Goal: Complete application form: Complete application form

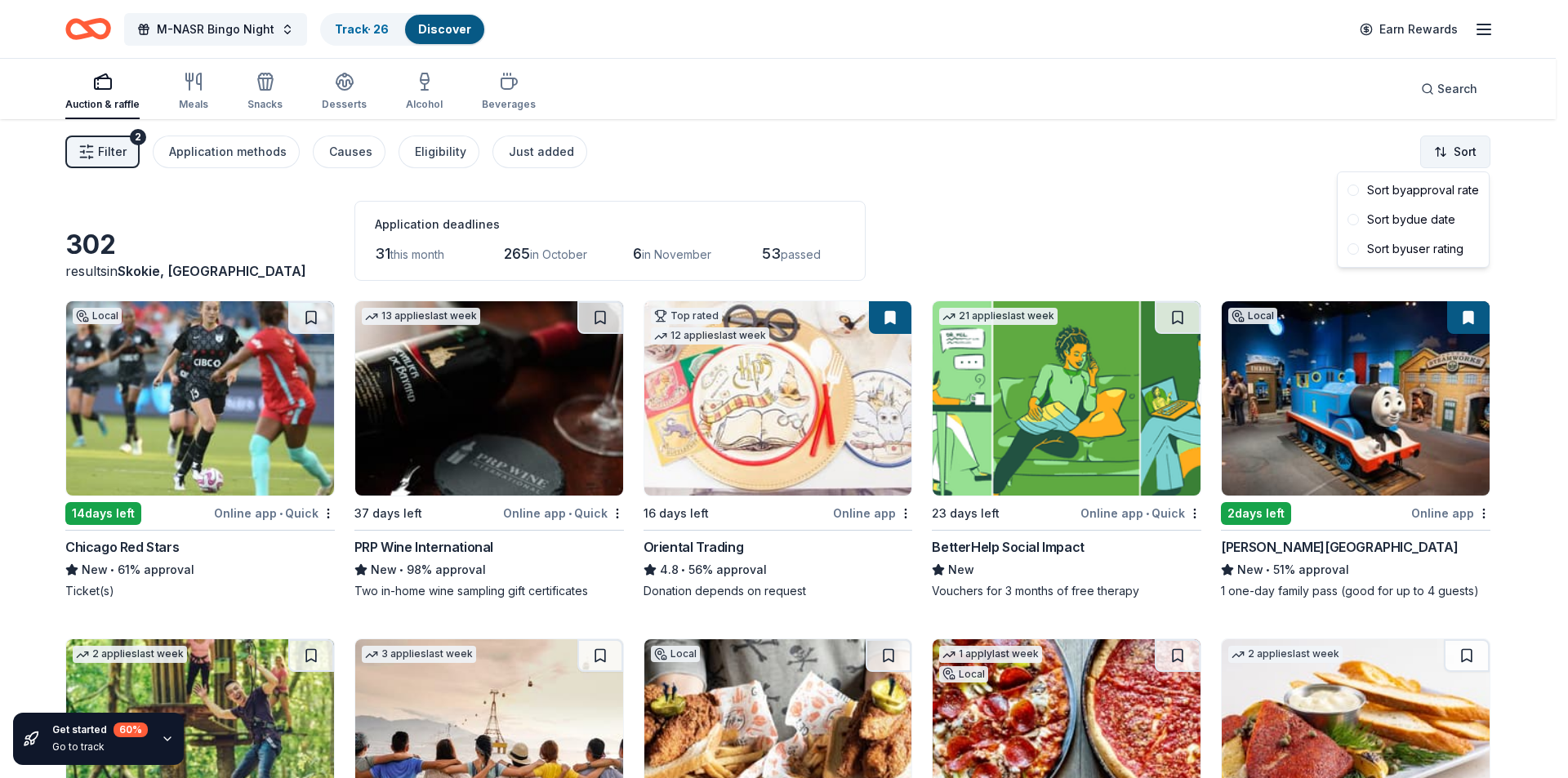
click at [1466, 144] on html "M-NASR Bingo Night Track · 26 Discover Earn Rewards Auction & raffle Meals Snac…" at bounding box center [784, 389] width 1568 height 778
click at [1429, 219] on div "Sort by due date" at bounding box center [1413, 219] width 145 height 30
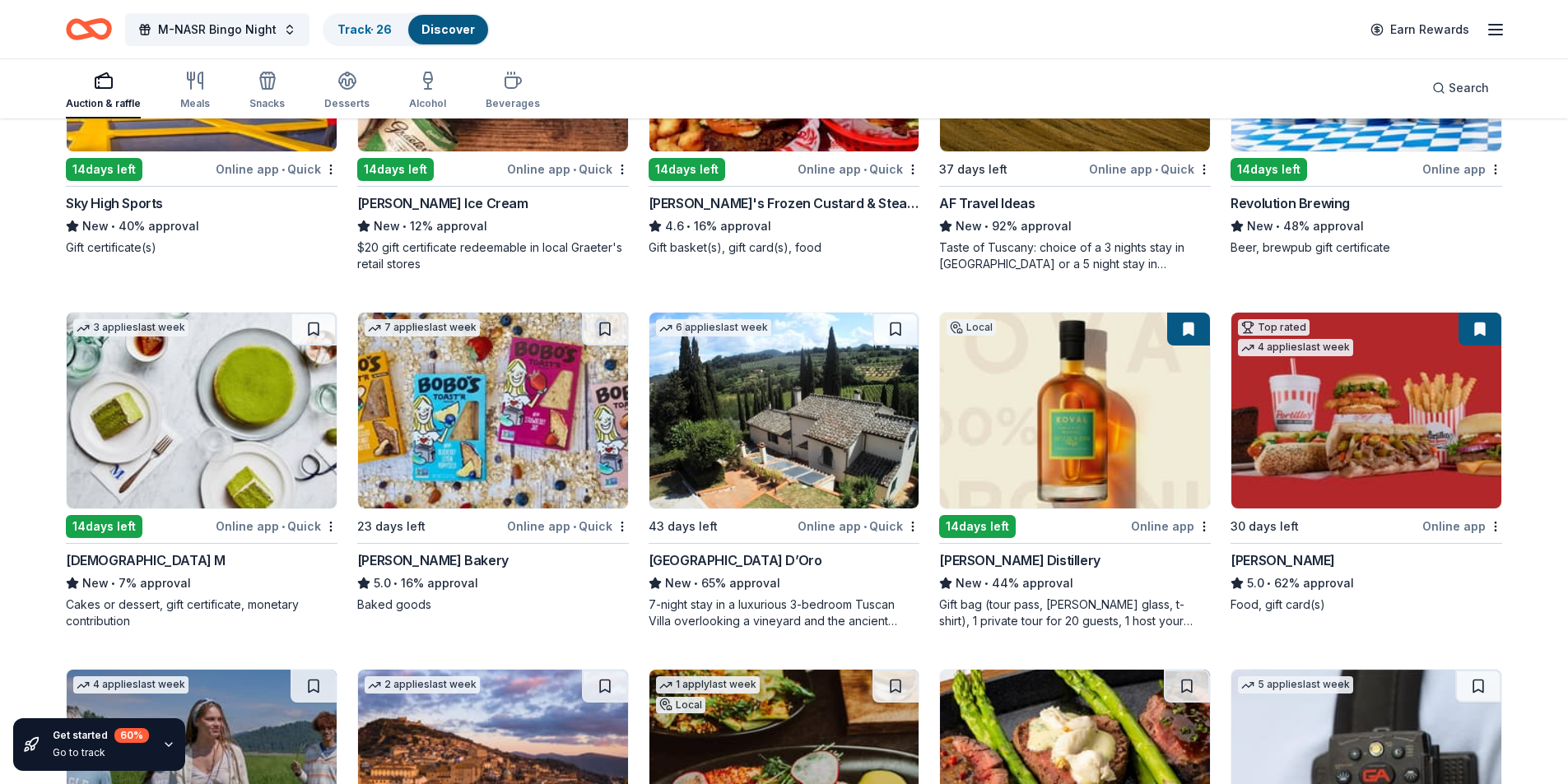
scroll to position [1729, 0]
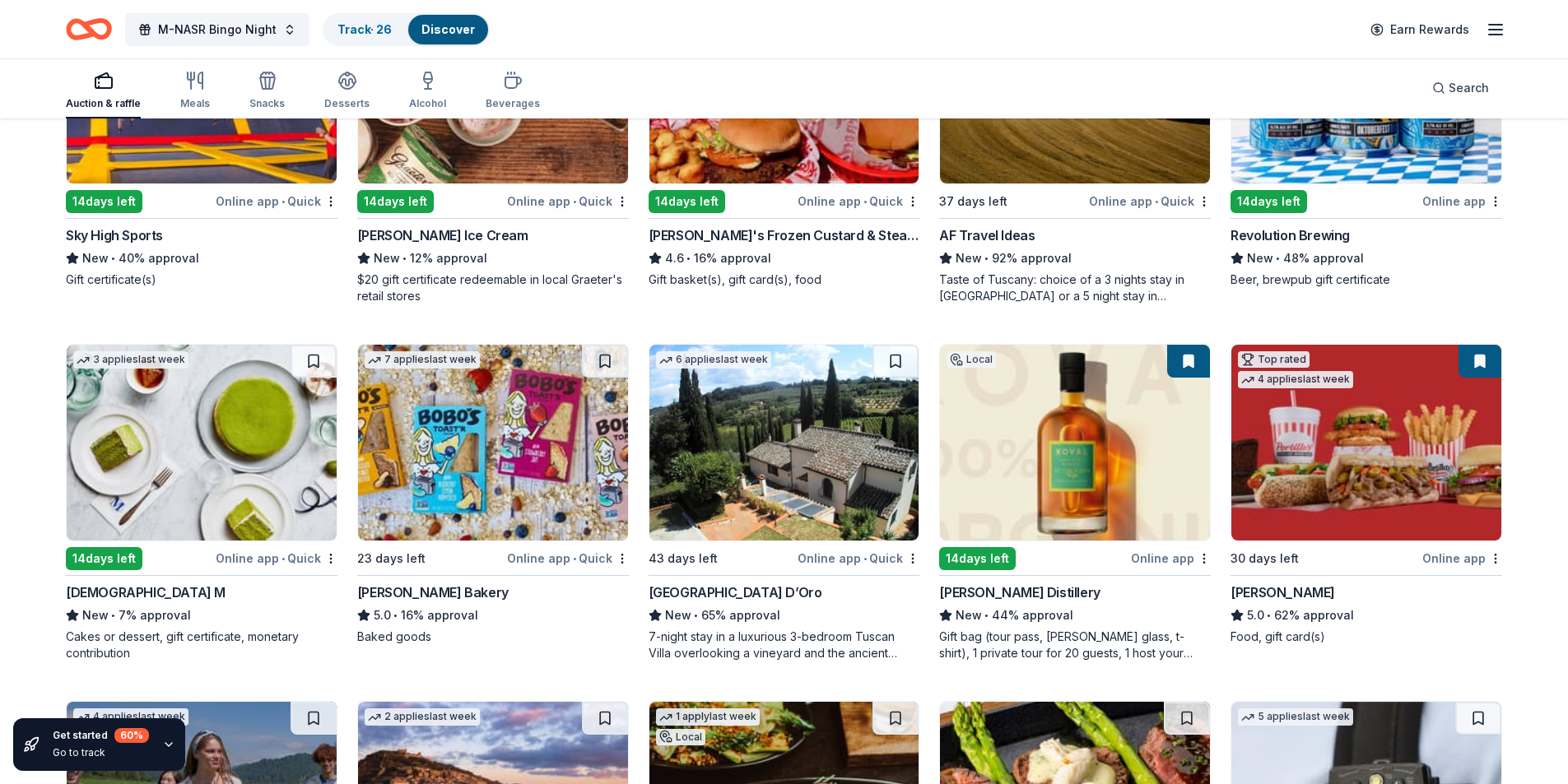
click at [153, 446] on img at bounding box center [201, 443] width 270 height 196
click at [322, 362] on button at bounding box center [313, 361] width 46 height 33
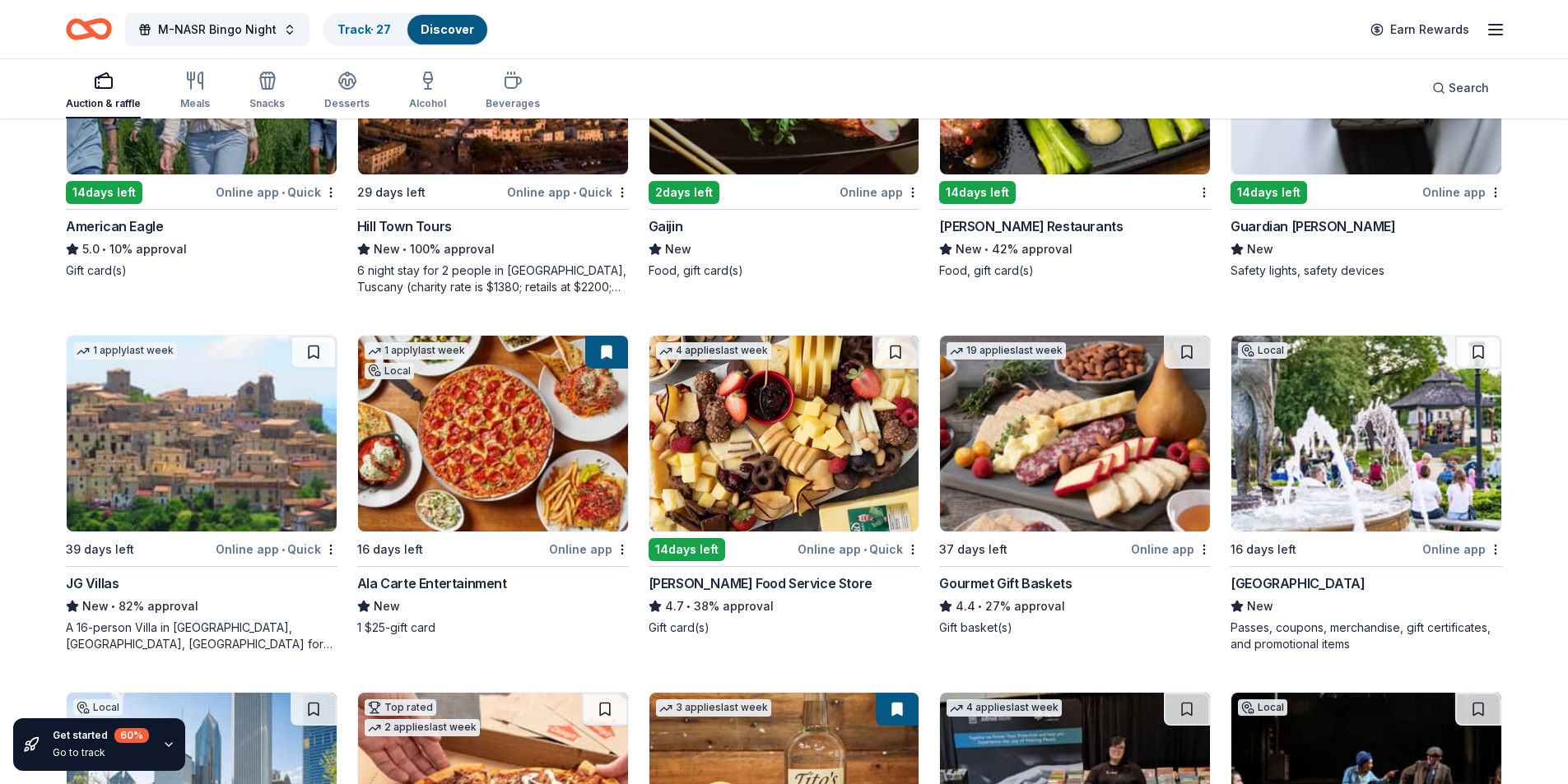
scroll to position [2781, 0]
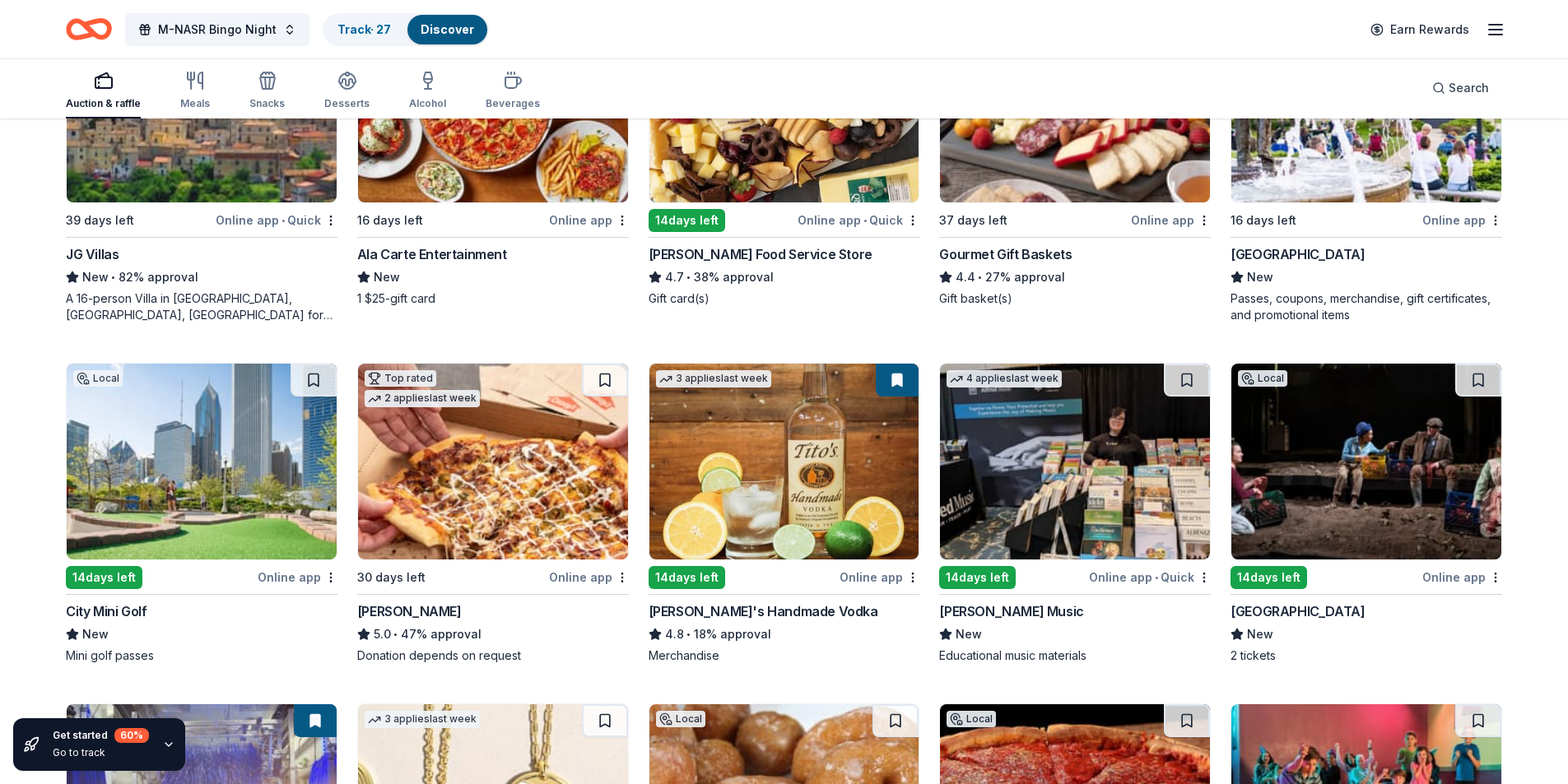
click at [1264, 604] on div "Court Theatre" at bounding box center [1296, 612] width 134 height 20
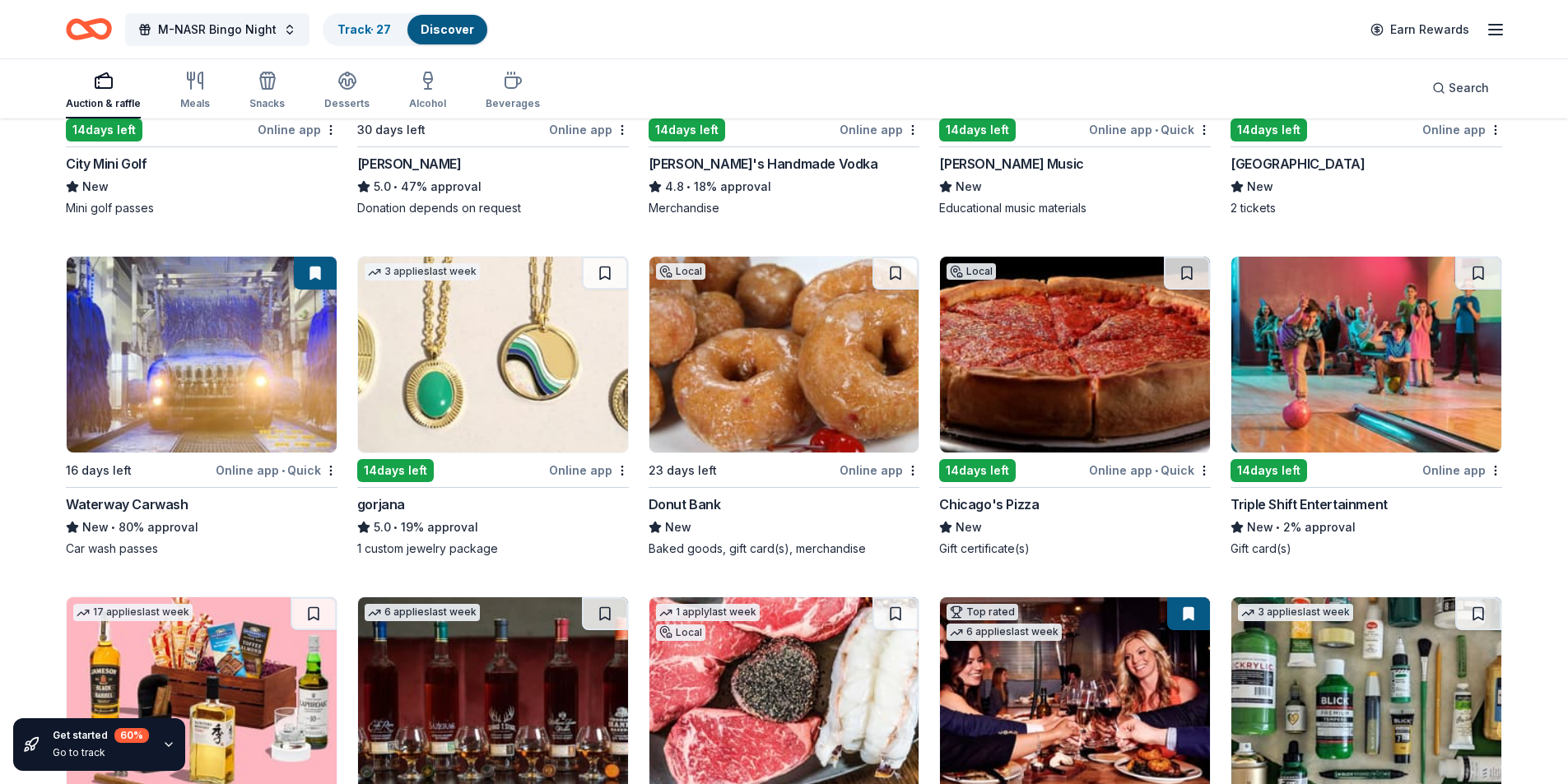
scroll to position [3439, 0]
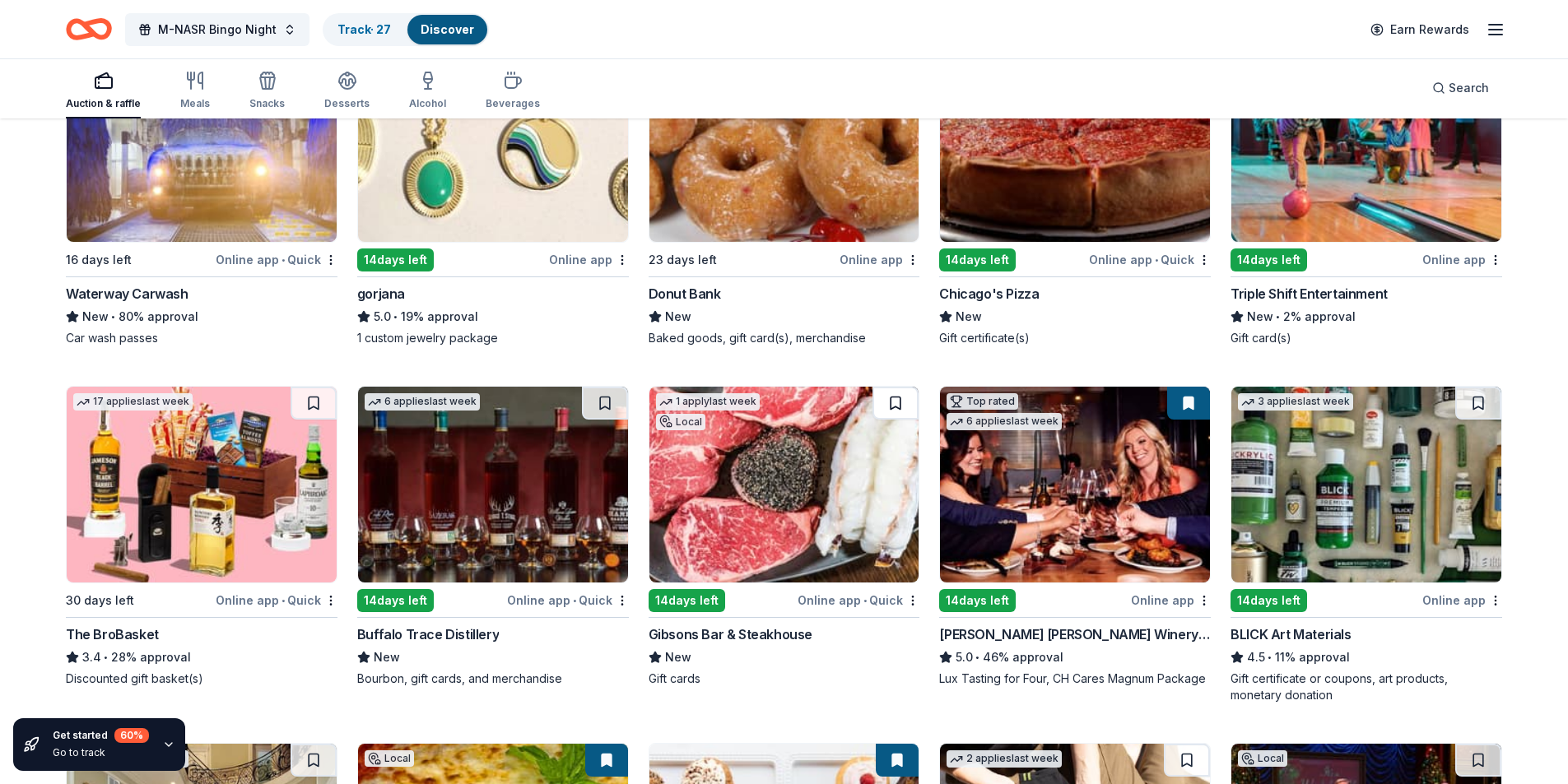
click at [895, 396] on button at bounding box center [895, 402] width 46 height 33
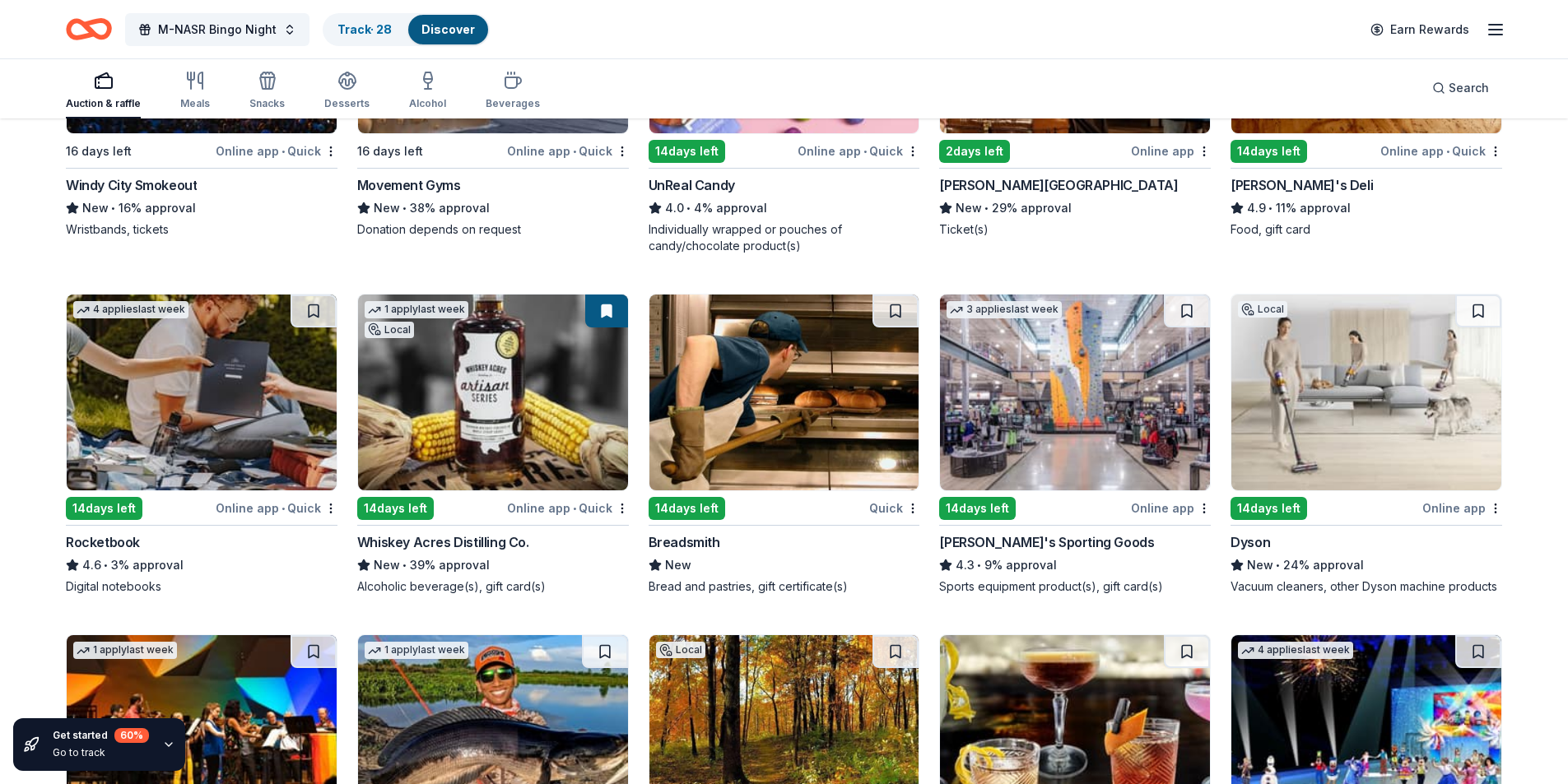
scroll to position [6090, 0]
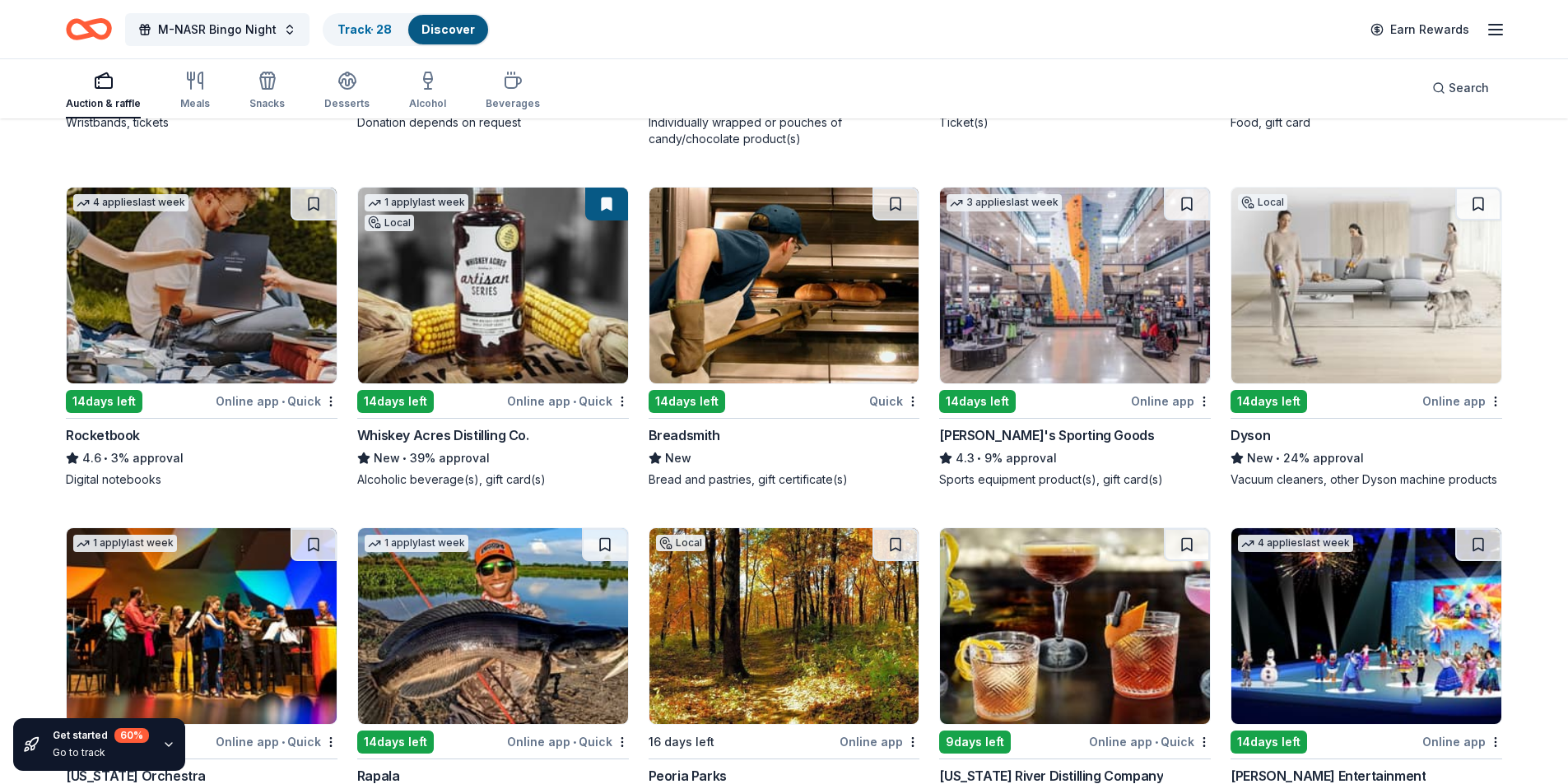
click at [820, 303] on img at bounding box center [784, 285] width 270 height 196
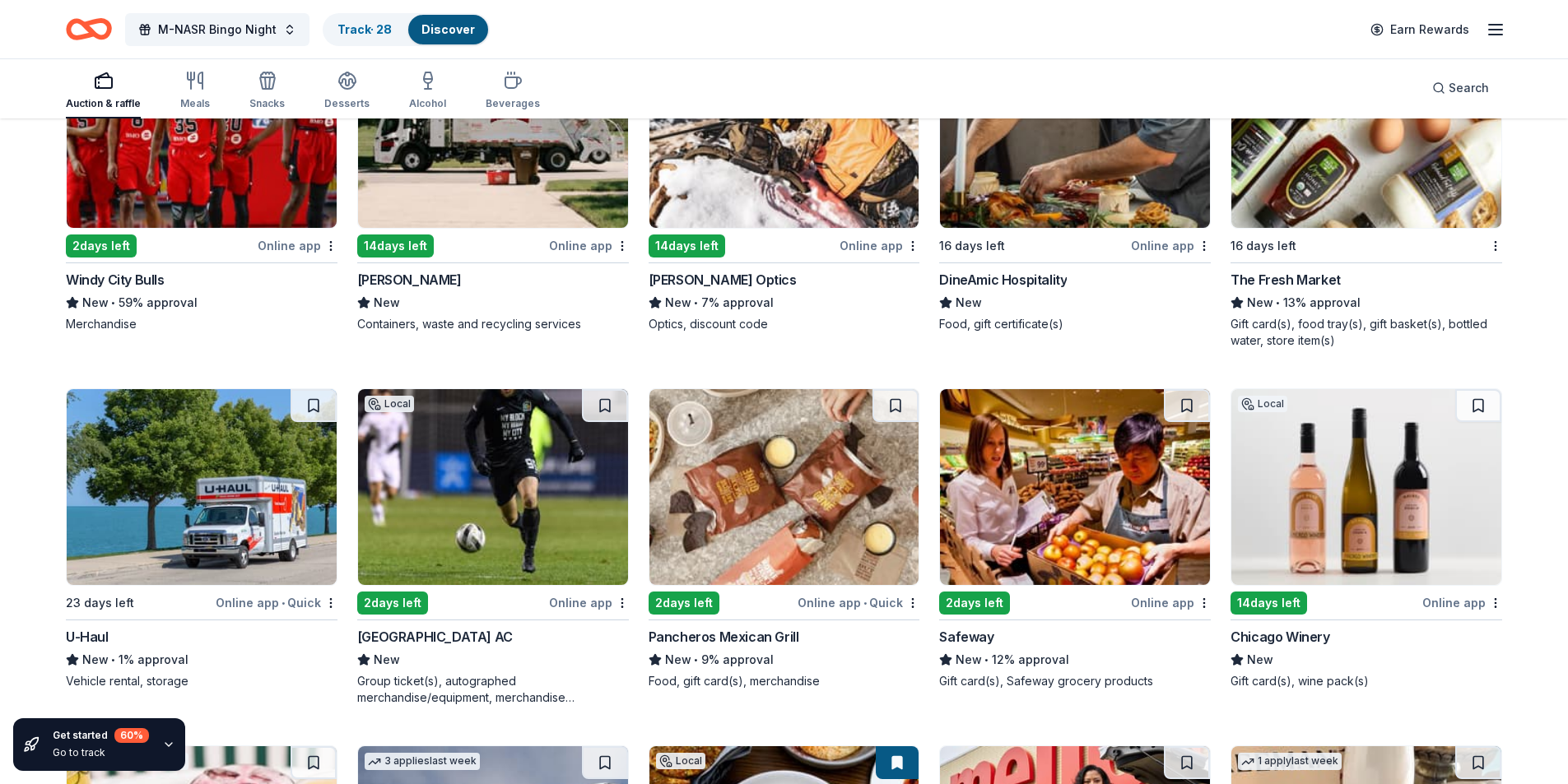
scroll to position [7133, 0]
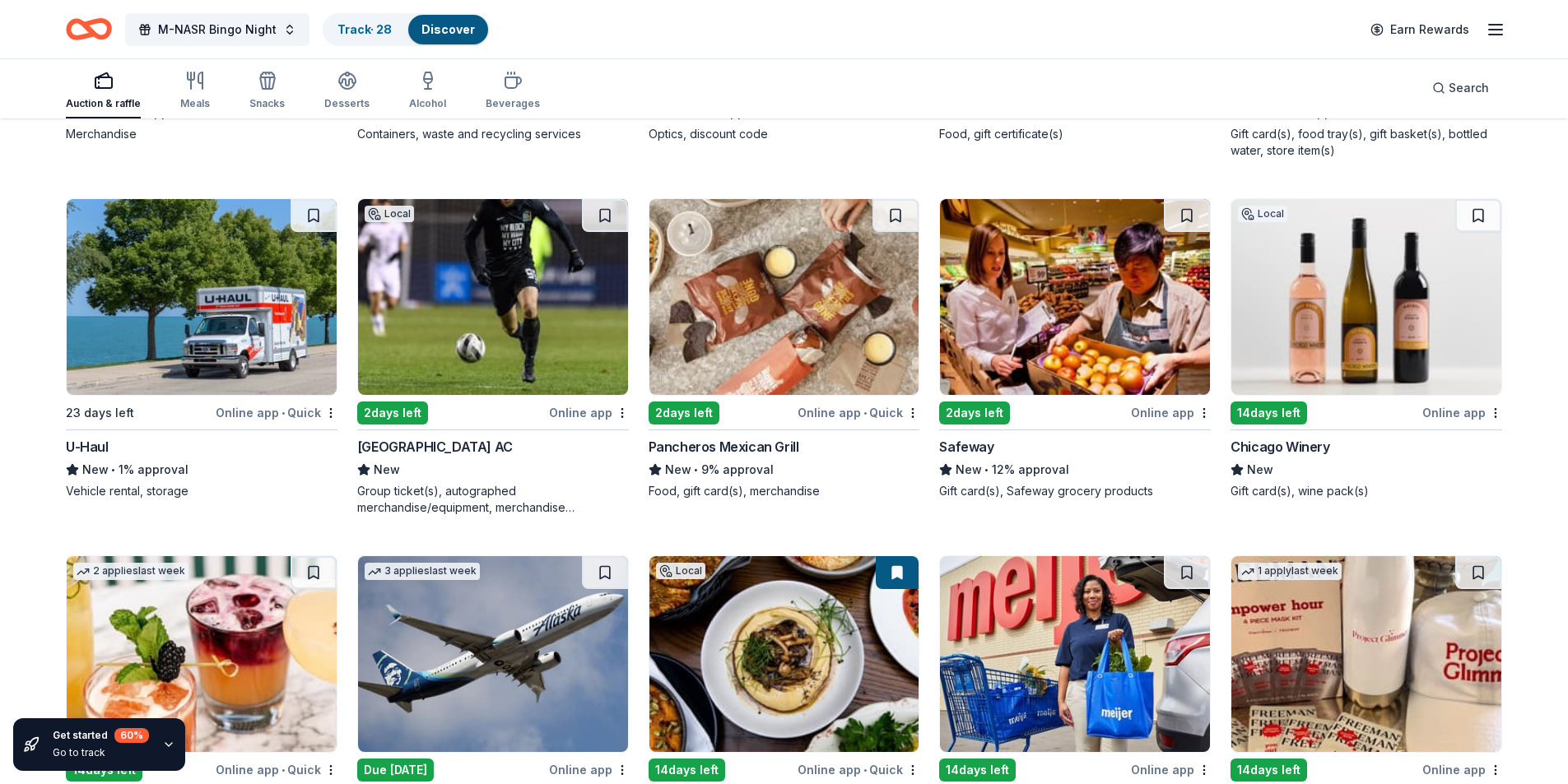
click at [1361, 315] on img at bounding box center [1366, 297] width 270 height 196
click at [1483, 218] on button at bounding box center [1478, 215] width 46 height 33
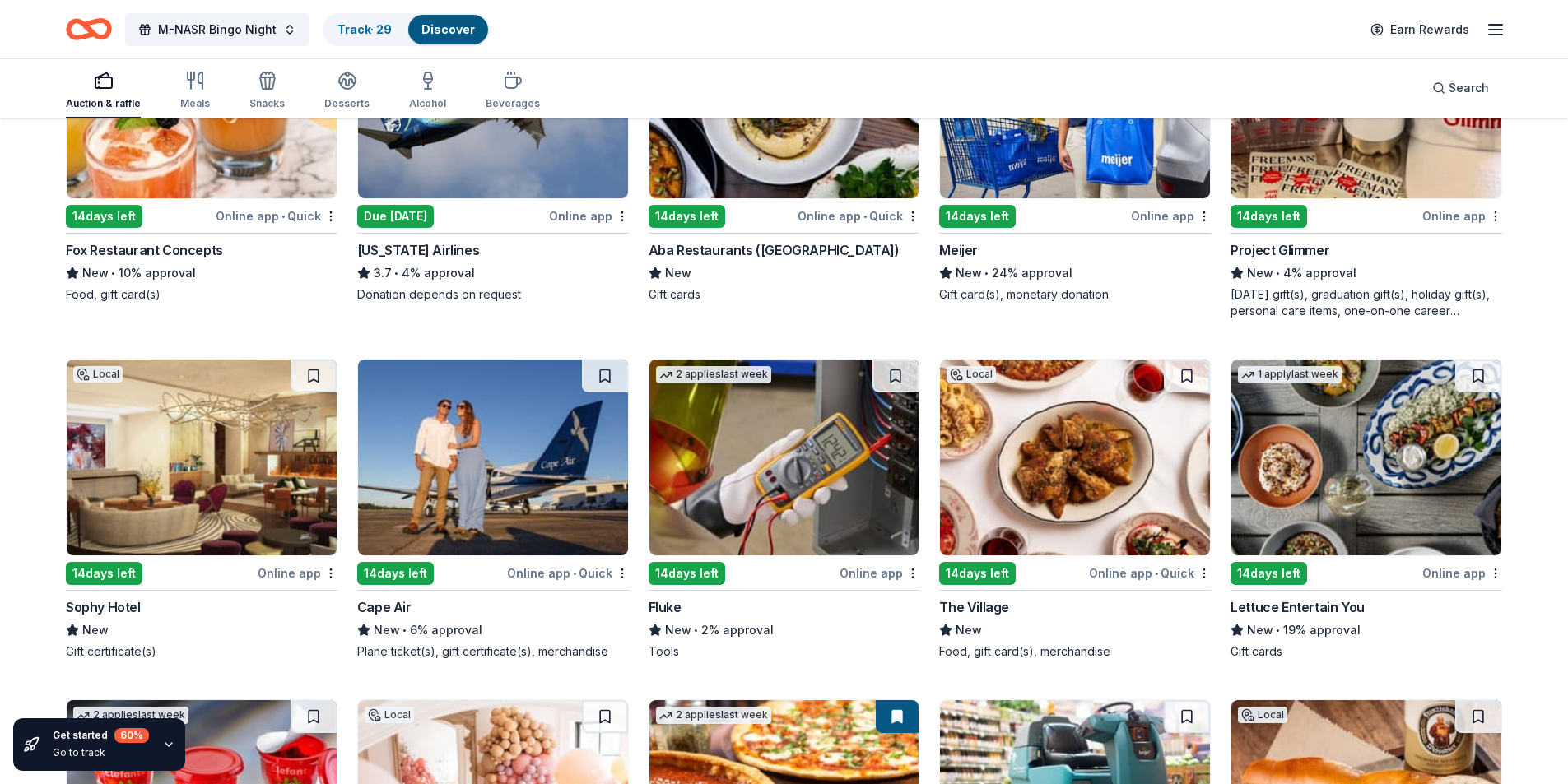
scroll to position [7682, 0]
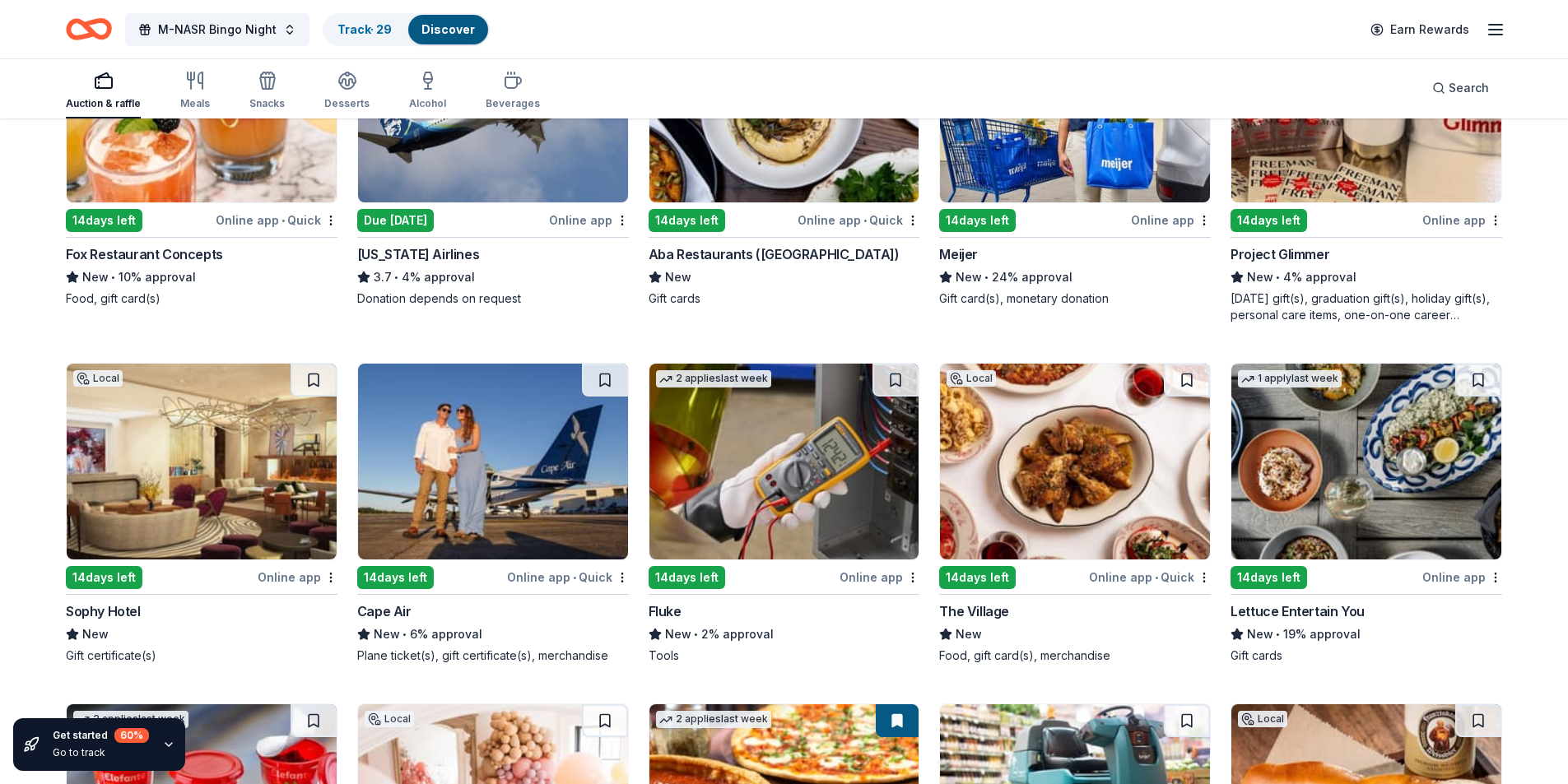
click at [1081, 468] on img at bounding box center [1074, 462] width 270 height 196
click at [1179, 379] on button at bounding box center [1186, 380] width 46 height 33
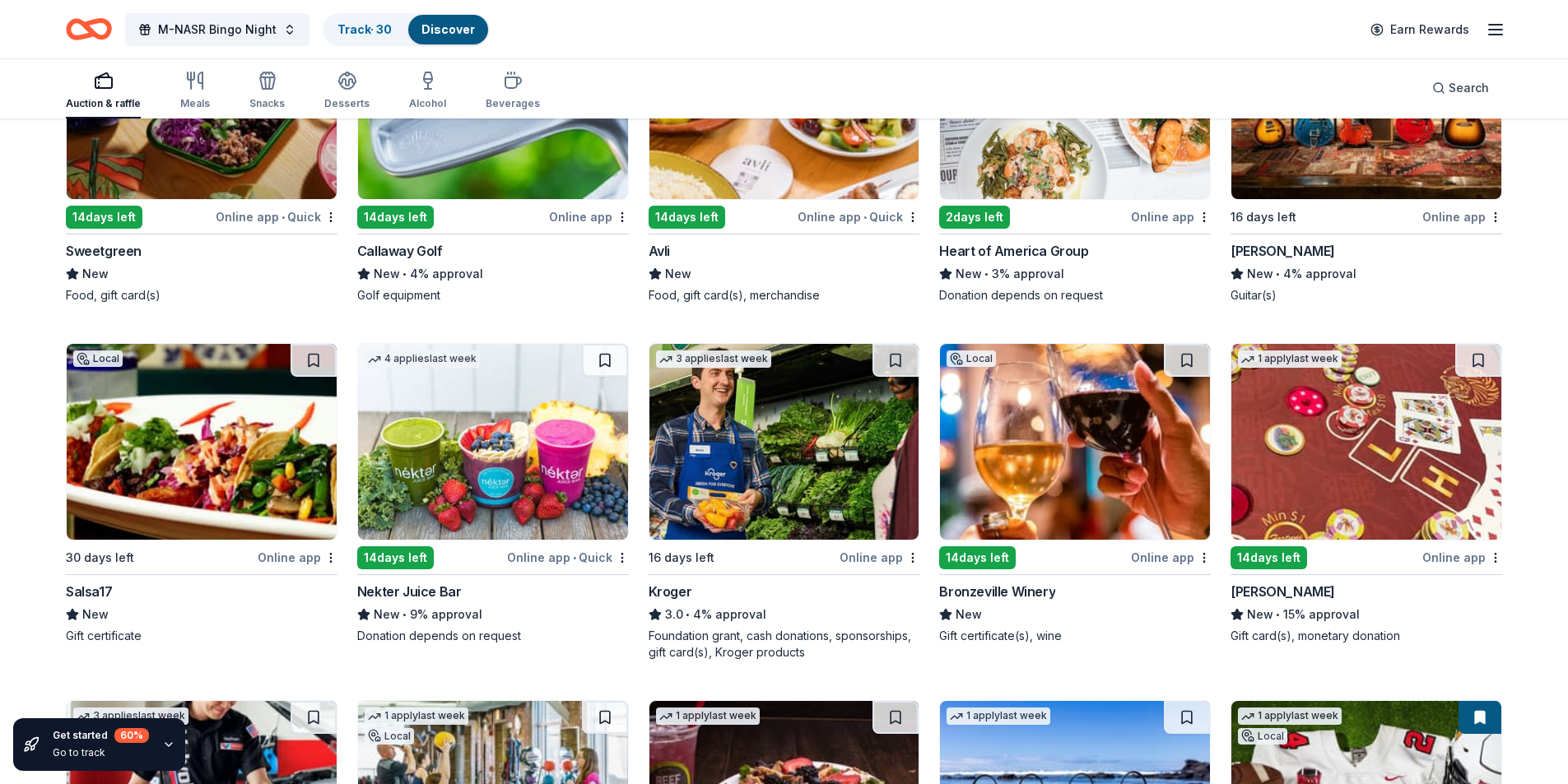
scroll to position [8835, 0]
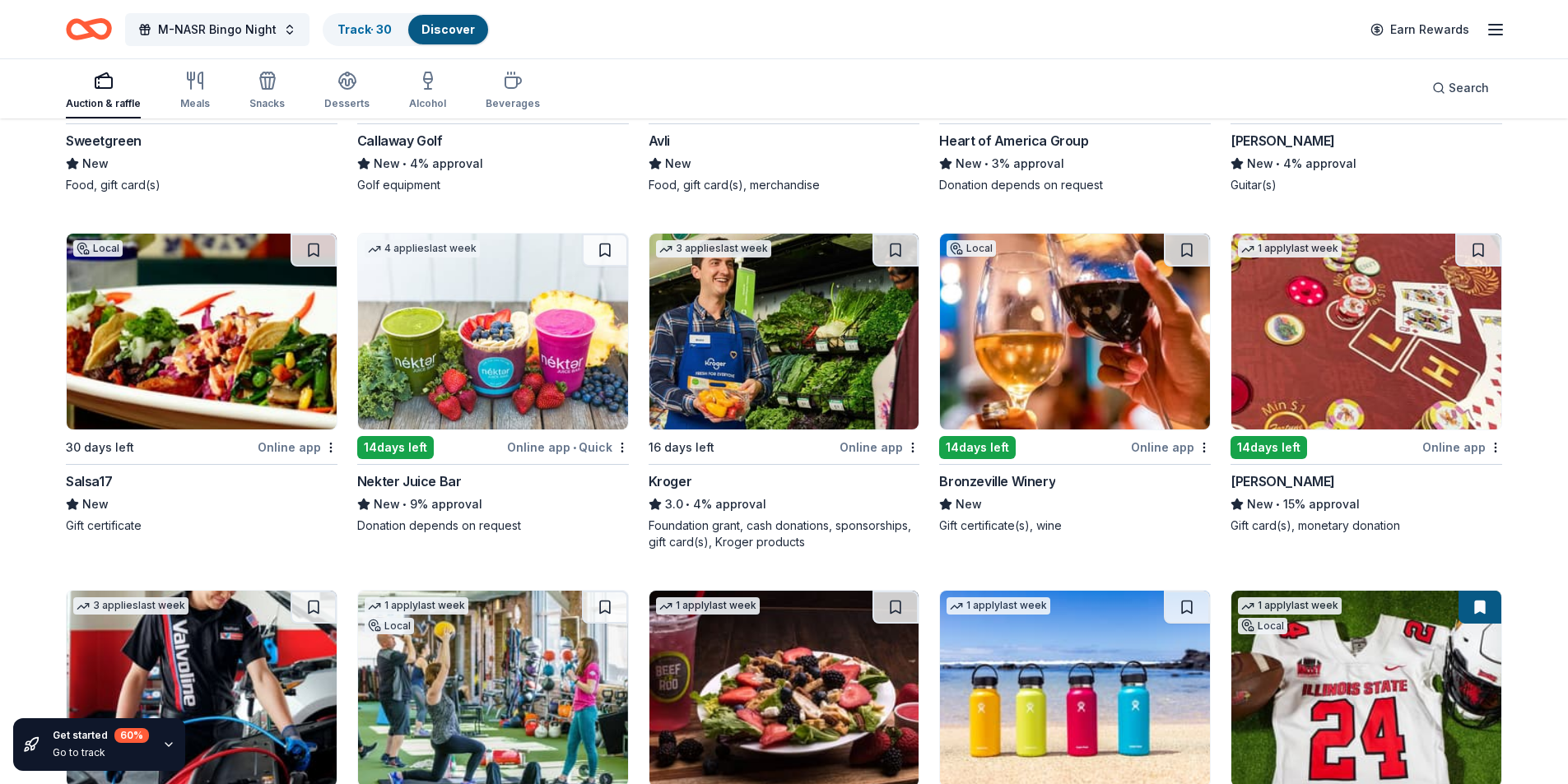
click at [166, 350] on img at bounding box center [201, 332] width 270 height 196
click at [309, 245] on button at bounding box center [313, 250] width 46 height 33
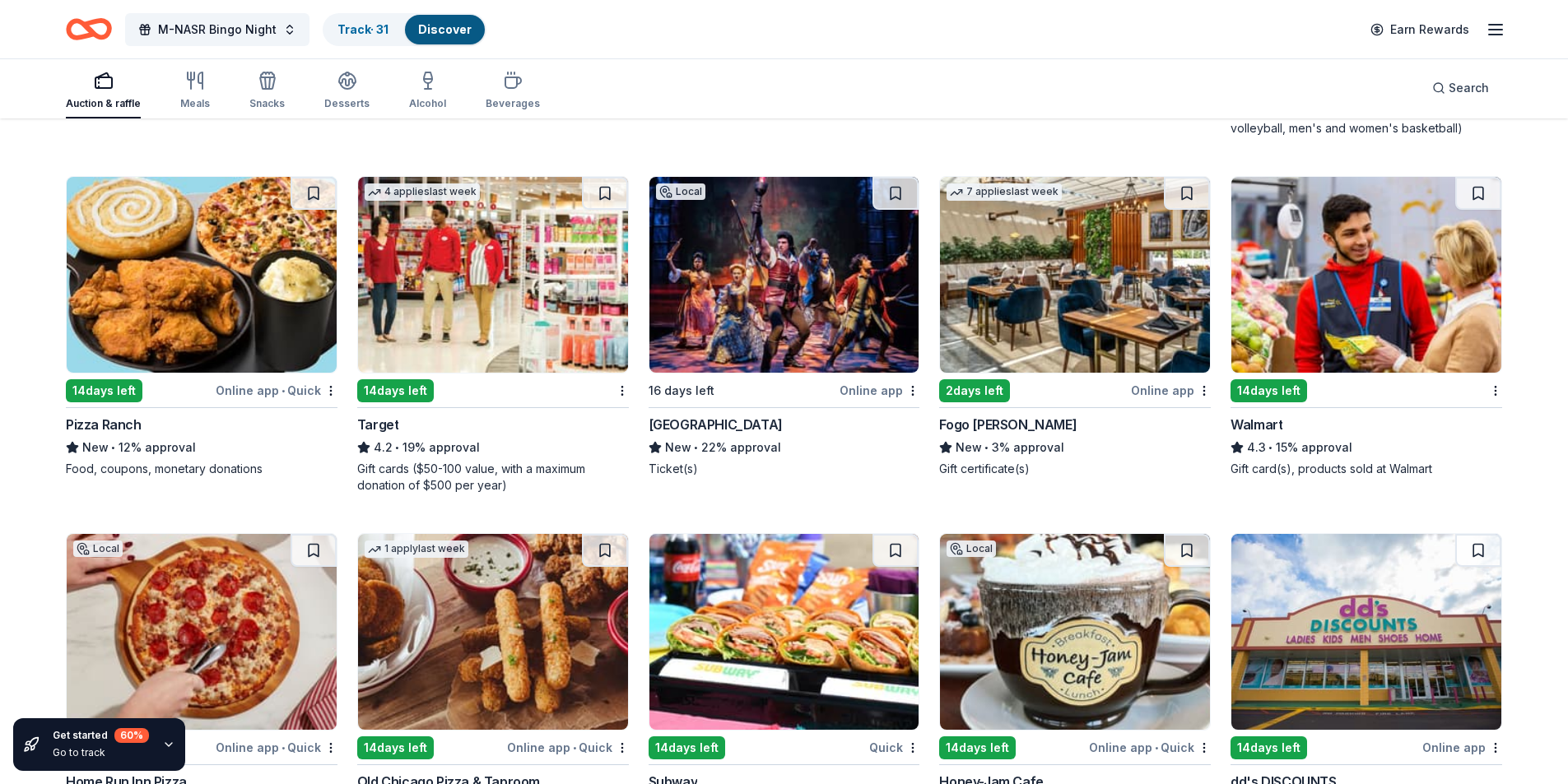
scroll to position [9612, 0]
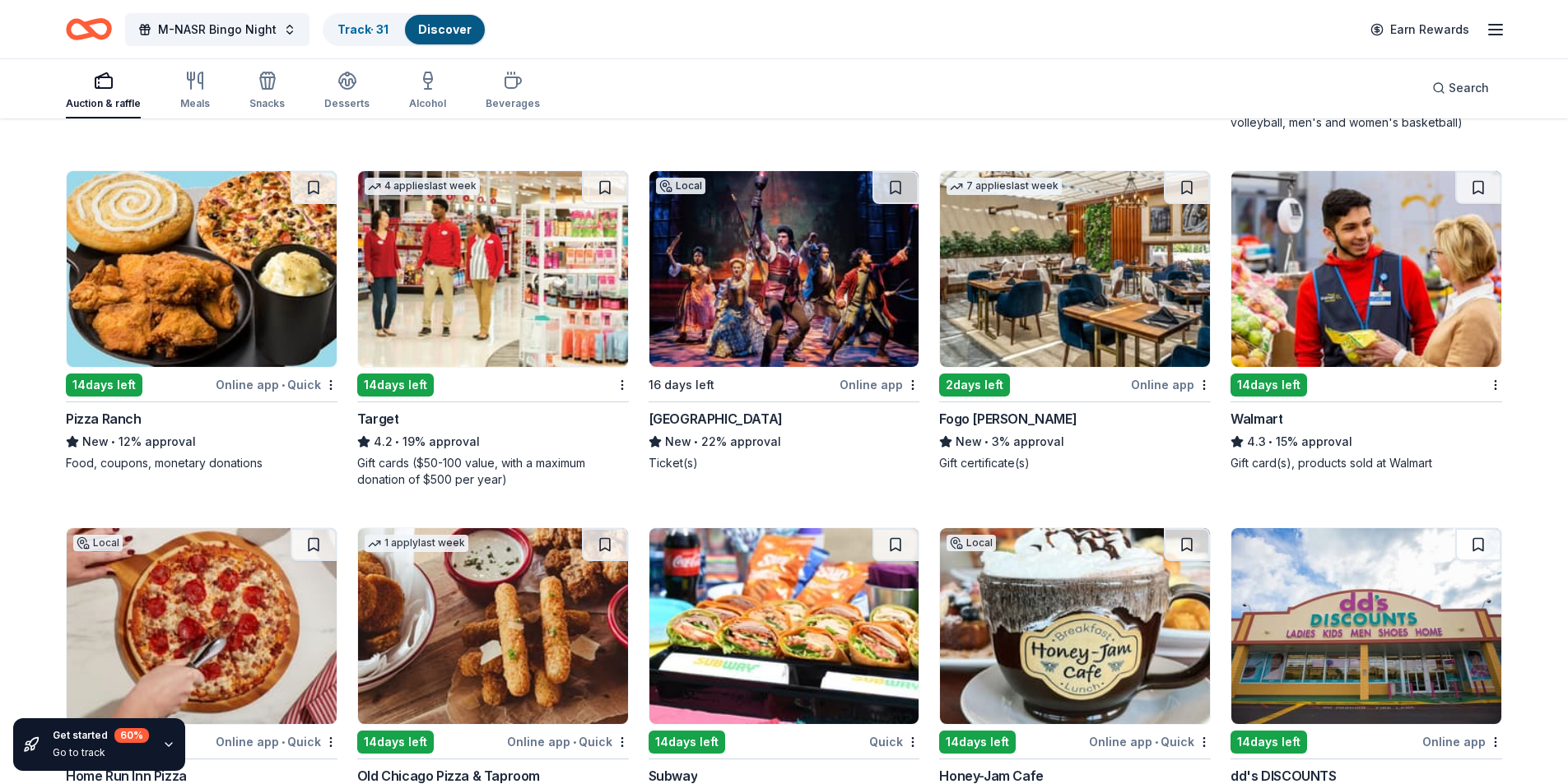
click at [905, 190] on button at bounding box center [895, 187] width 46 height 33
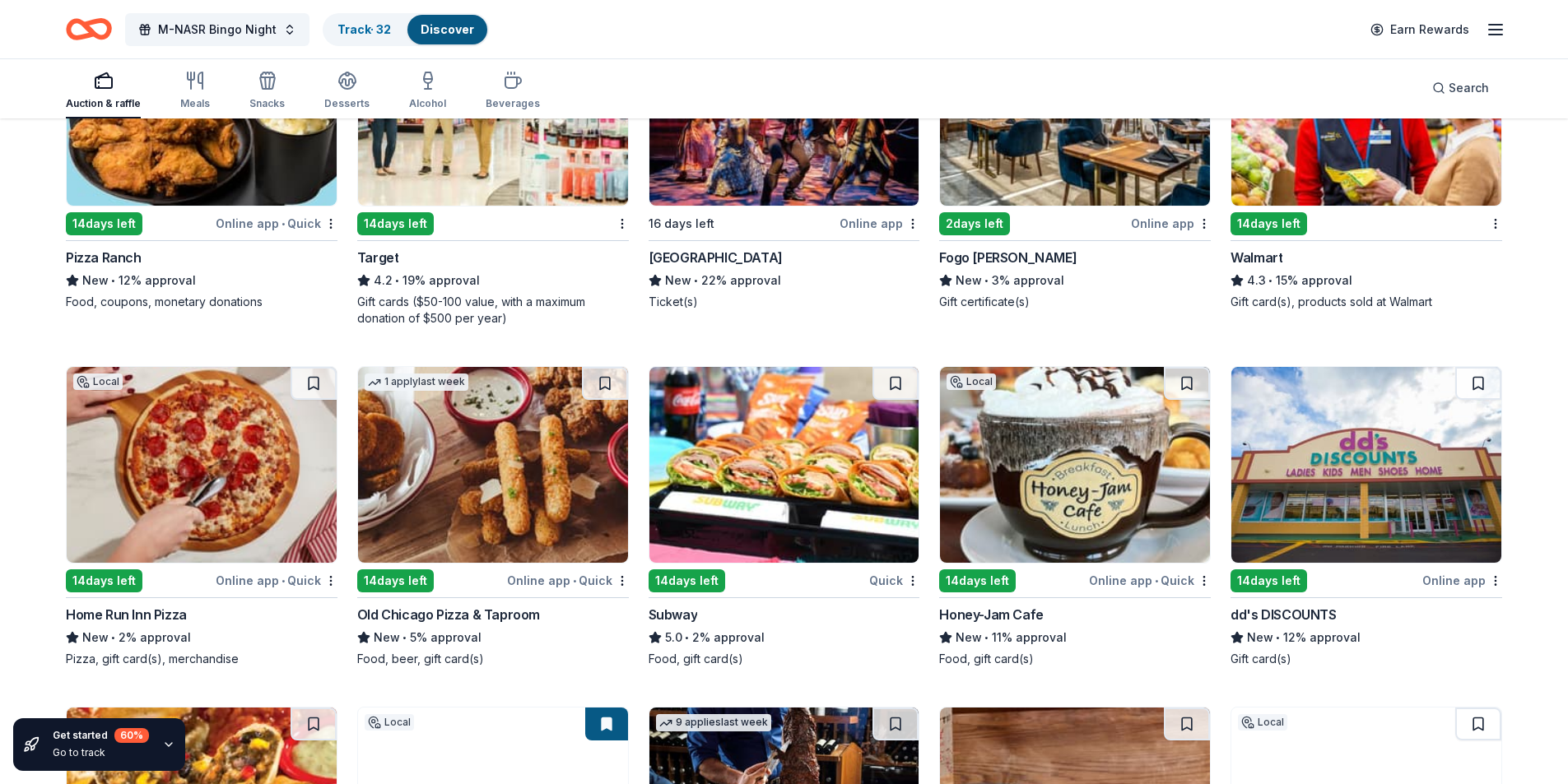
scroll to position [9859, 0]
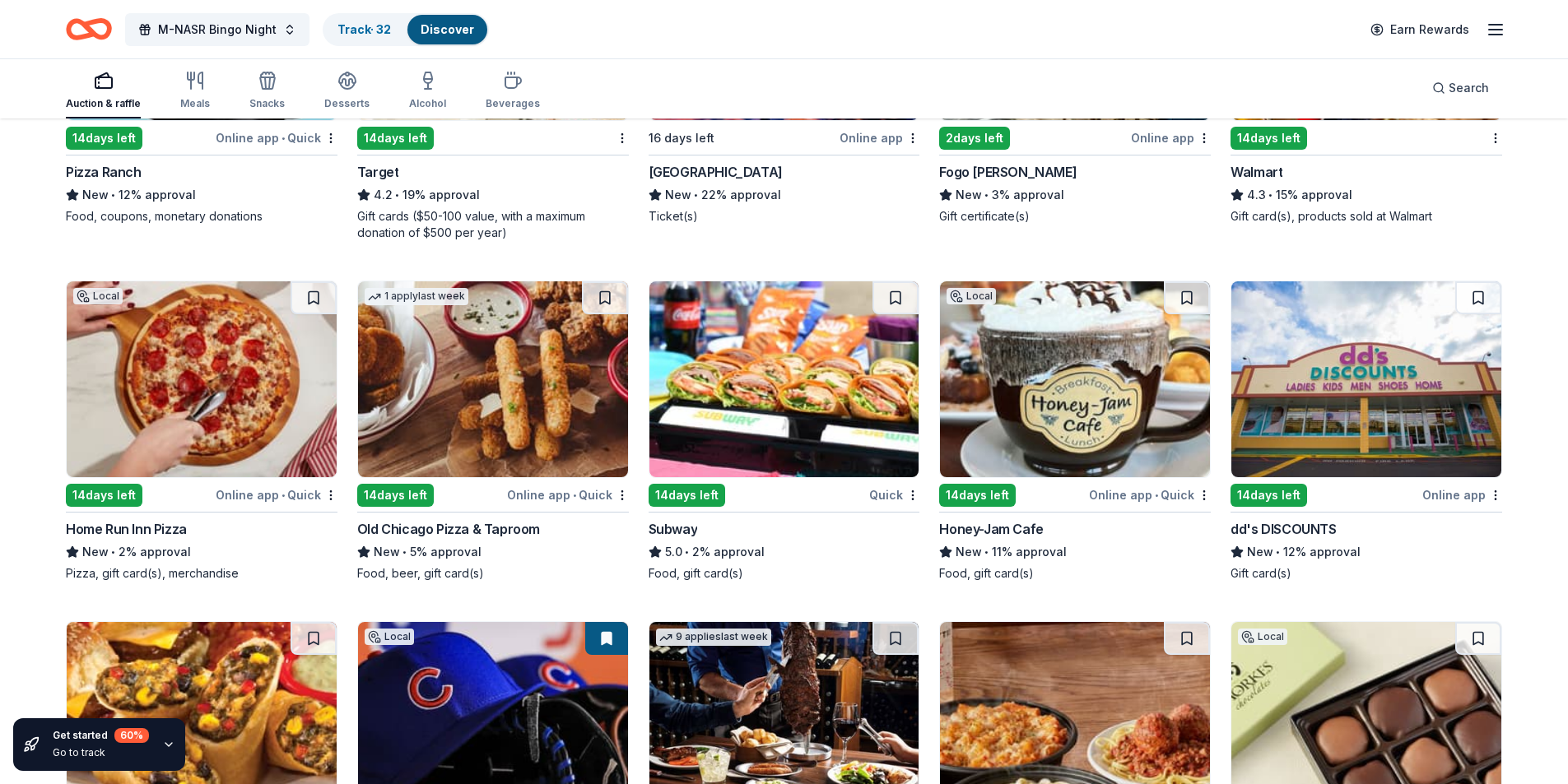
click at [1036, 360] on img at bounding box center [1074, 380] width 270 height 196
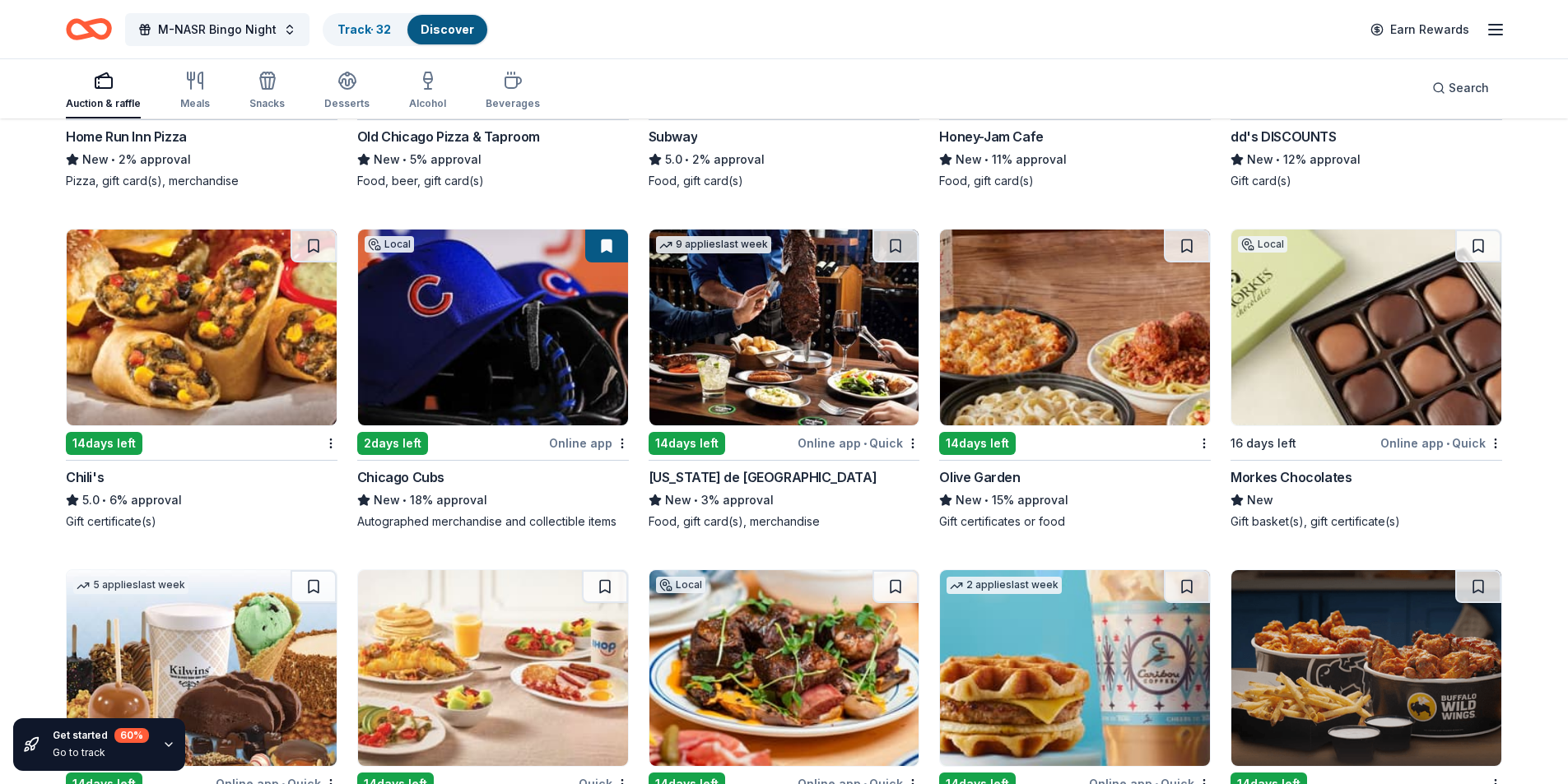
scroll to position [10270, 0]
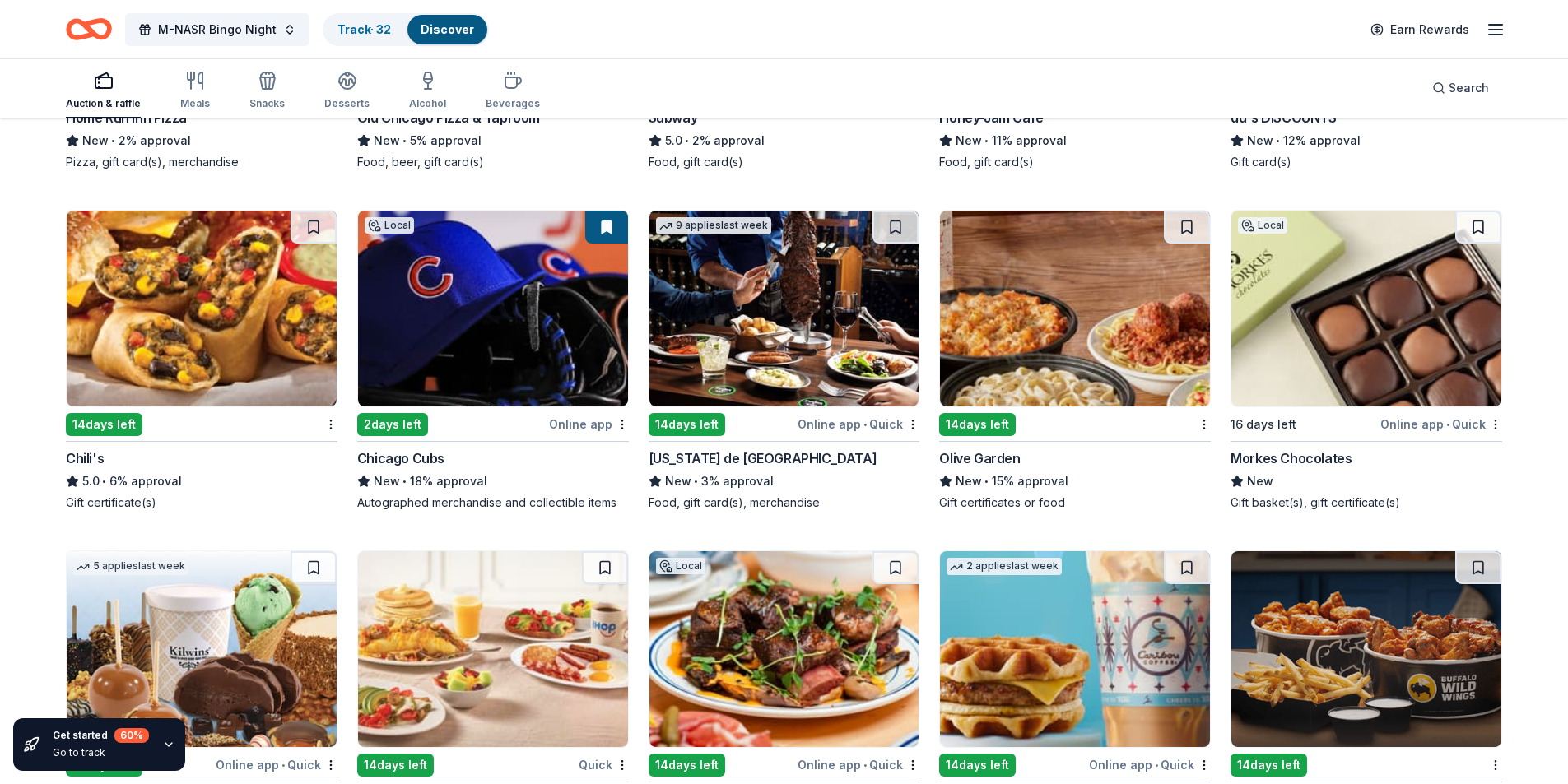
click at [1300, 294] on img at bounding box center [1366, 309] width 270 height 196
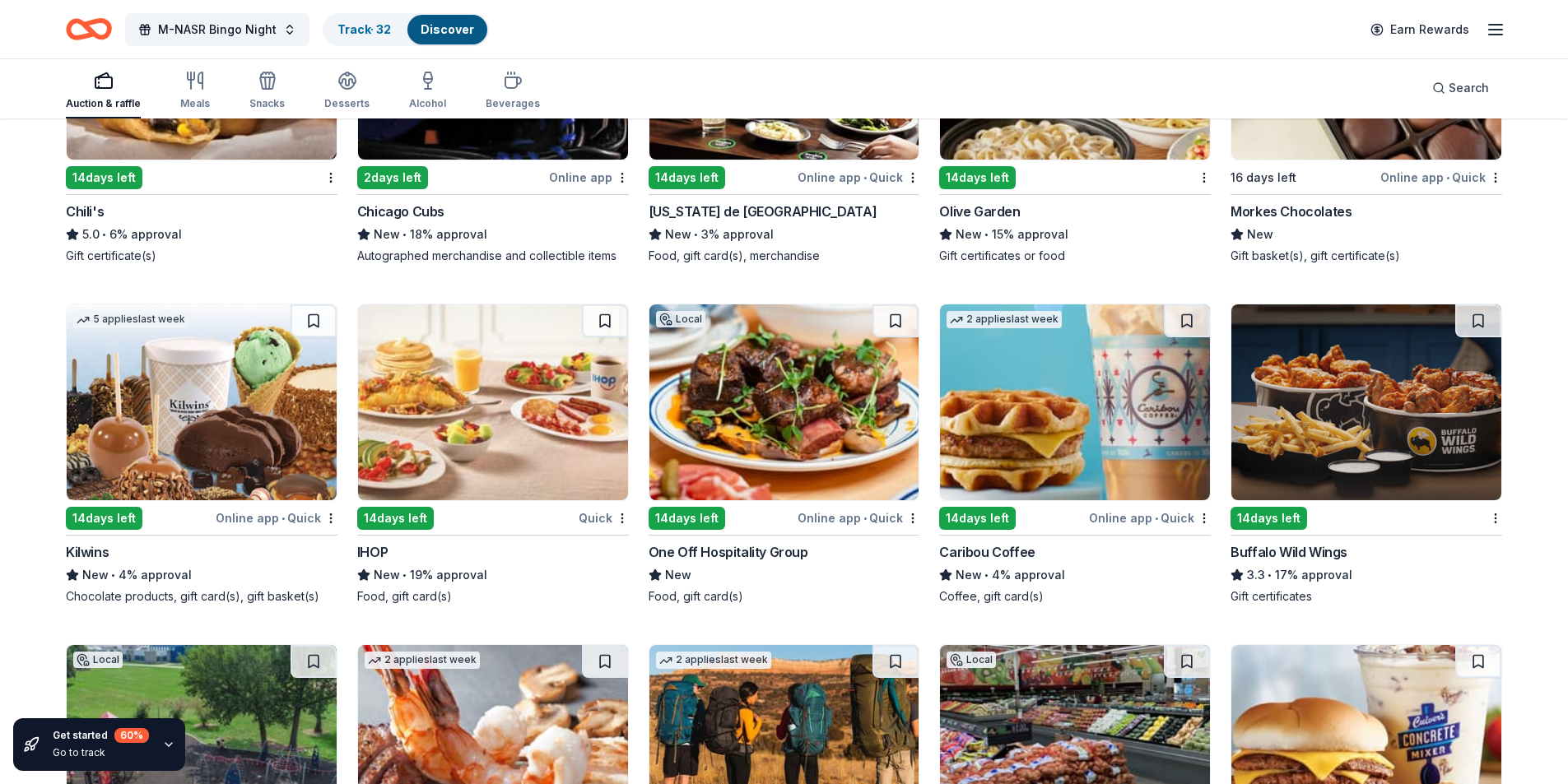
click at [1398, 381] on img at bounding box center [1366, 402] width 270 height 196
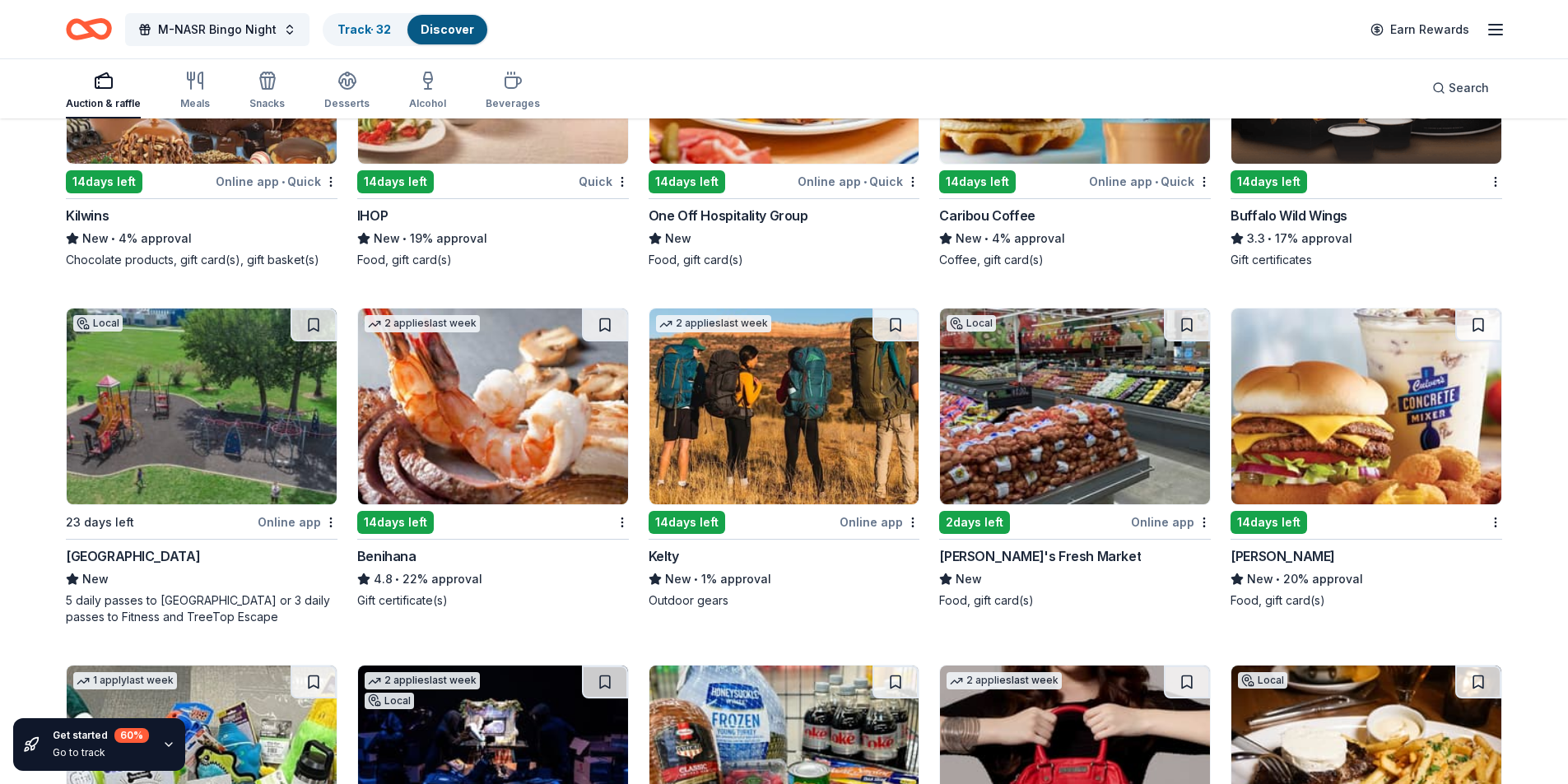
scroll to position [10849, 0]
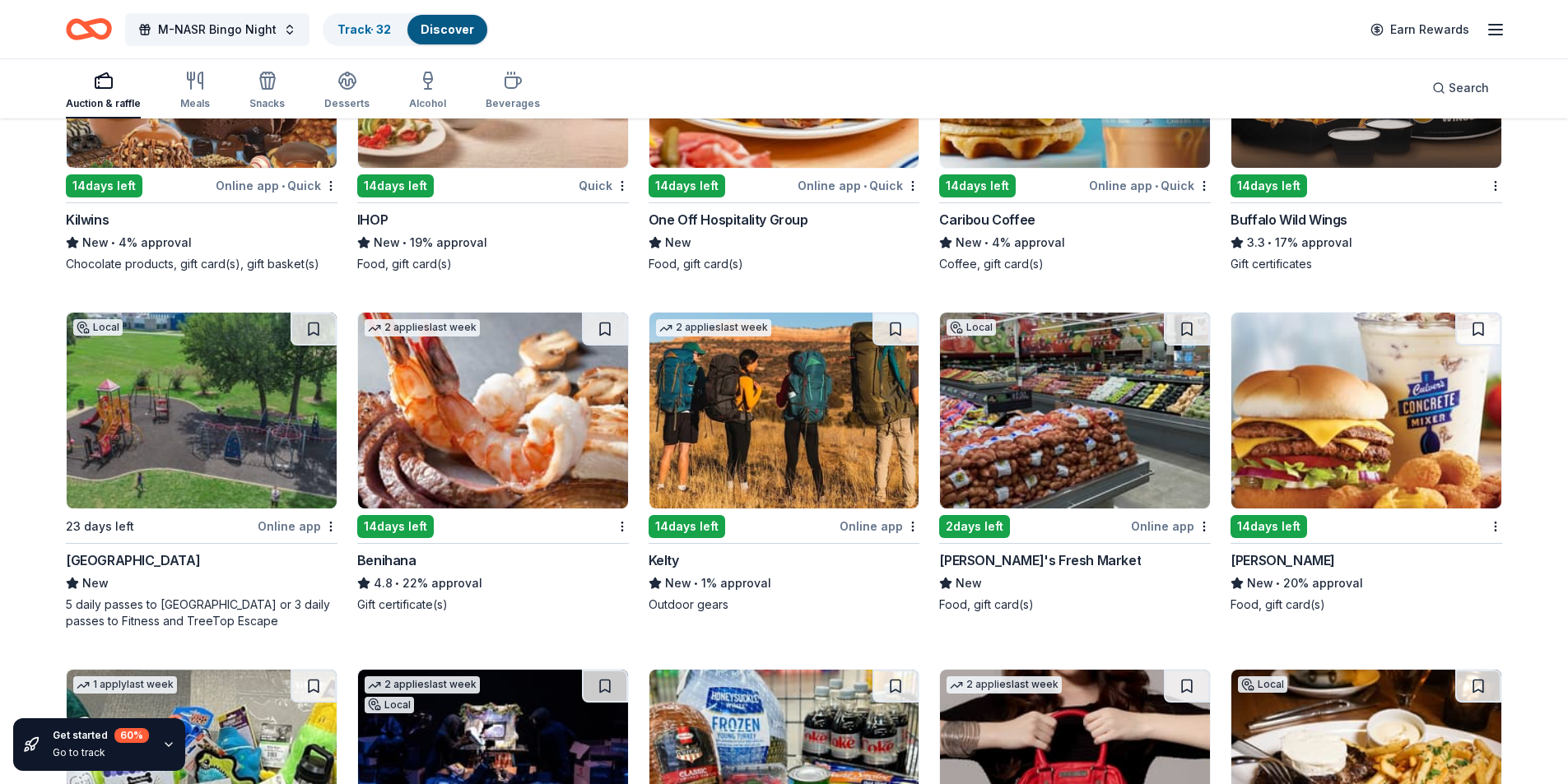
click at [1313, 425] on img at bounding box center [1366, 411] width 270 height 196
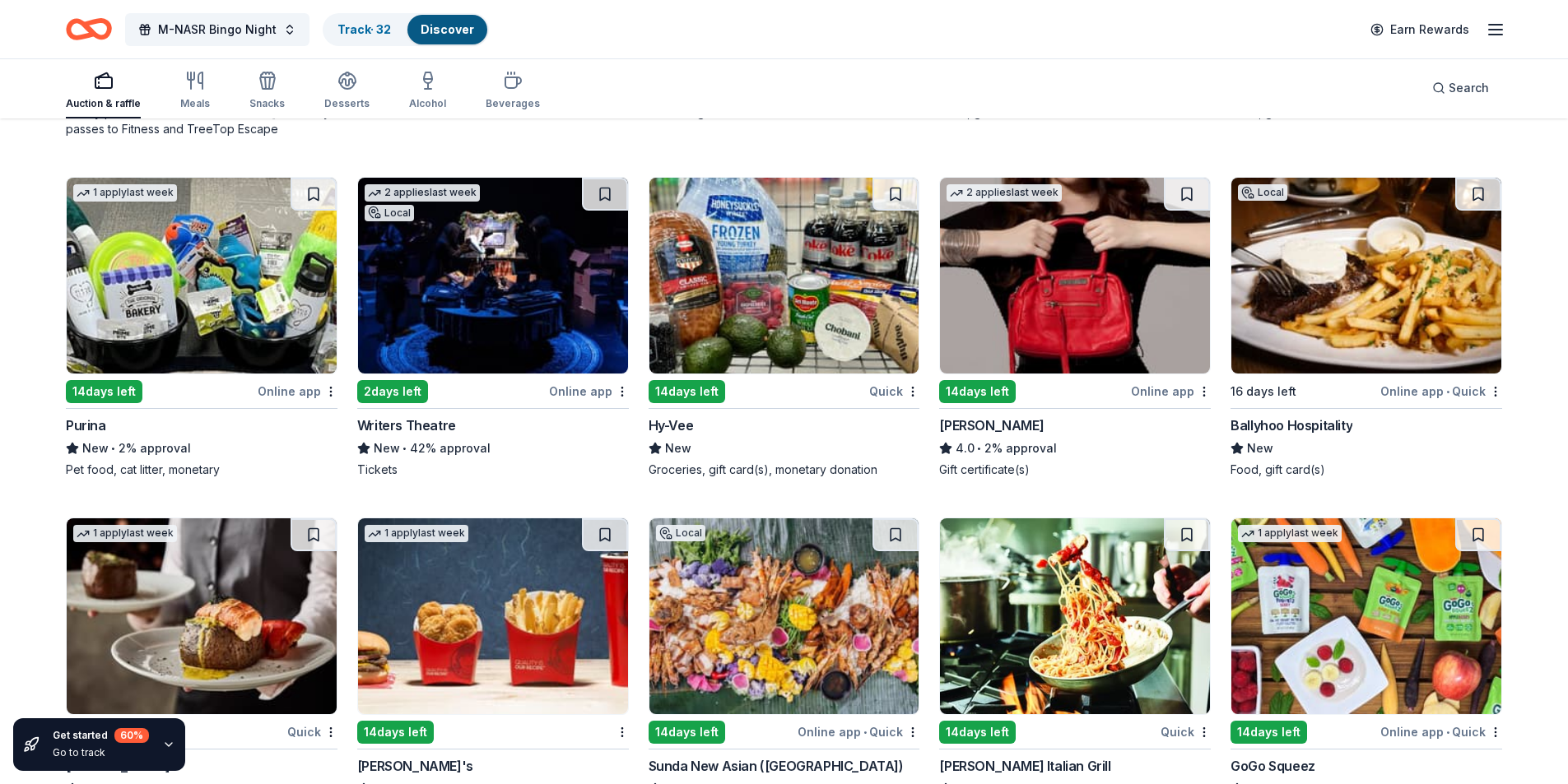
scroll to position [11344, 0]
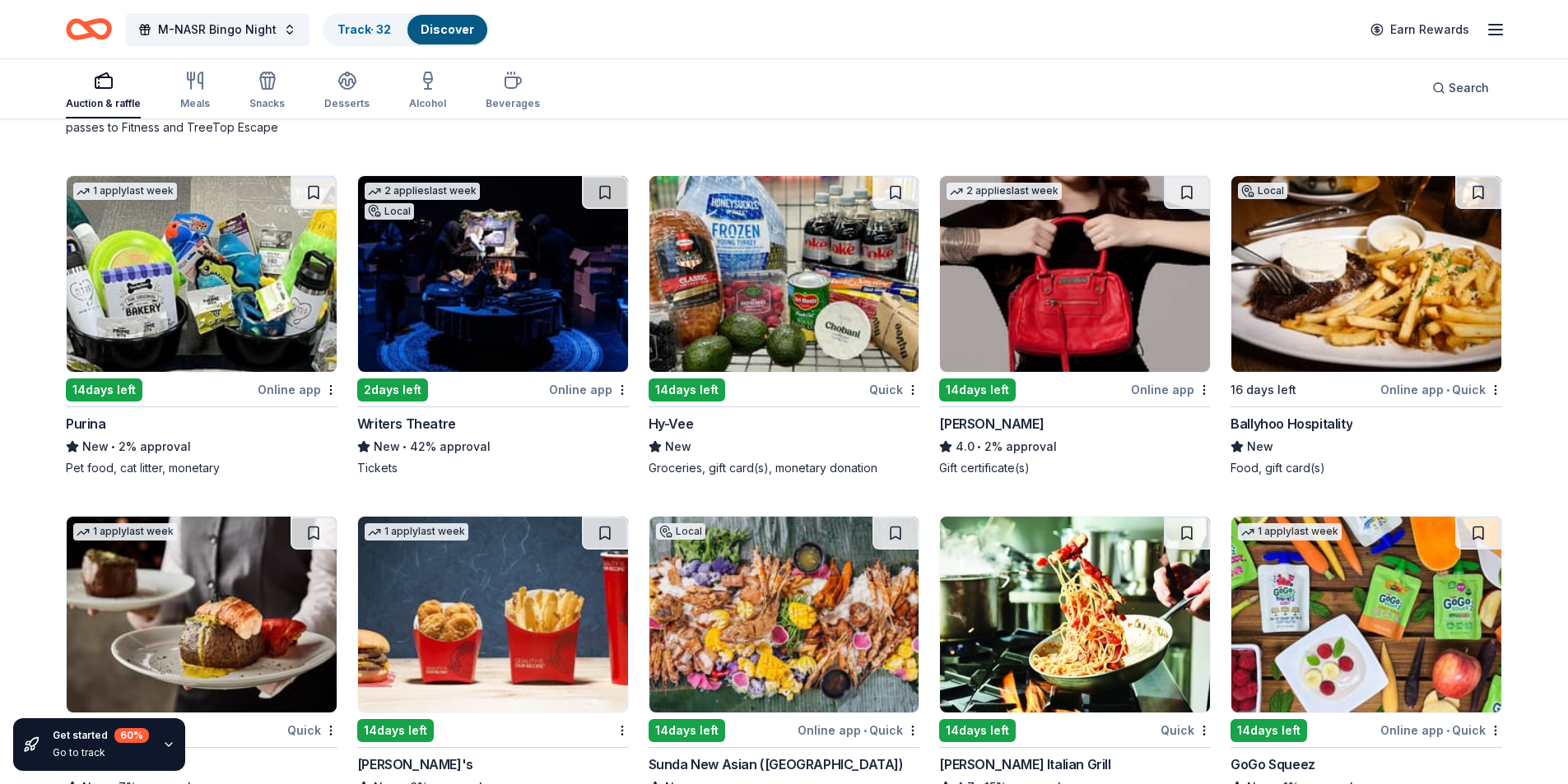
click at [497, 318] on img at bounding box center [493, 275] width 270 height 196
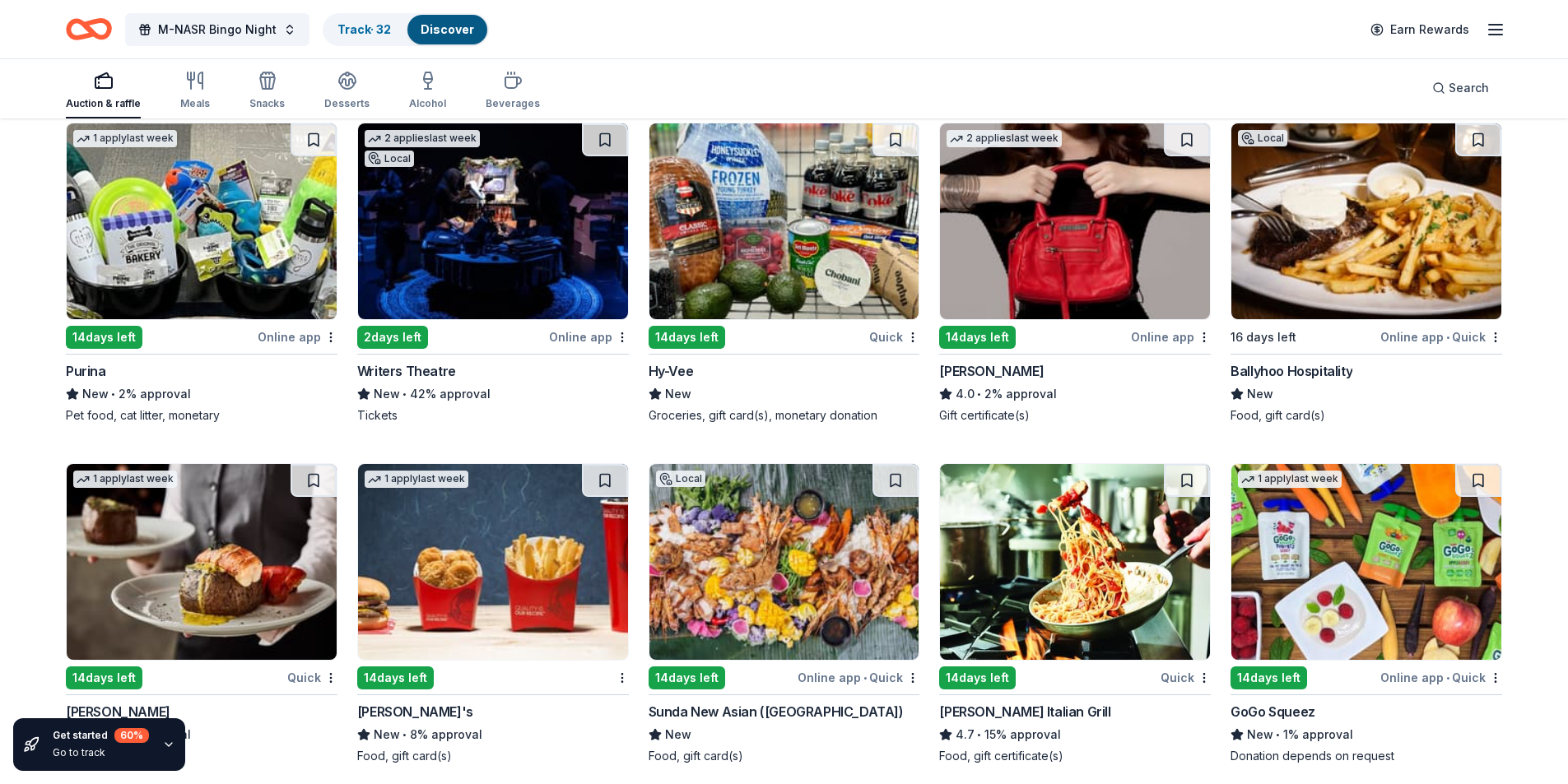
scroll to position [11426, 0]
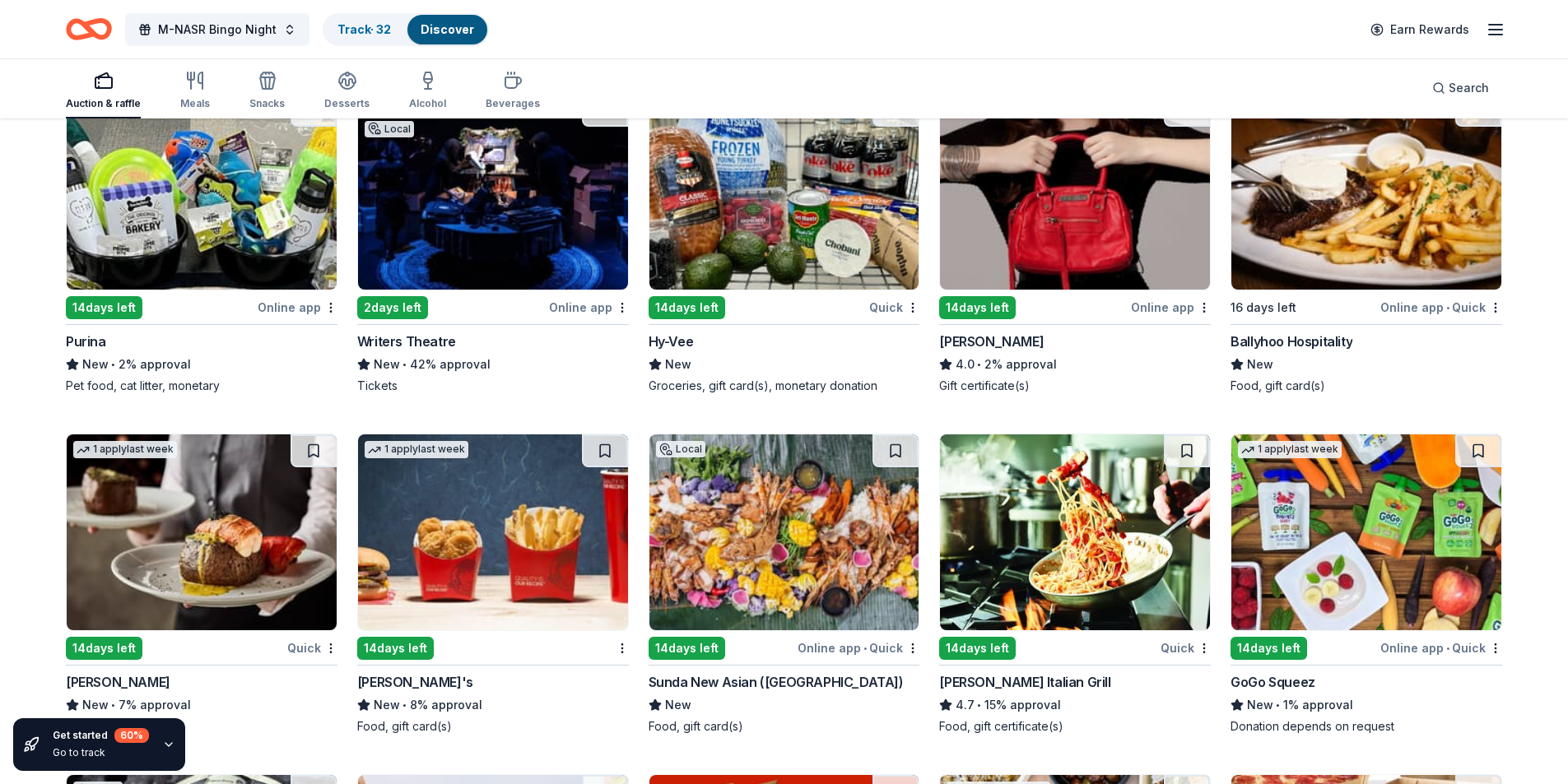
click at [456, 546] on img at bounding box center [493, 532] width 270 height 196
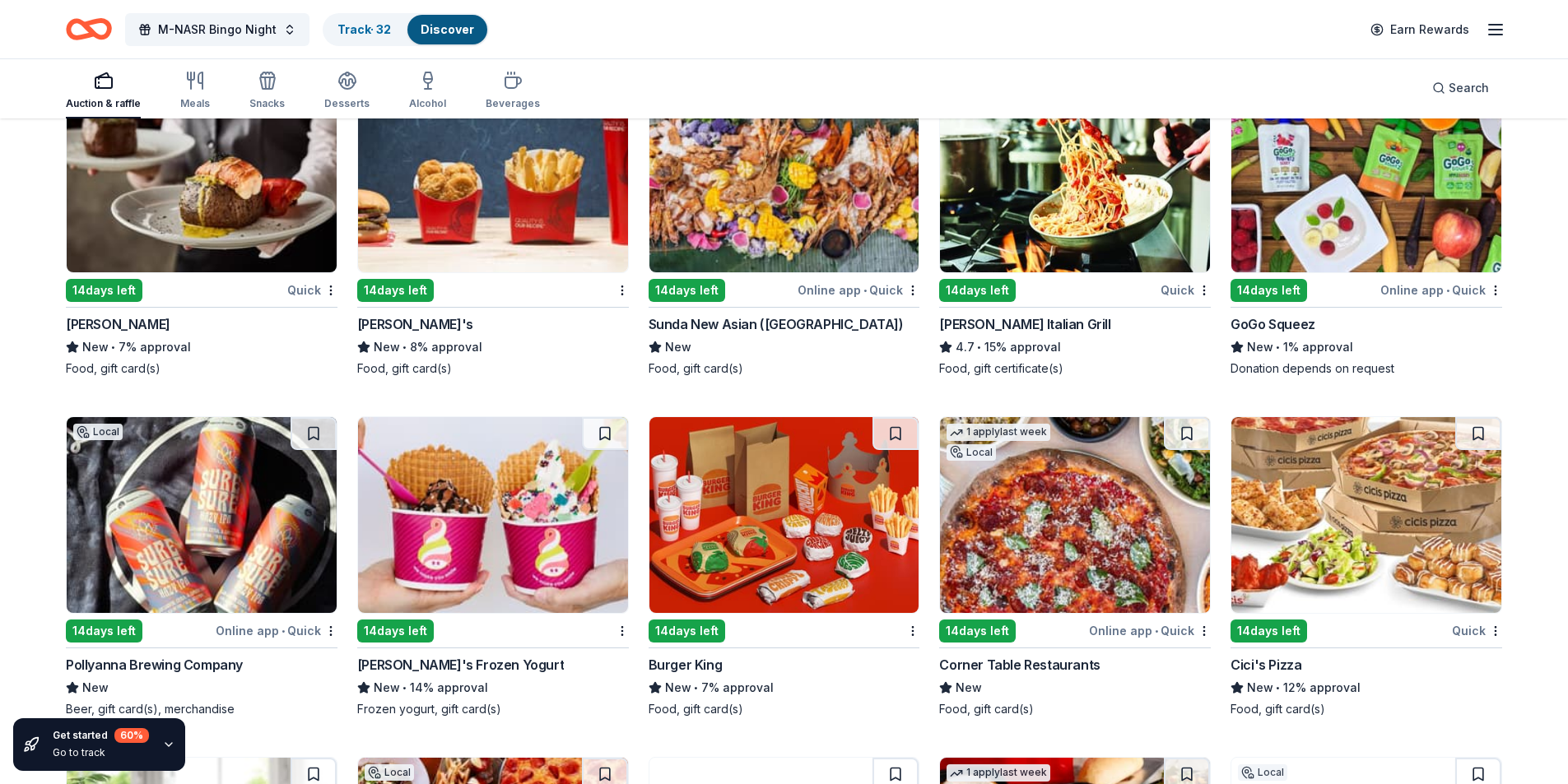
scroll to position [11755, 0]
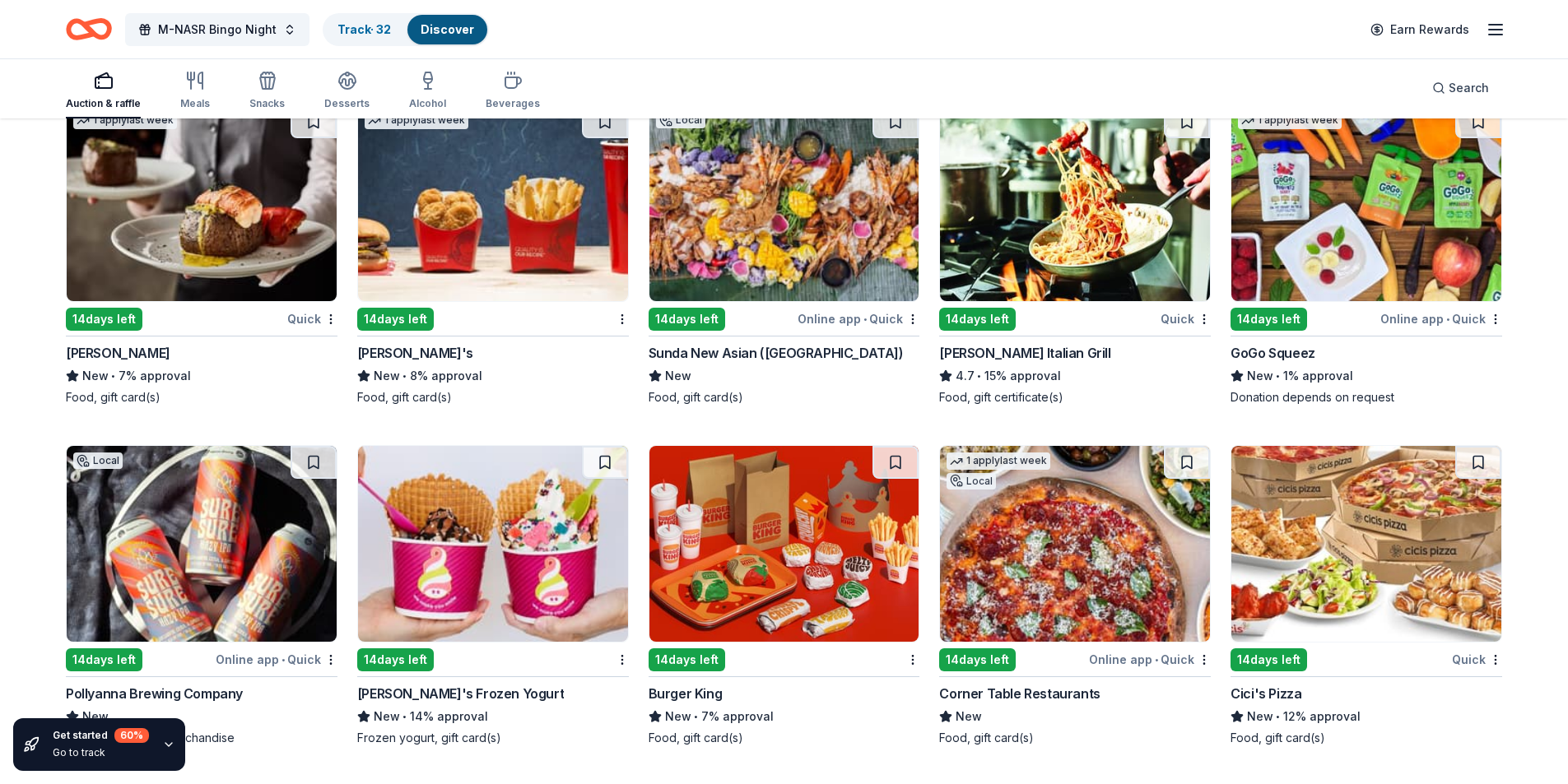
click at [779, 178] on img at bounding box center [784, 203] width 270 height 196
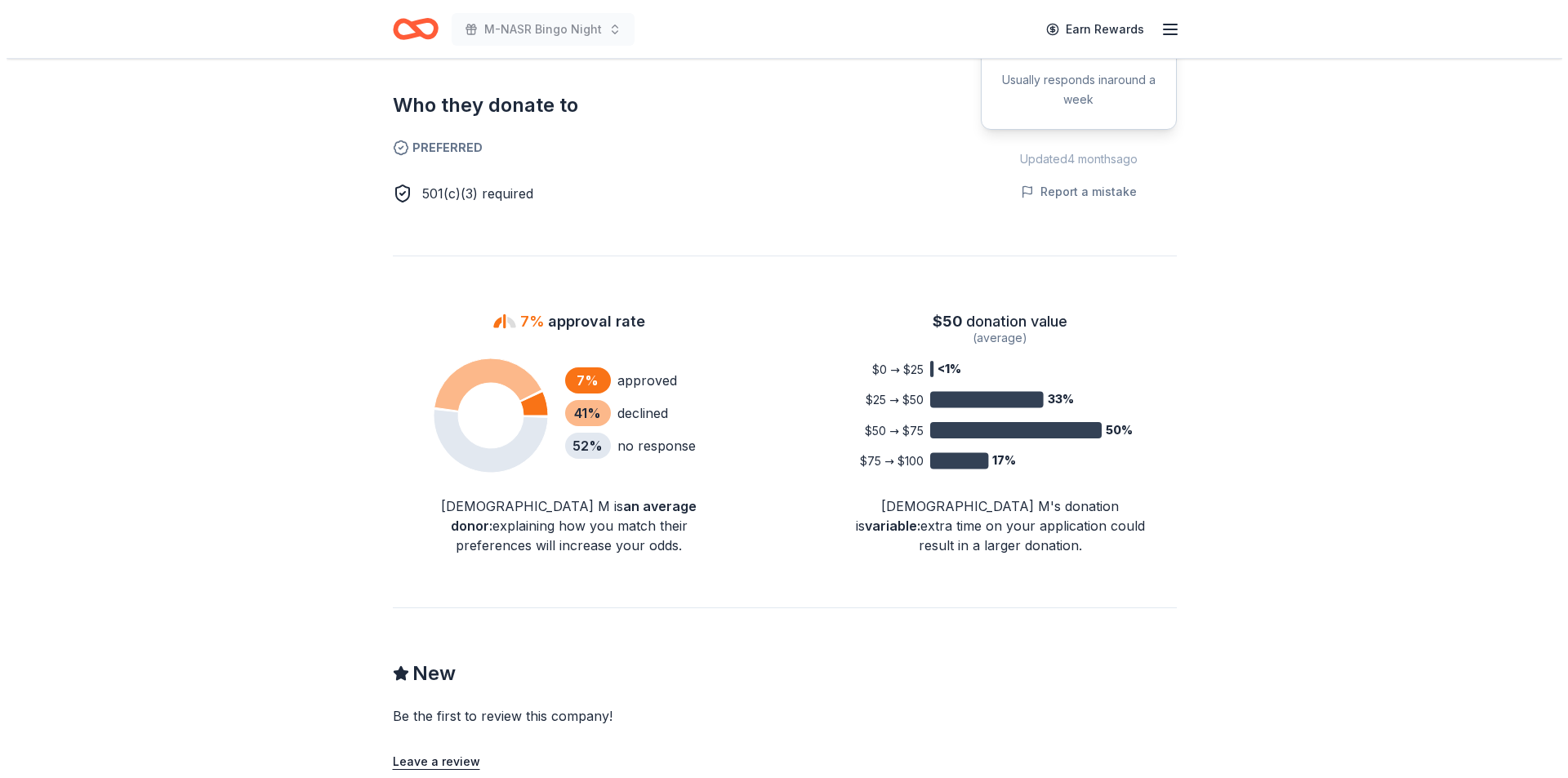
scroll to position [748, 0]
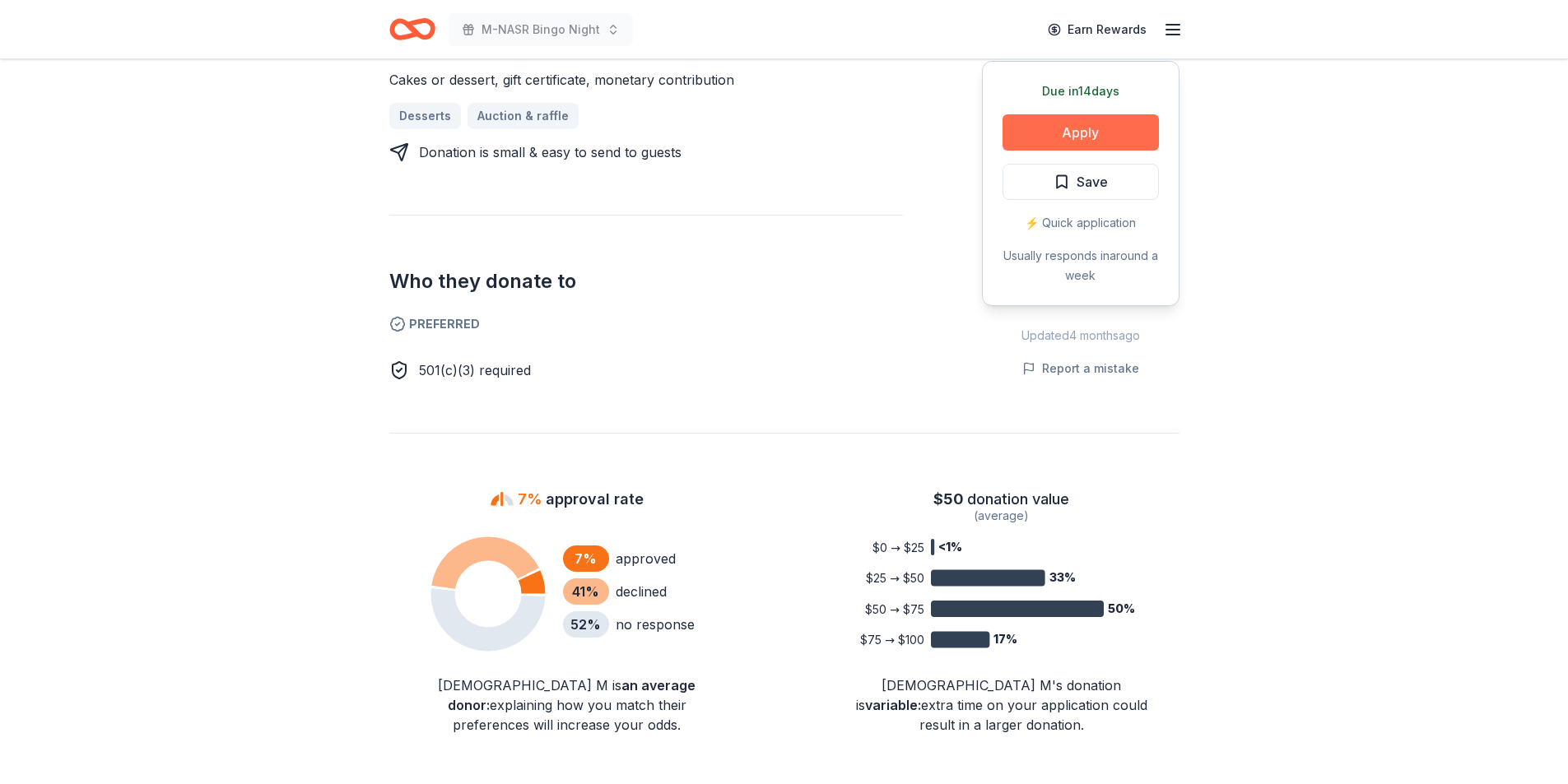
click at [1095, 114] on button "Apply" at bounding box center [1080, 132] width 157 height 37
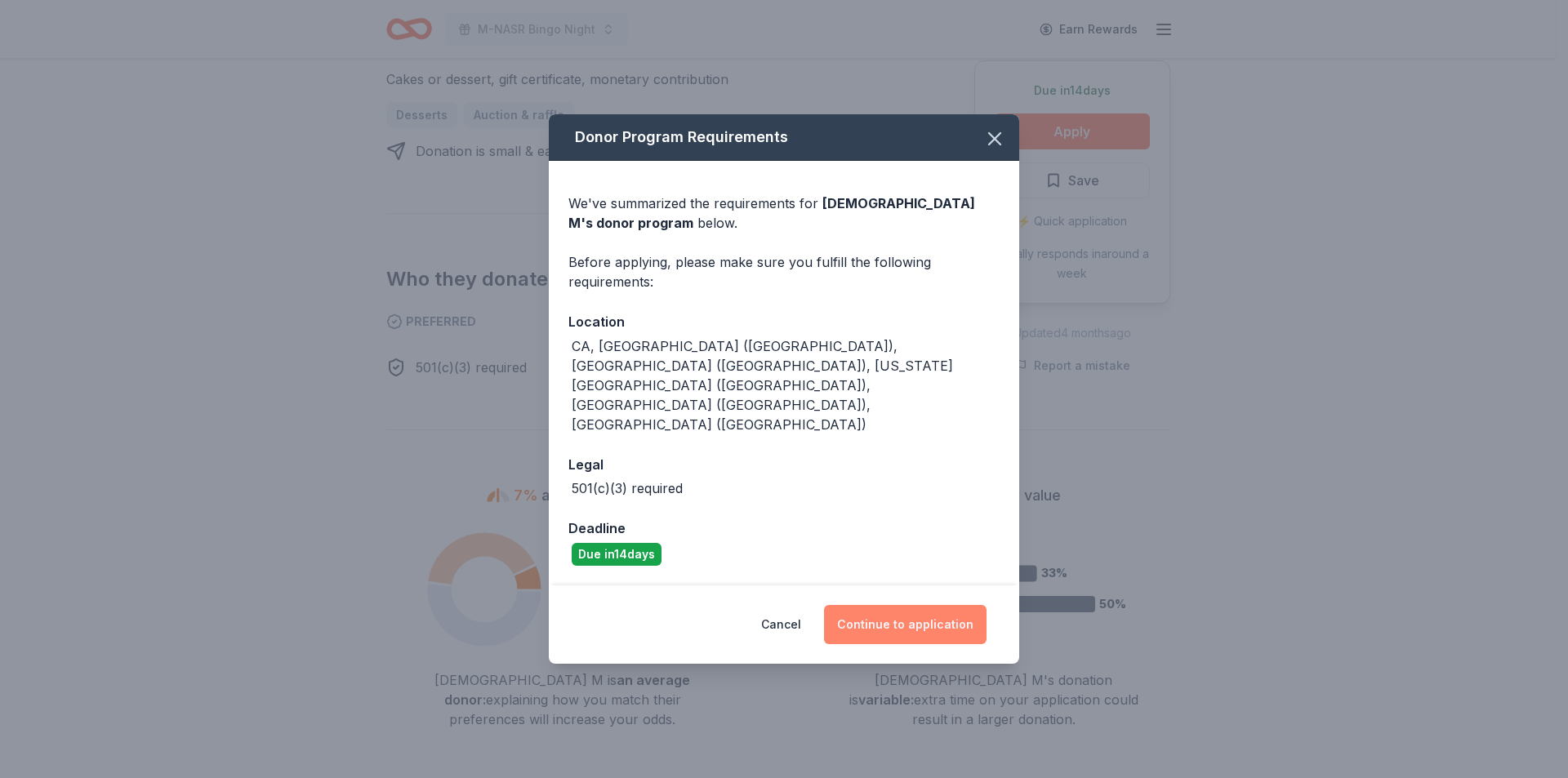
click at [936, 605] on button "Continue to application" at bounding box center [905, 625] width 162 height 39
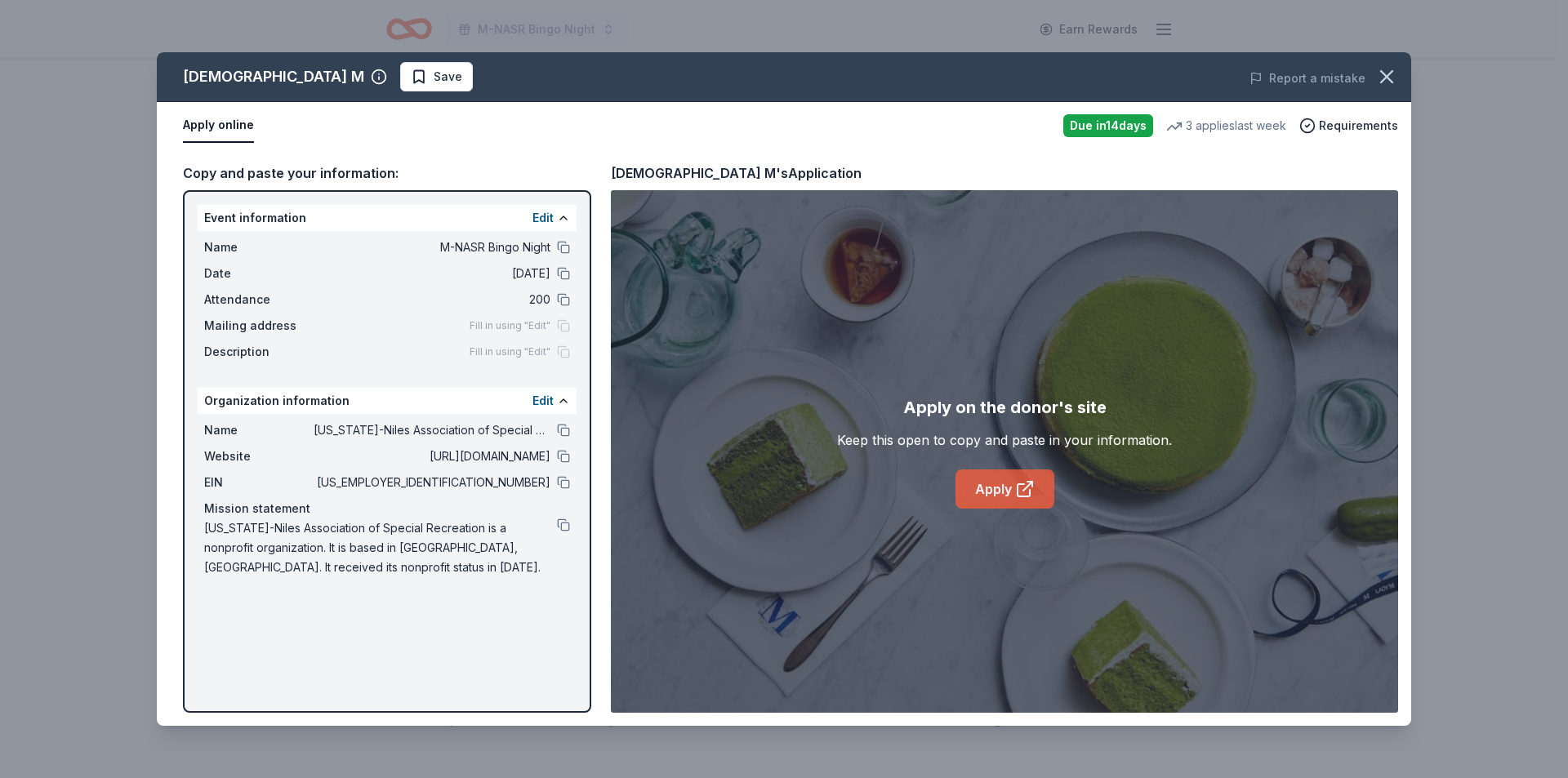
click at [992, 492] on link "Apply" at bounding box center [1004, 489] width 98 height 39
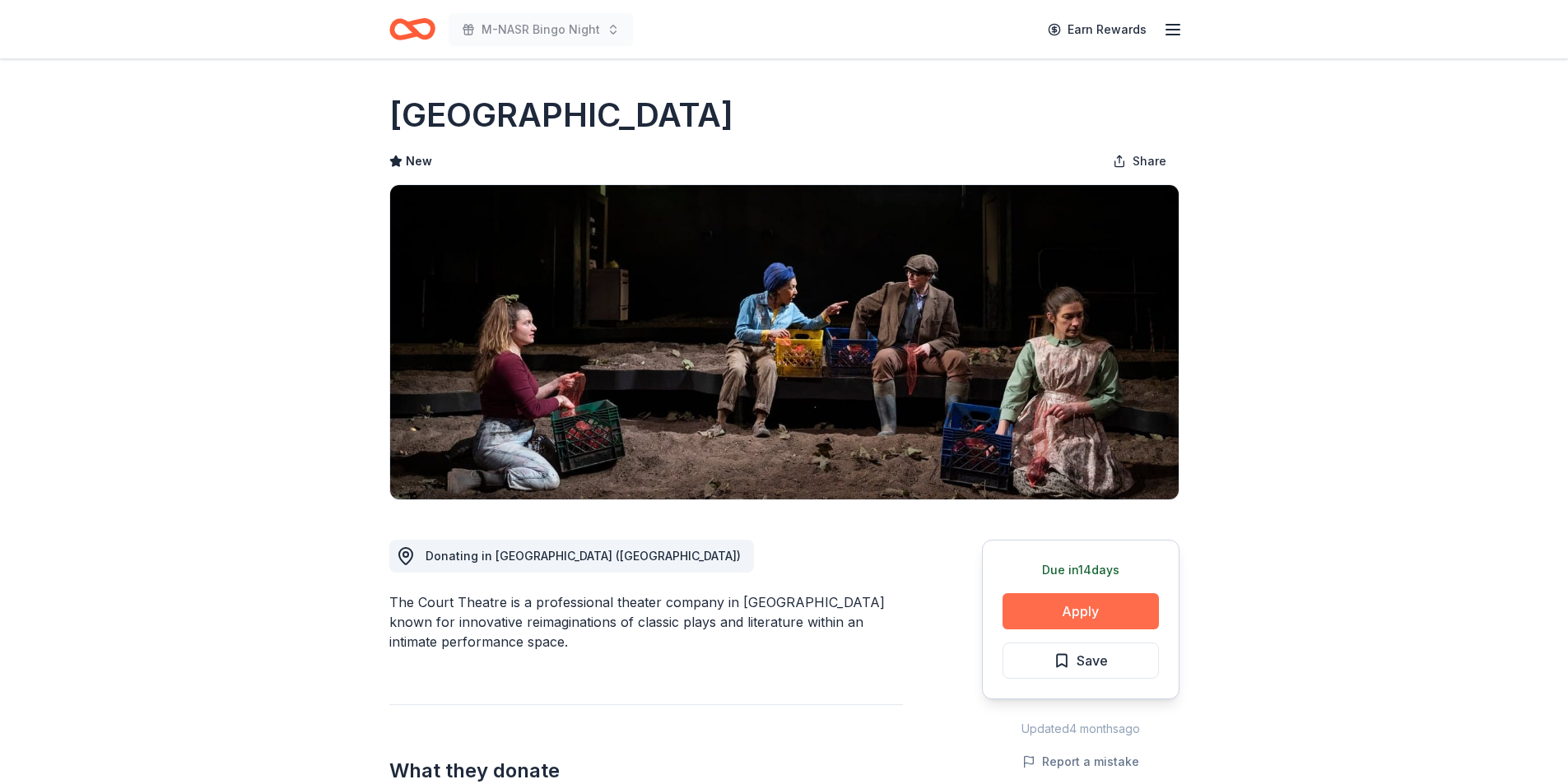
click at [1087, 604] on button "Apply" at bounding box center [1080, 612] width 157 height 37
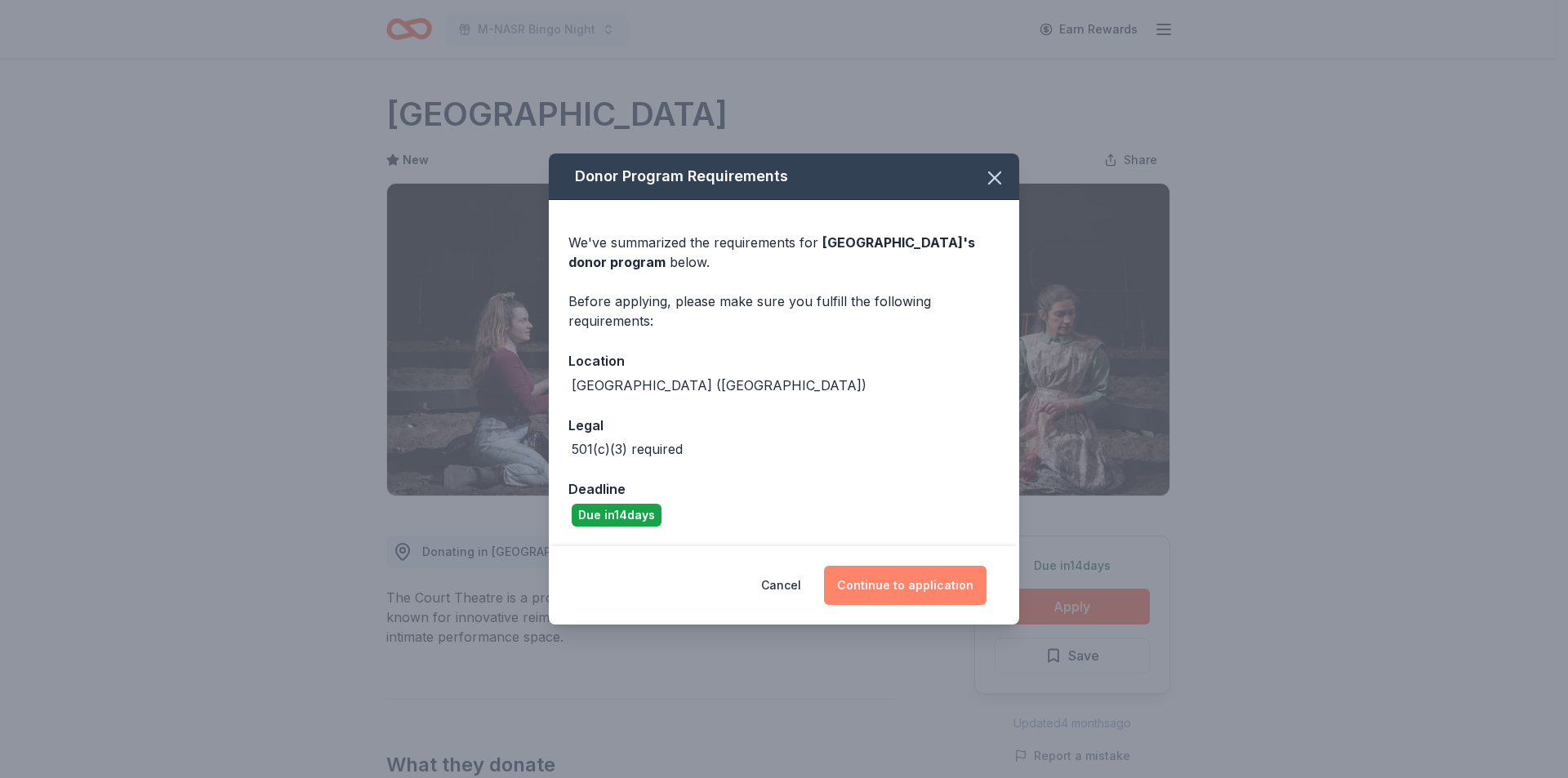
click at [930, 586] on button "Continue to application" at bounding box center [905, 585] width 162 height 39
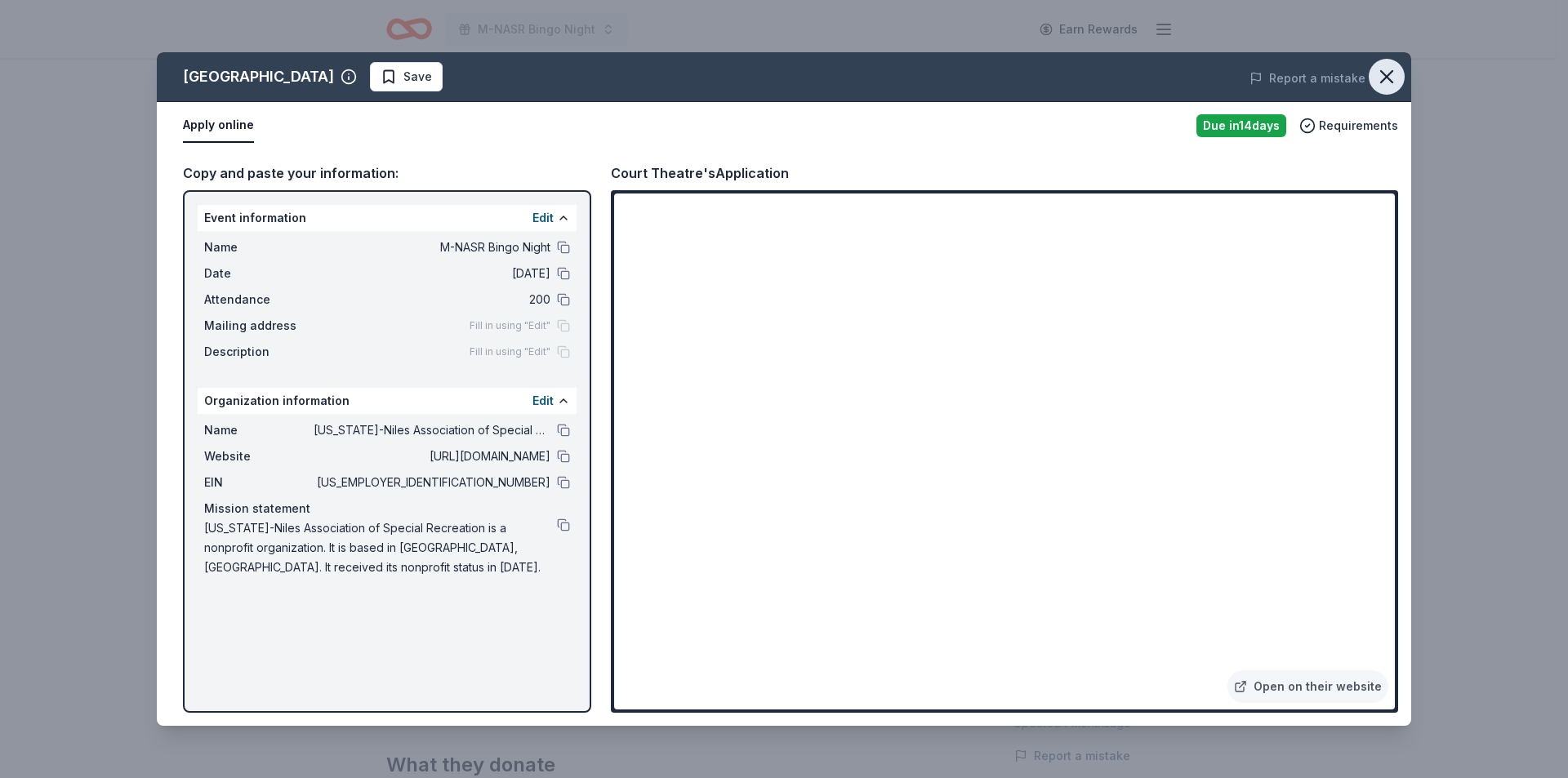
click at [1386, 76] on icon "button" at bounding box center [1387, 77] width 12 height 12
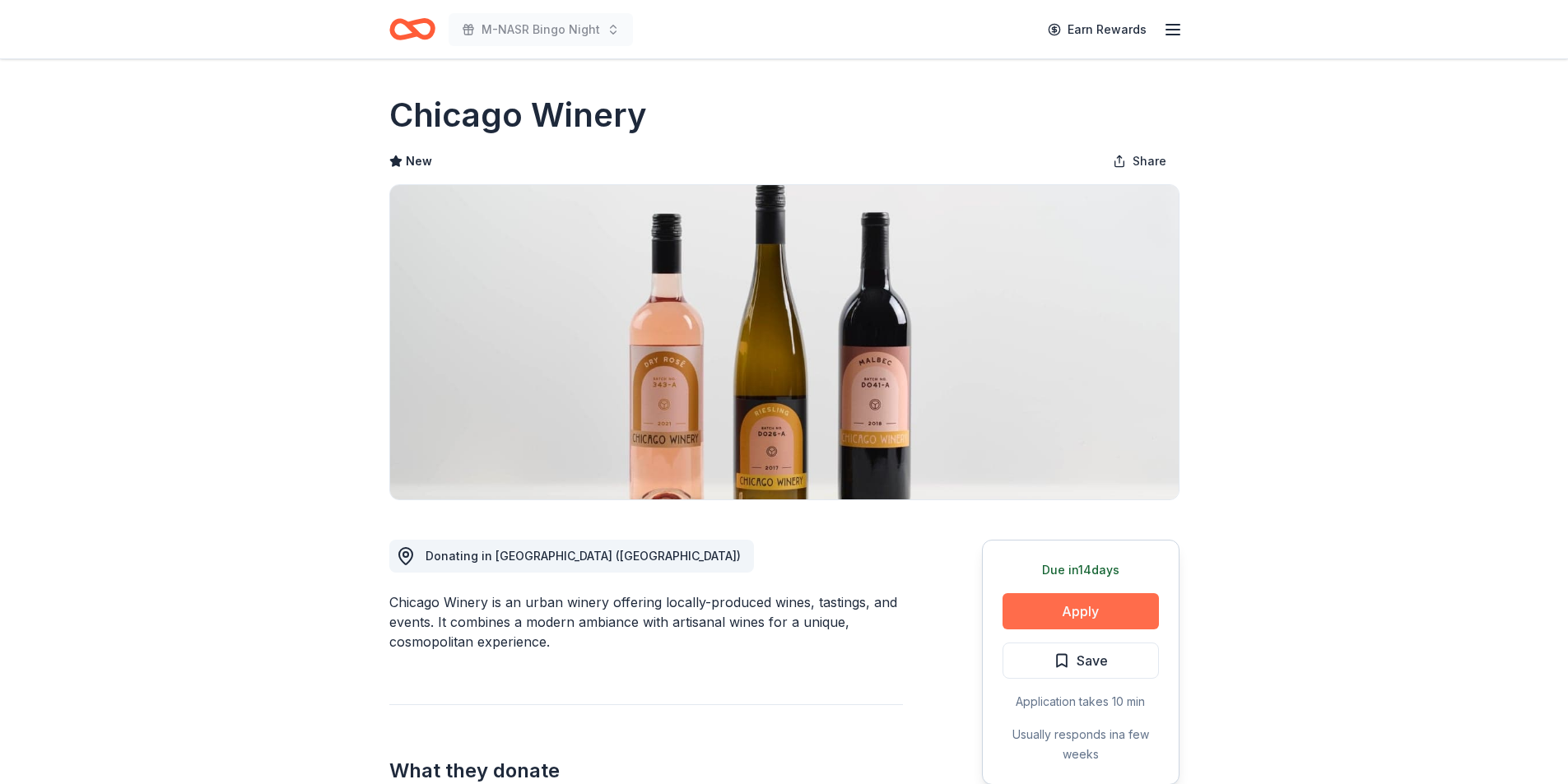
click at [1059, 609] on button "Apply" at bounding box center [1080, 612] width 157 height 37
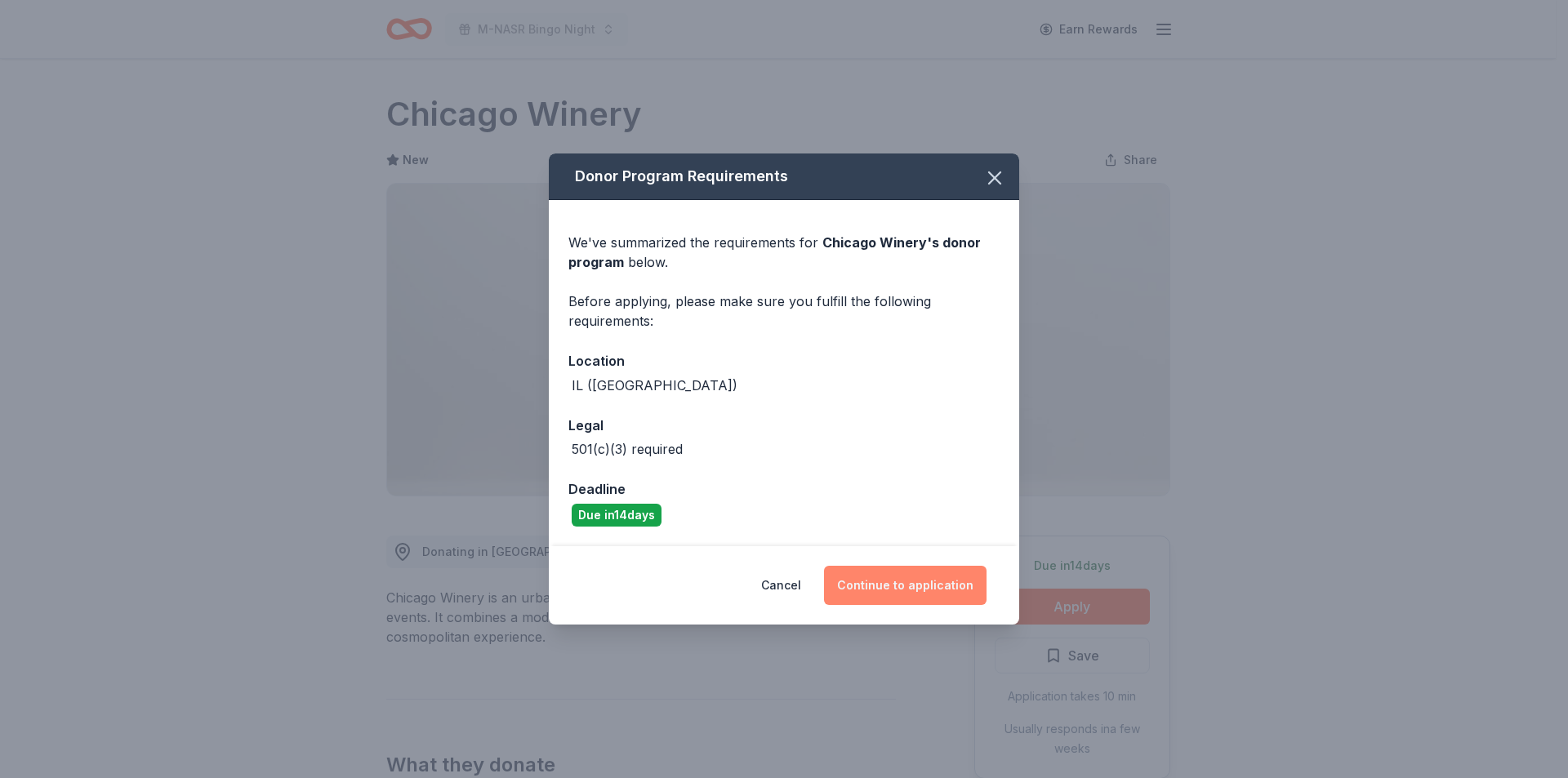
click at [935, 587] on button "Continue to application" at bounding box center [905, 585] width 162 height 39
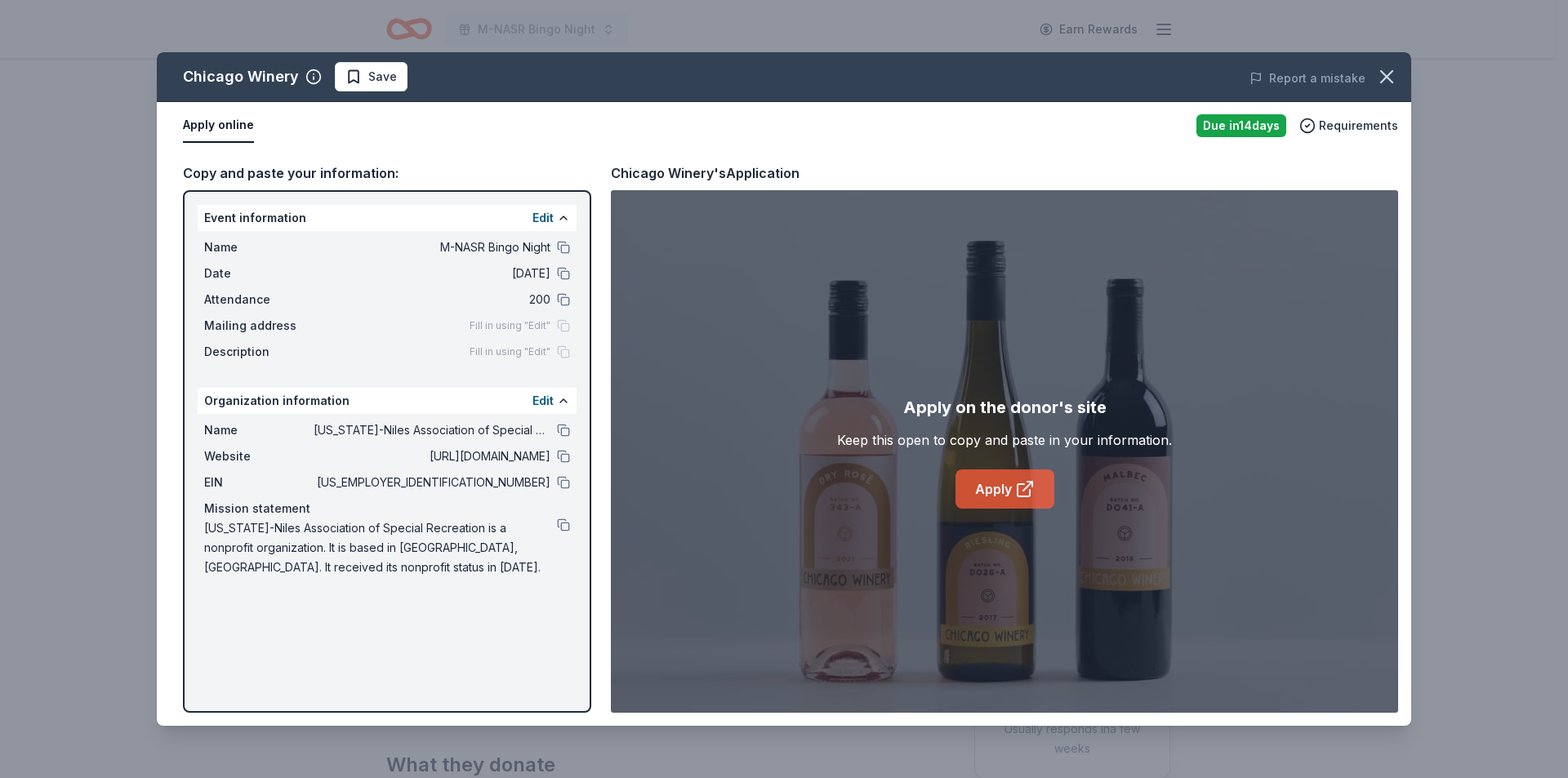
click at [1004, 492] on link "Apply" at bounding box center [1004, 489] width 98 height 39
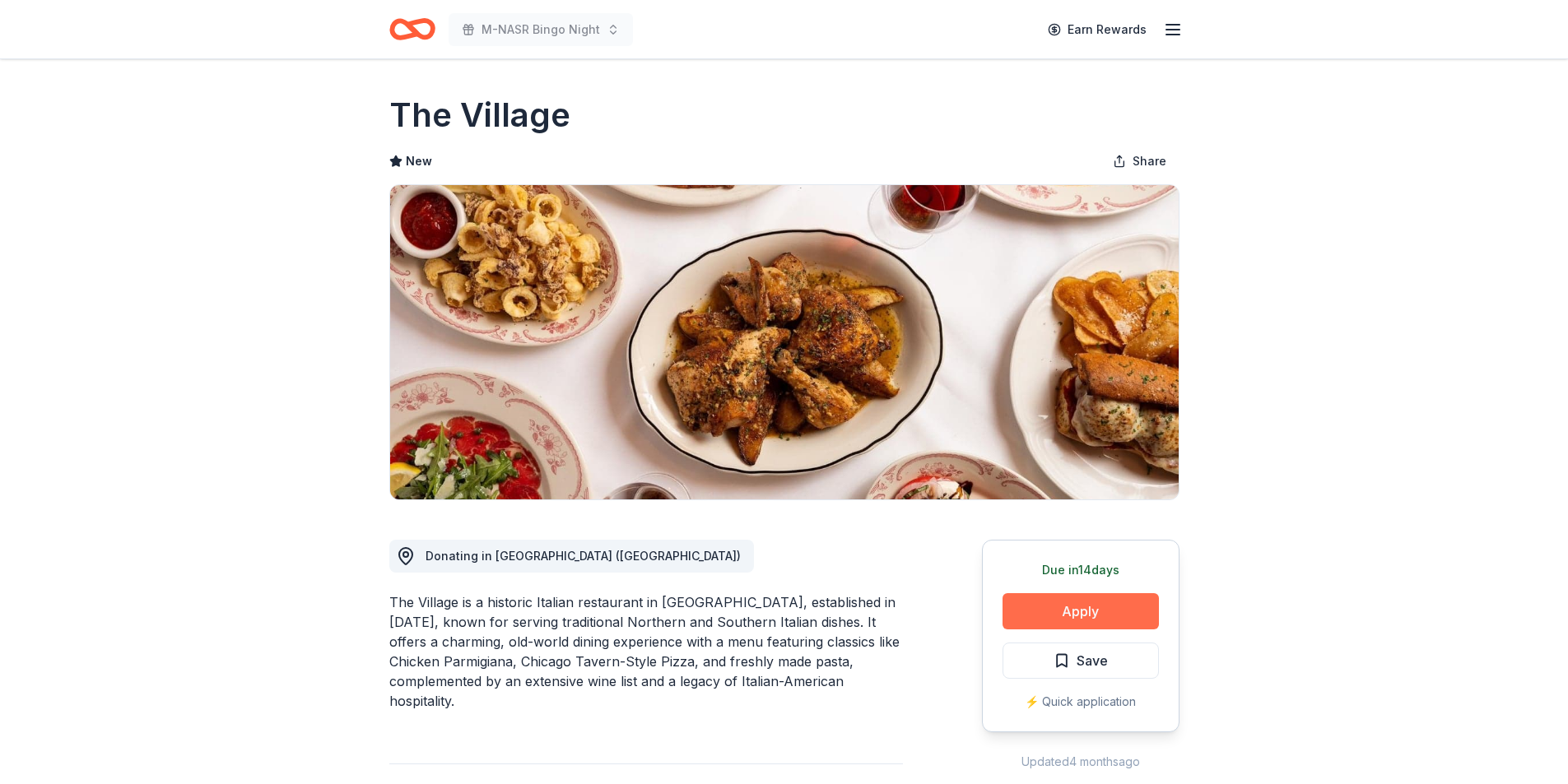
click at [1060, 616] on button "Apply" at bounding box center [1080, 612] width 157 height 37
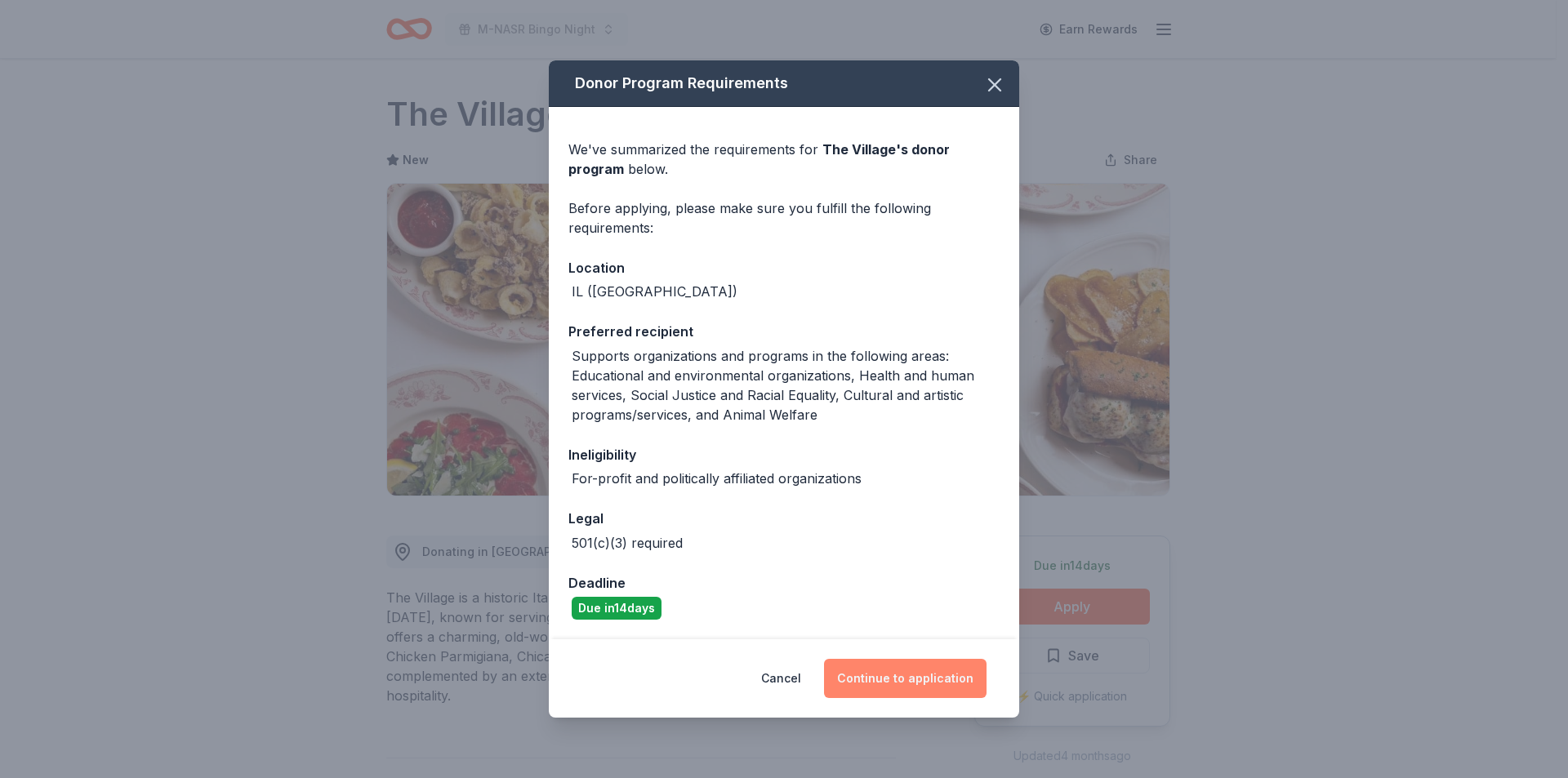
click at [893, 670] on button "Continue to application" at bounding box center [905, 679] width 162 height 39
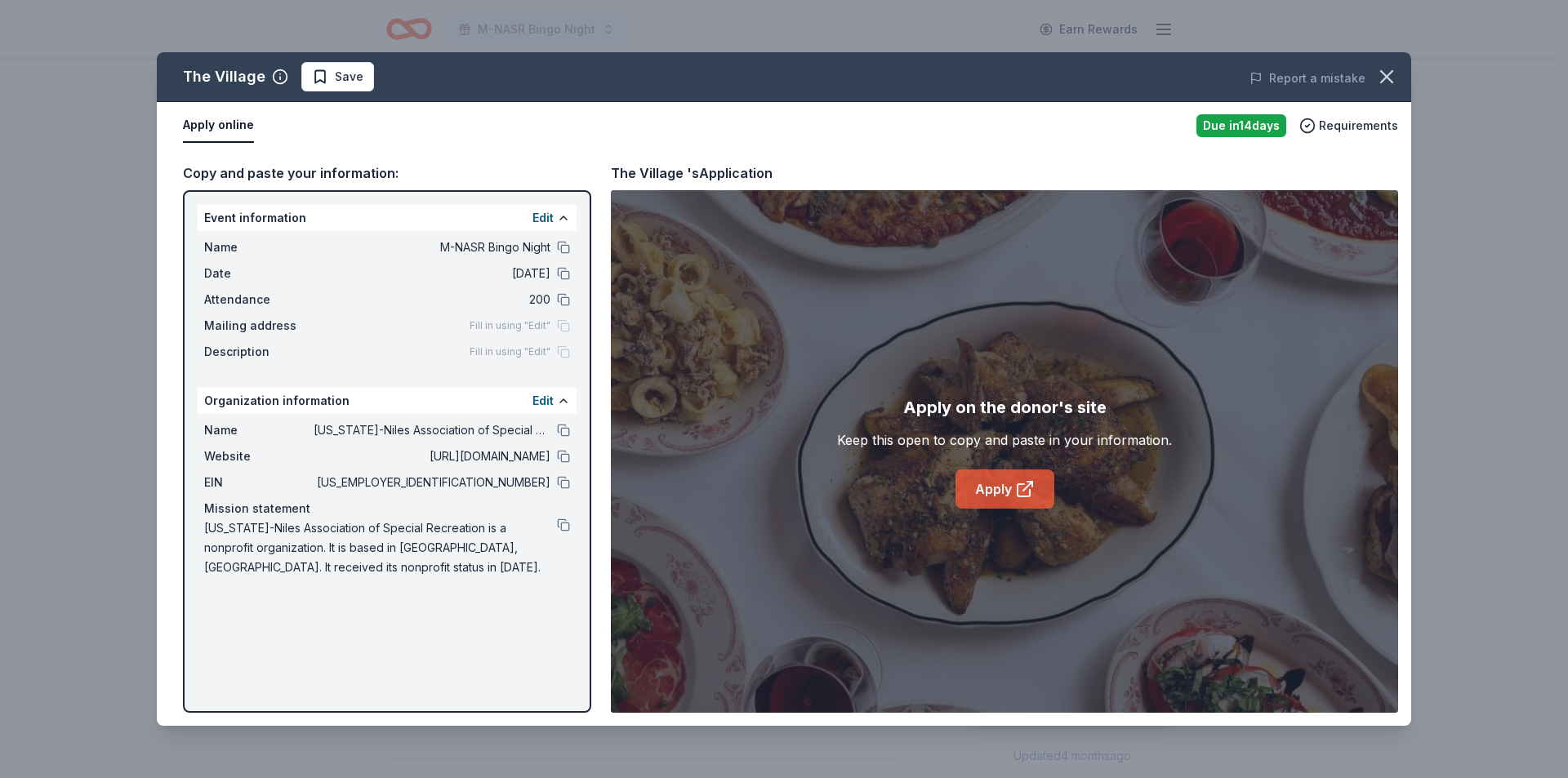
click at [1003, 481] on link "Apply" at bounding box center [1004, 489] width 98 height 39
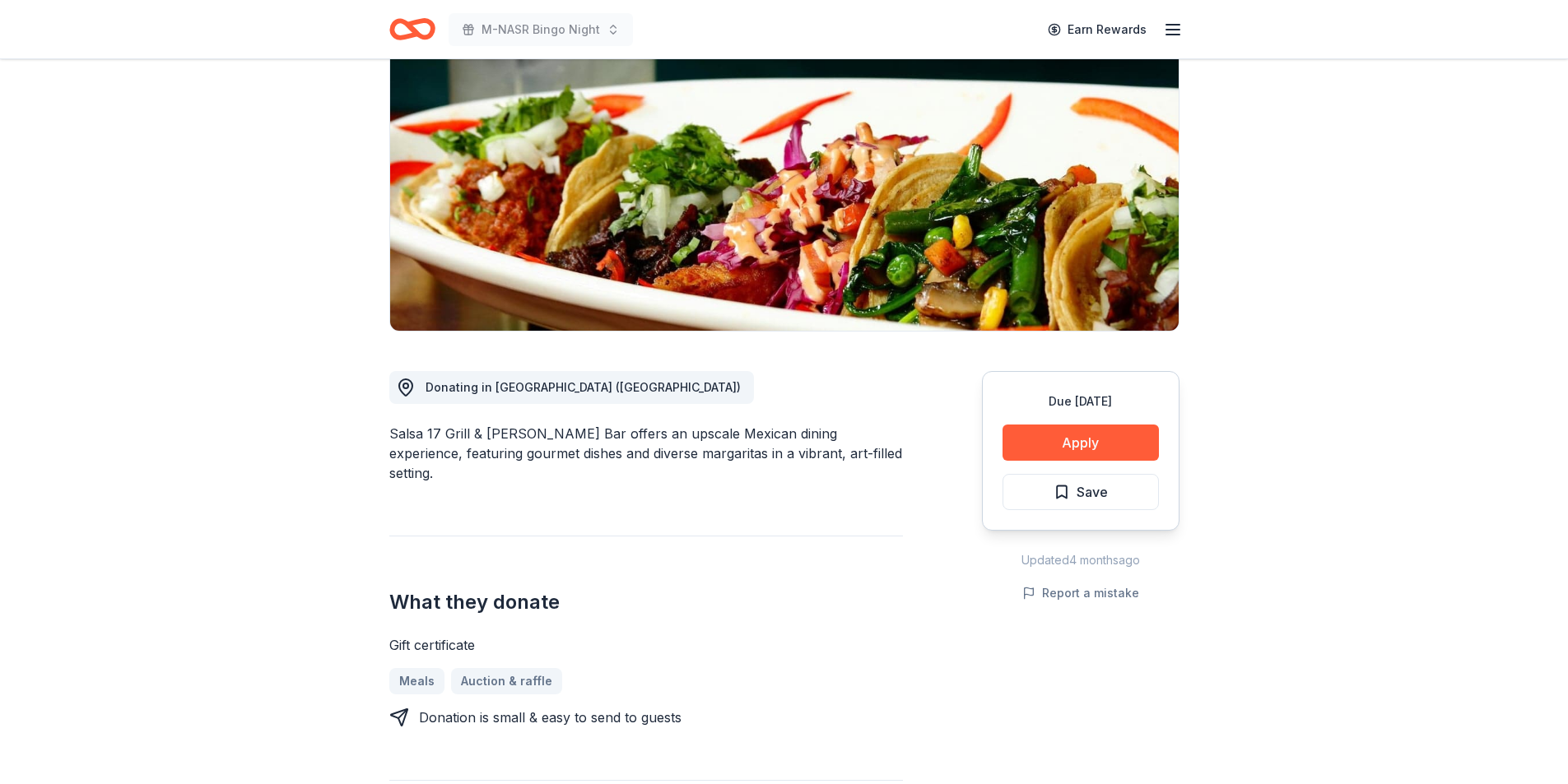
scroll to position [165, 0]
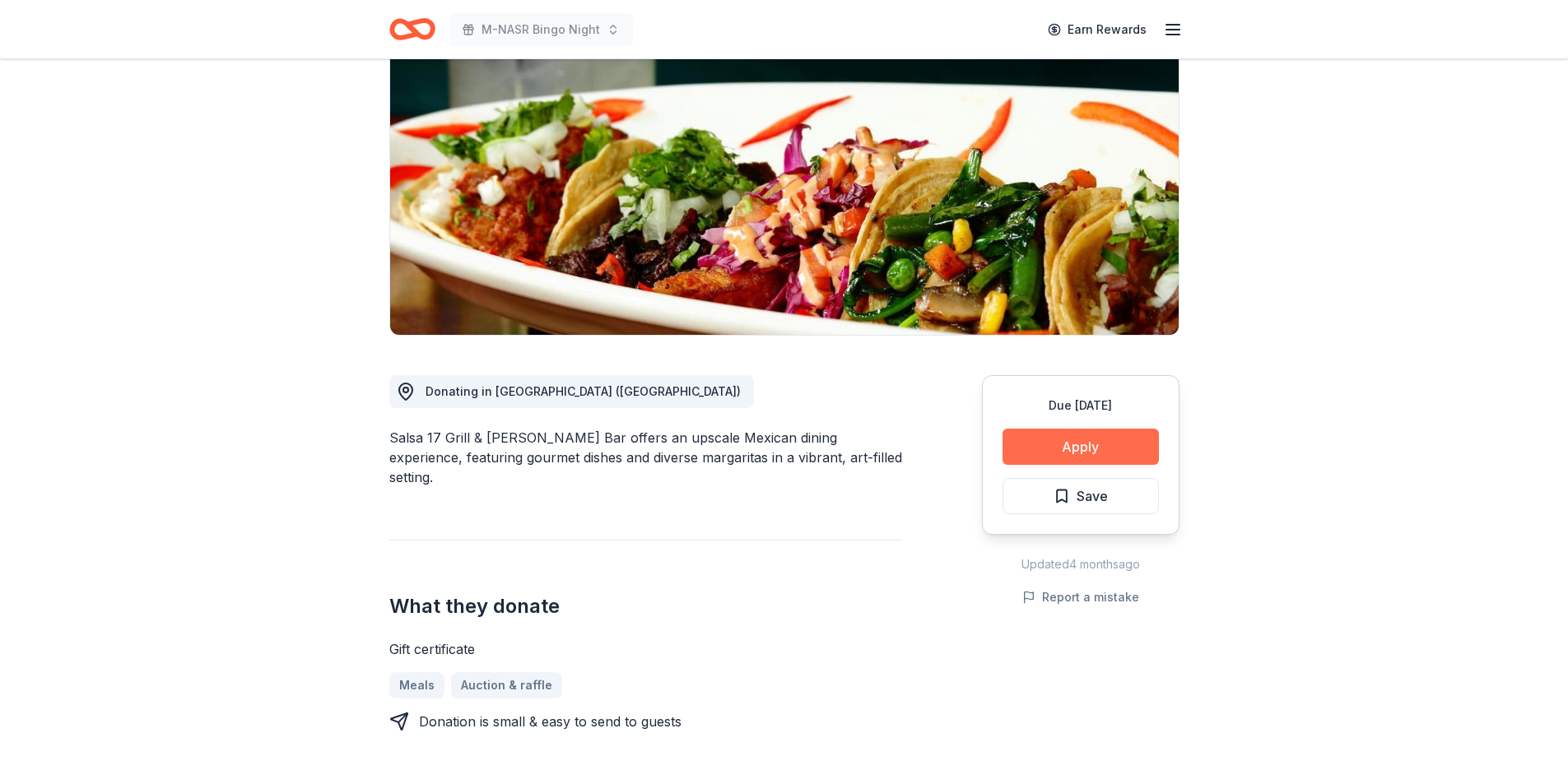
click at [1056, 455] on button "Apply" at bounding box center [1080, 447] width 157 height 37
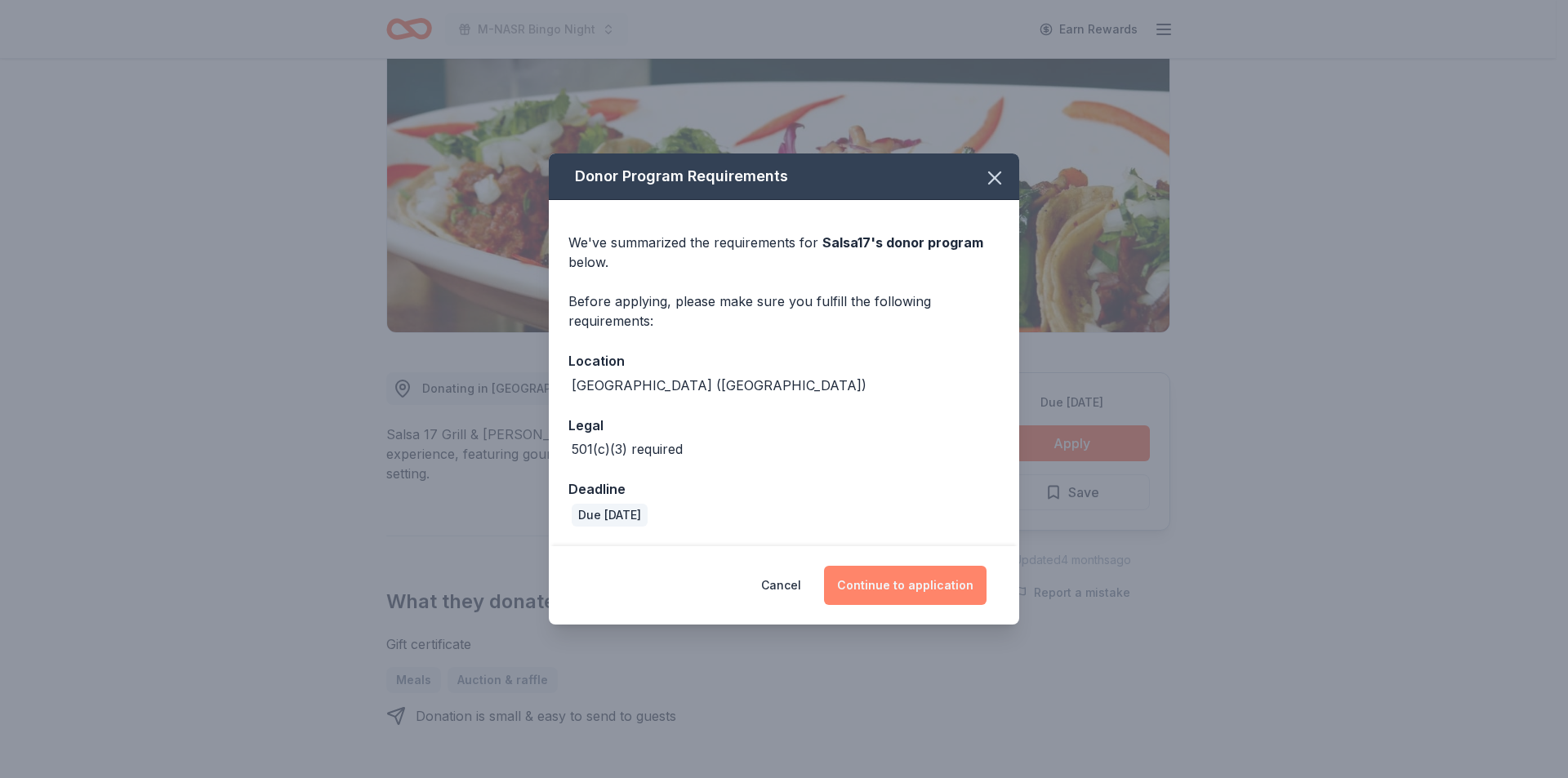
click at [917, 581] on button "Continue to application" at bounding box center [905, 585] width 162 height 39
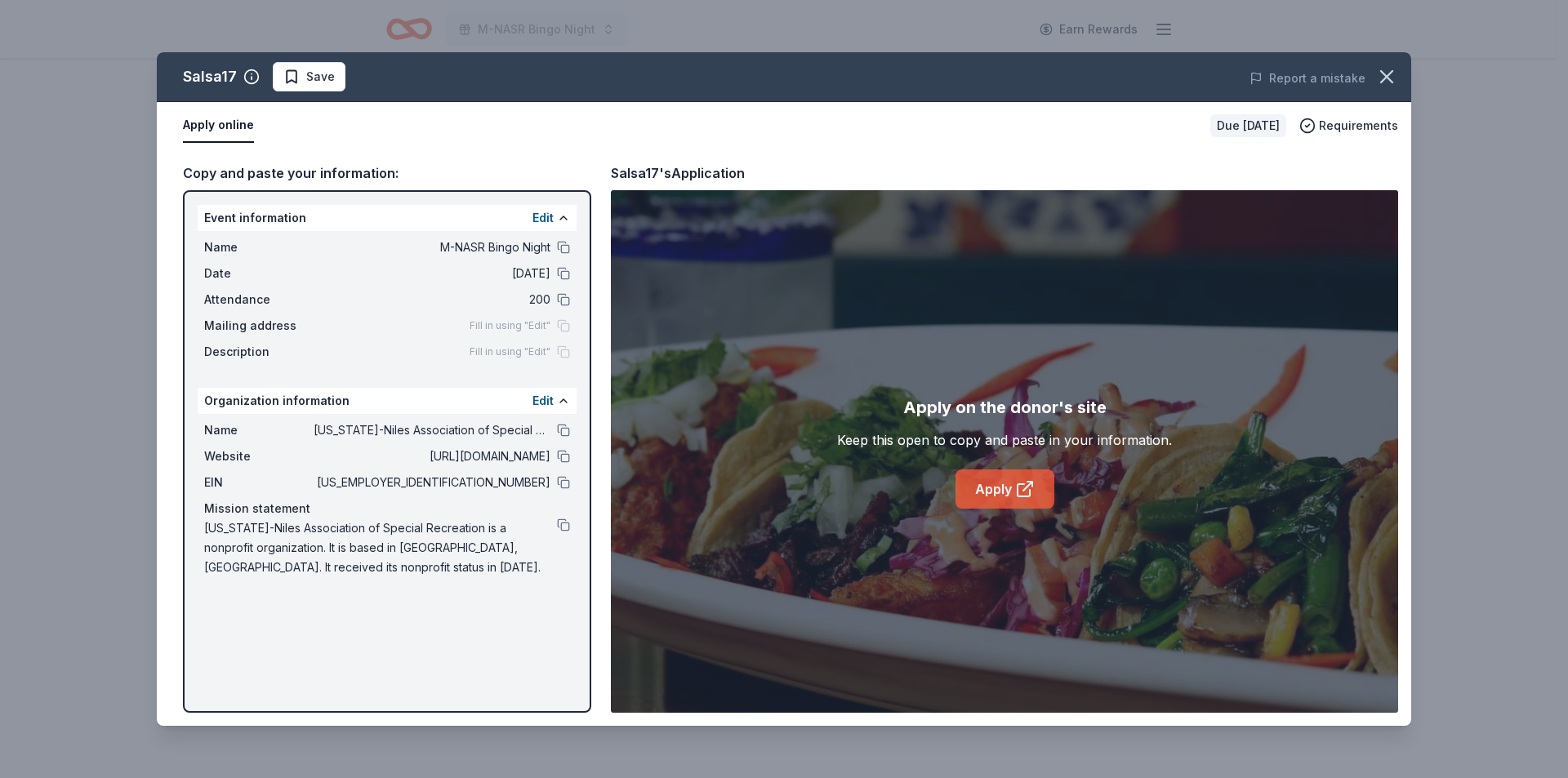
click at [976, 485] on link "Apply" at bounding box center [1004, 489] width 98 height 39
click at [1384, 72] on icon "button" at bounding box center [1386, 76] width 23 height 23
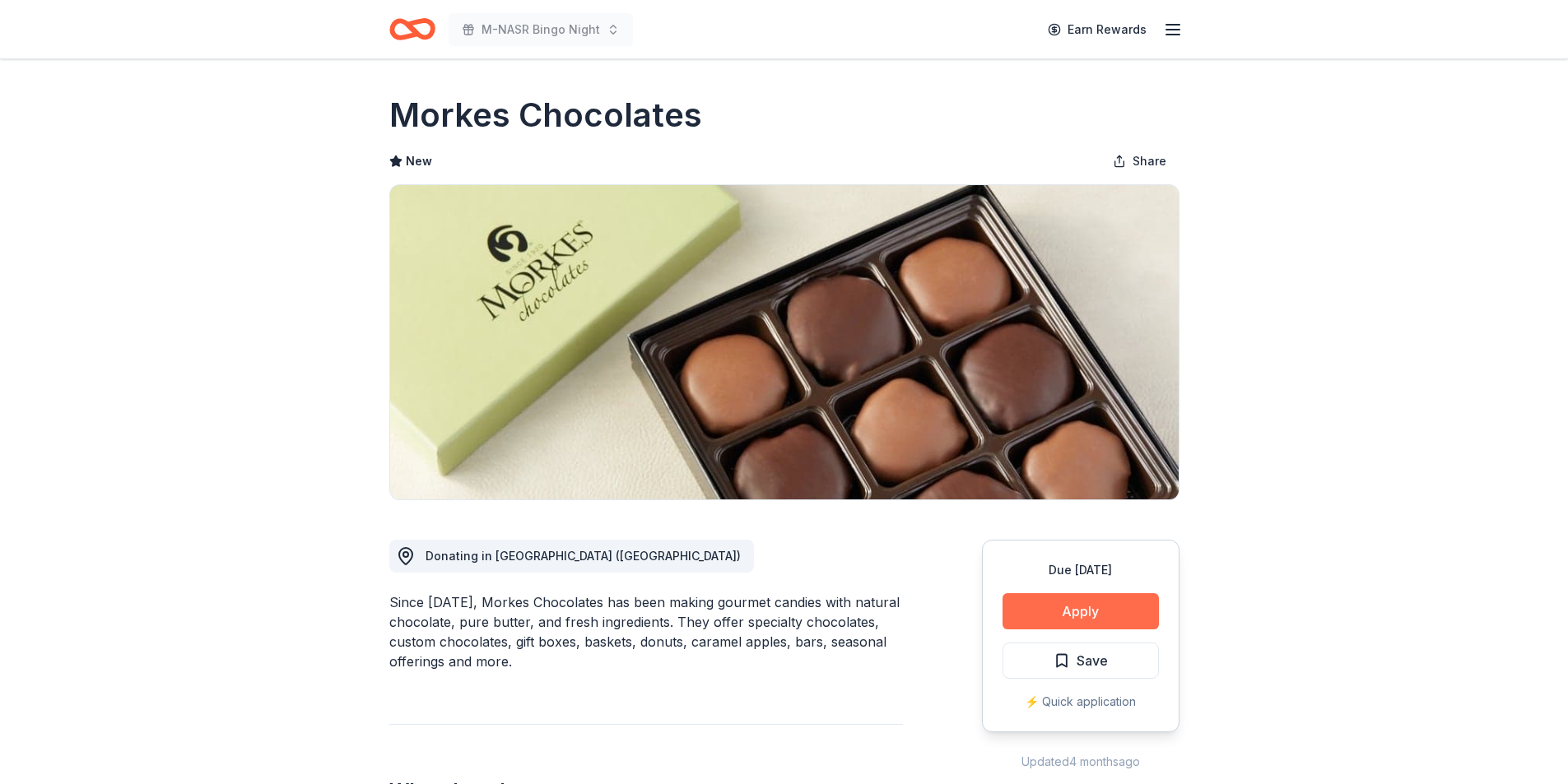
click at [1053, 616] on button "Apply" at bounding box center [1080, 612] width 157 height 37
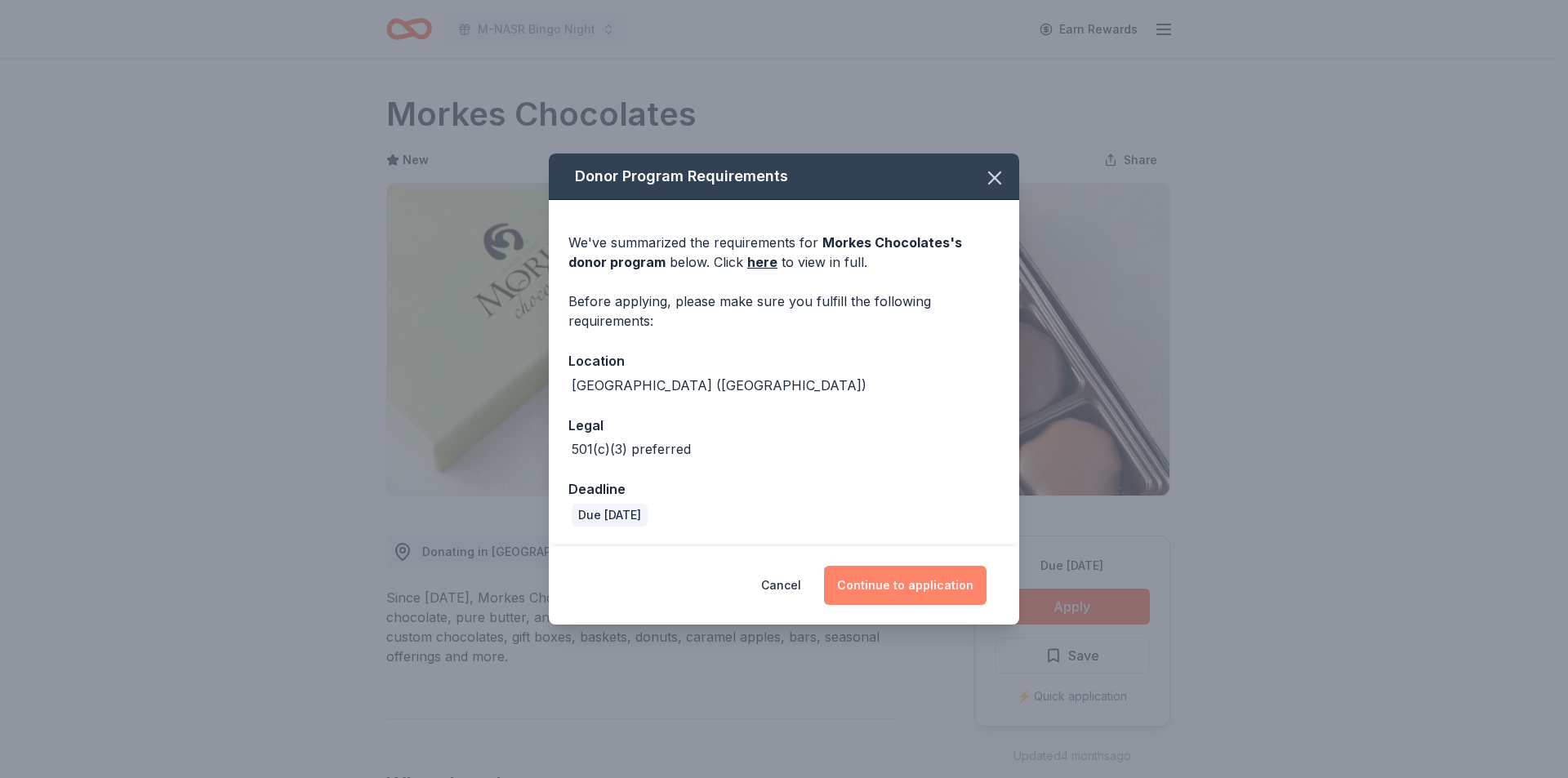
click at [903, 579] on button "Continue to application" at bounding box center [905, 585] width 162 height 39
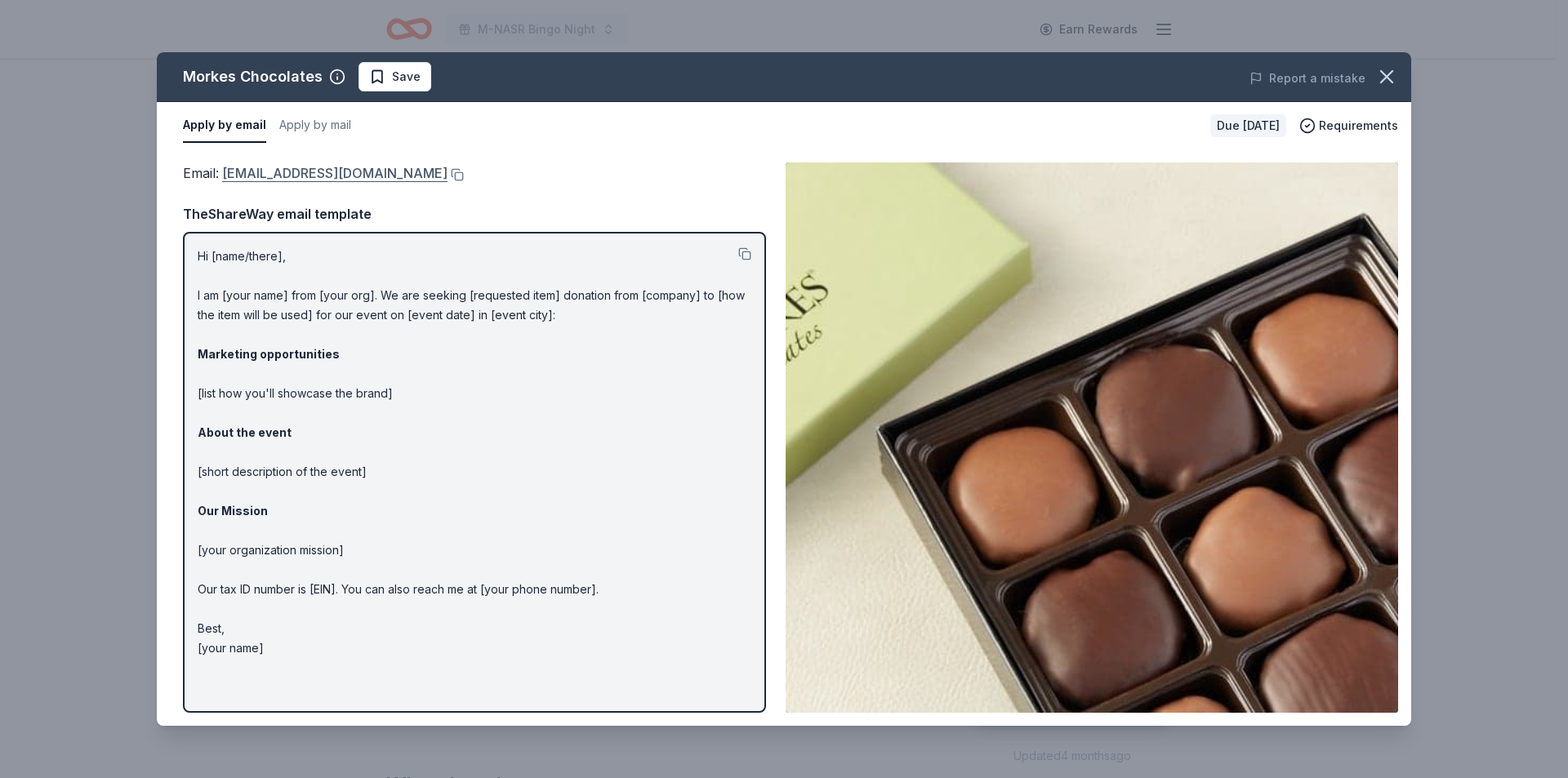
click at [334, 169] on link "[EMAIL_ADDRESS][DOMAIN_NAME]" at bounding box center [334, 173] width 225 height 22
click at [1388, 74] on icon "button" at bounding box center [1386, 76] width 23 height 23
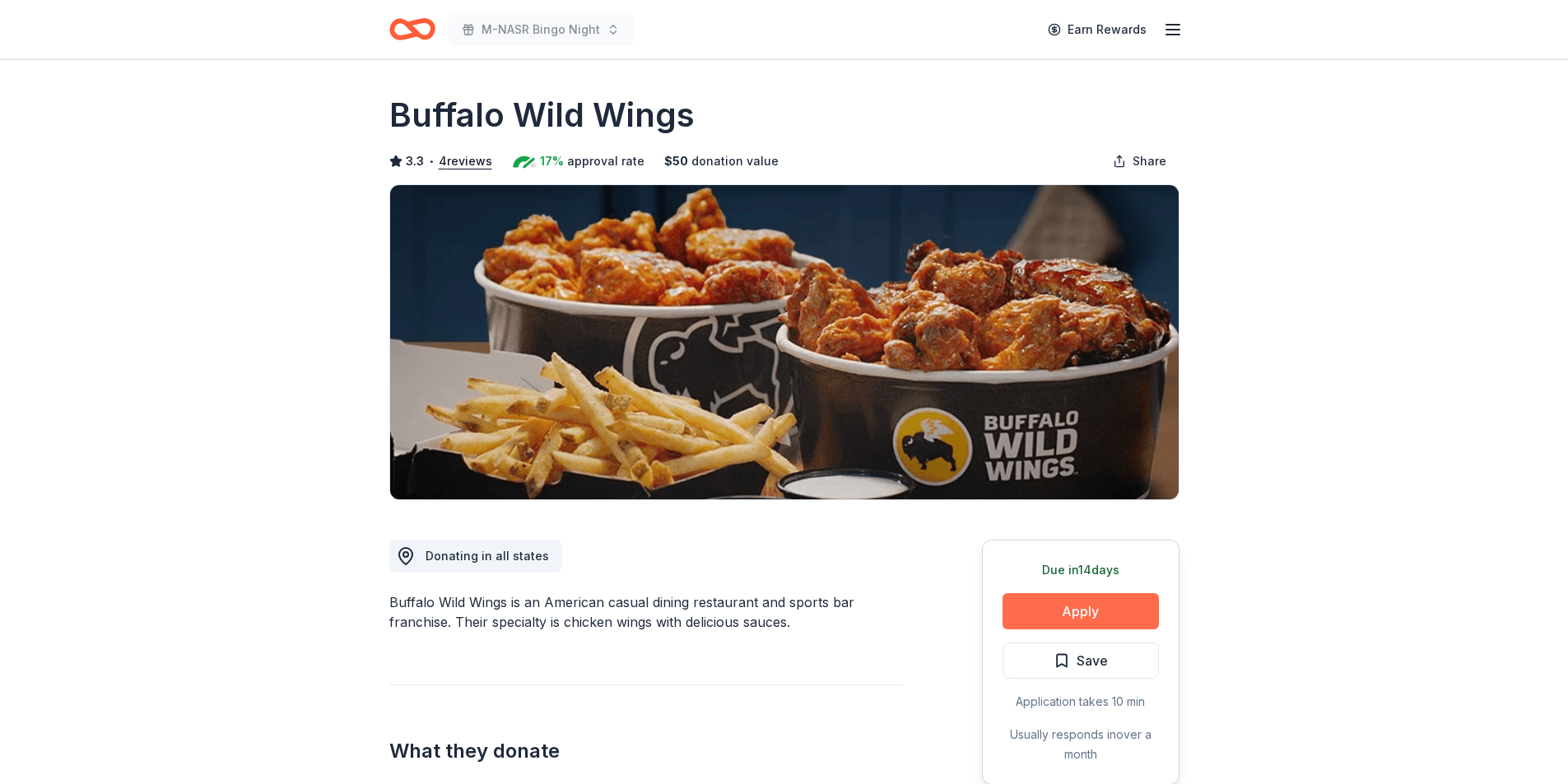
click at [1069, 601] on button "Apply" at bounding box center [1080, 612] width 157 height 37
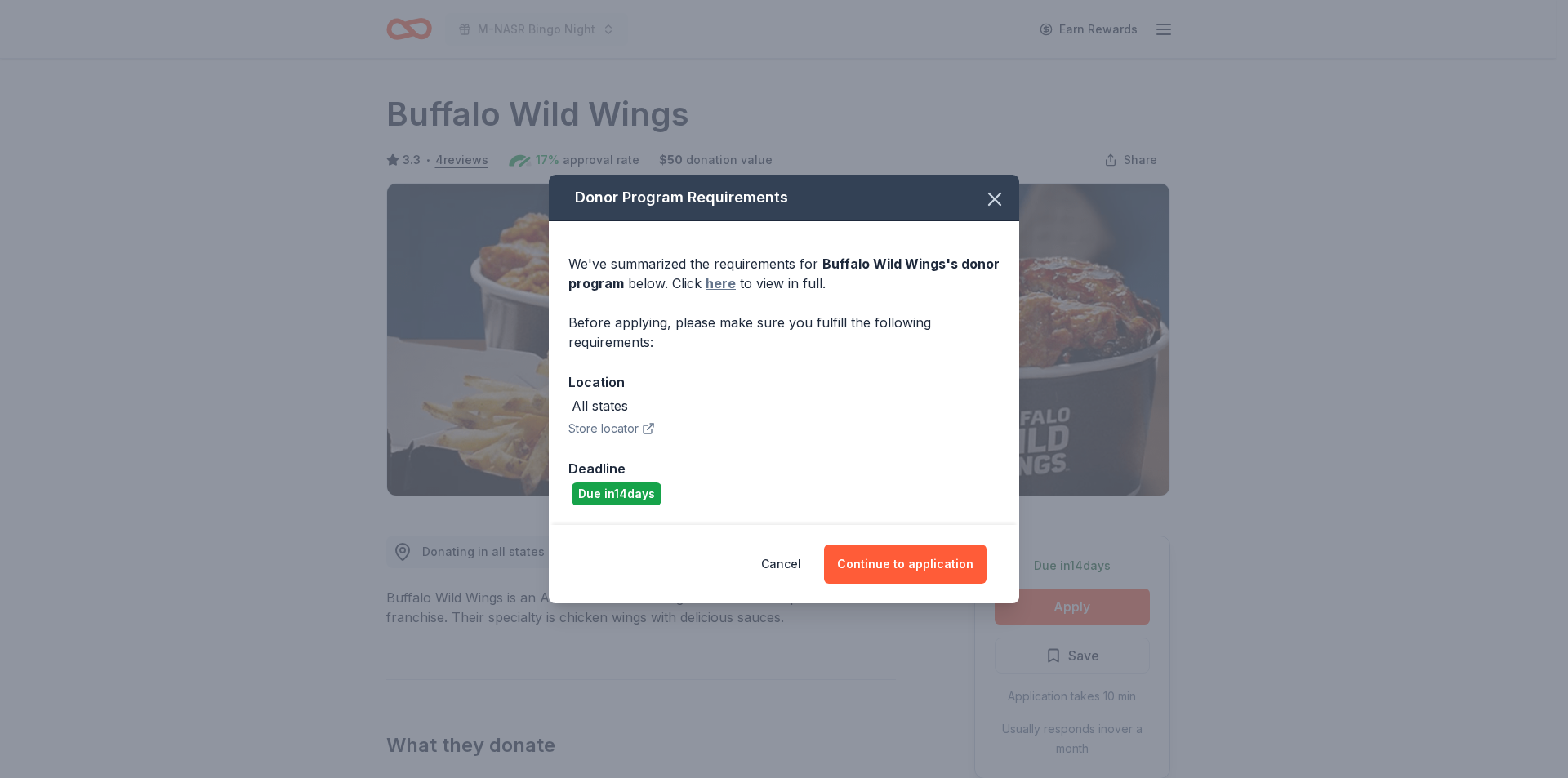
click at [712, 288] on link "here" at bounding box center [720, 283] width 30 height 20
click at [900, 566] on button "Continue to application" at bounding box center [905, 565] width 162 height 39
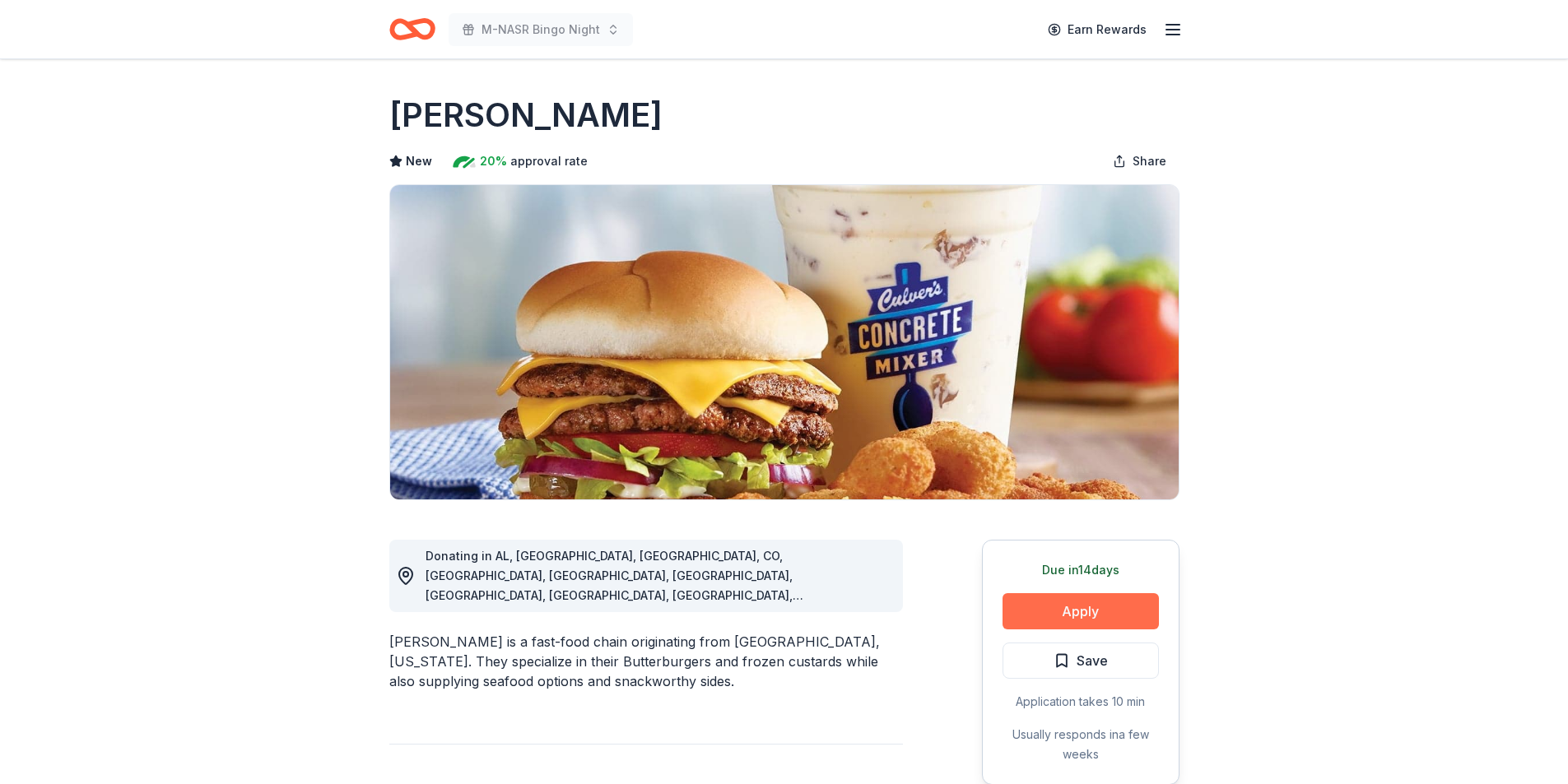
click at [1087, 603] on button "Apply" at bounding box center [1080, 612] width 157 height 37
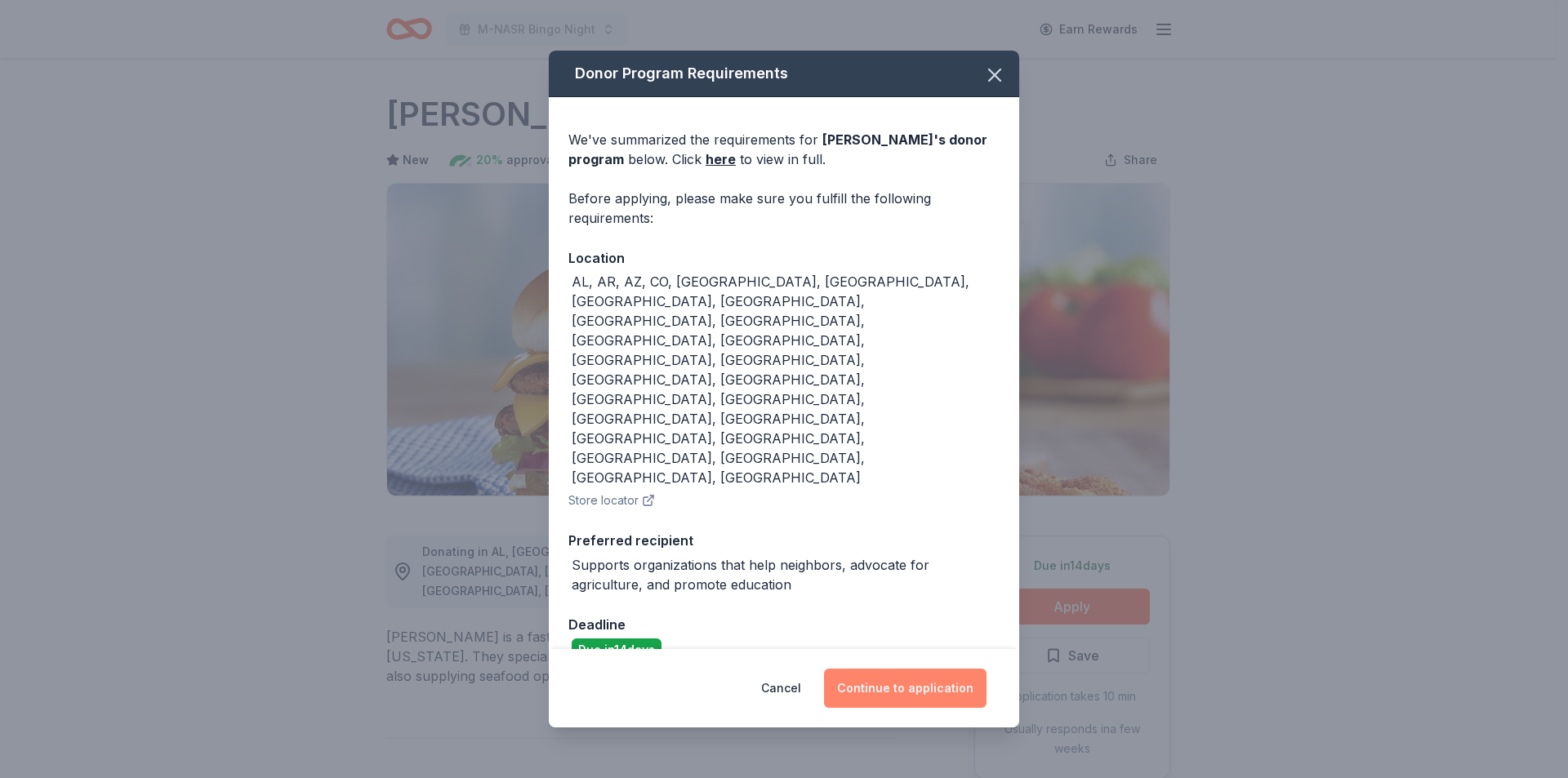
click at [920, 669] on button "Continue to application" at bounding box center [905, 688] width 162 height 39
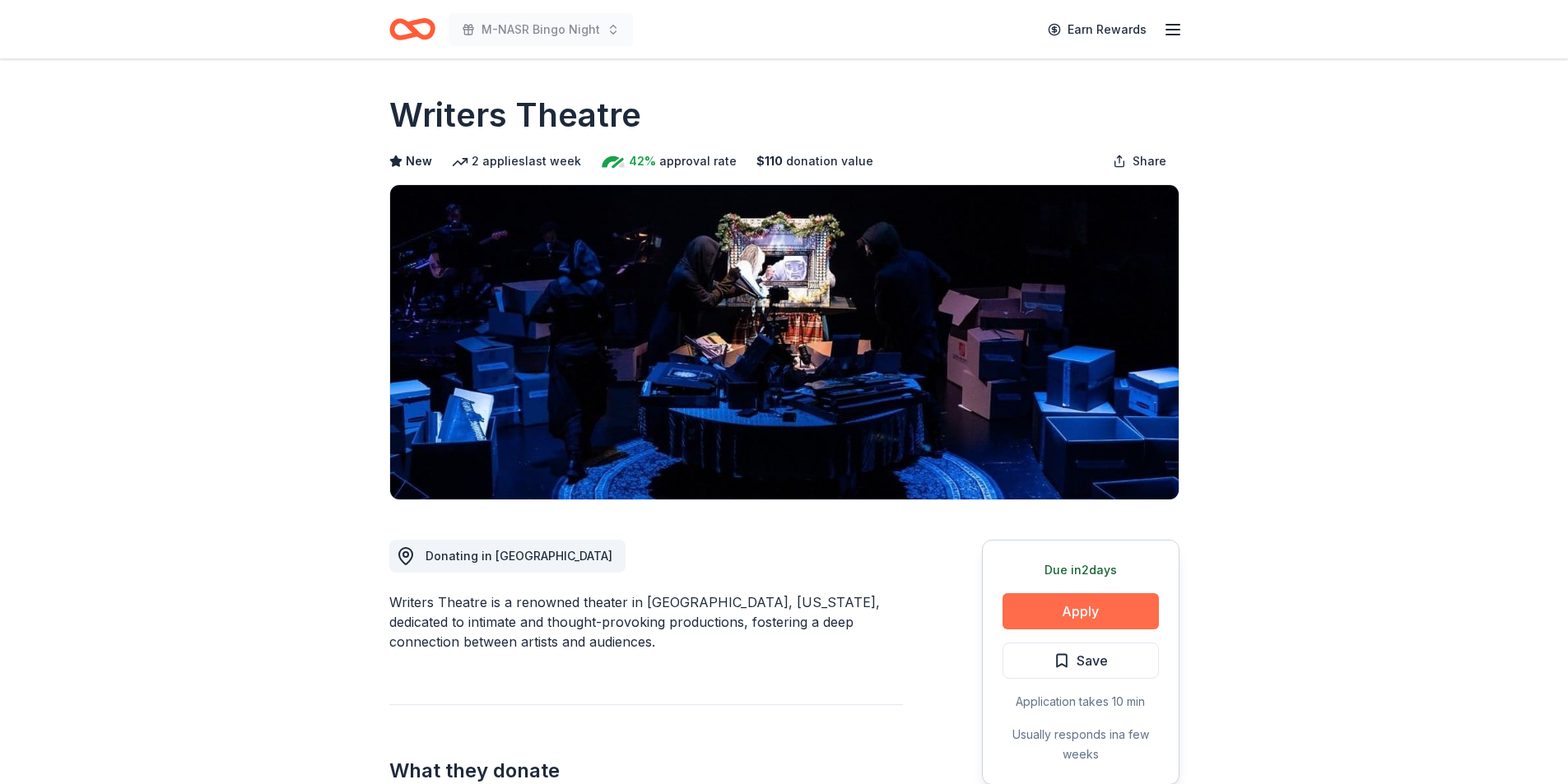
click at [1068, 615] on button "Apply" at bounding box center [1080, 612] width 157 height 37
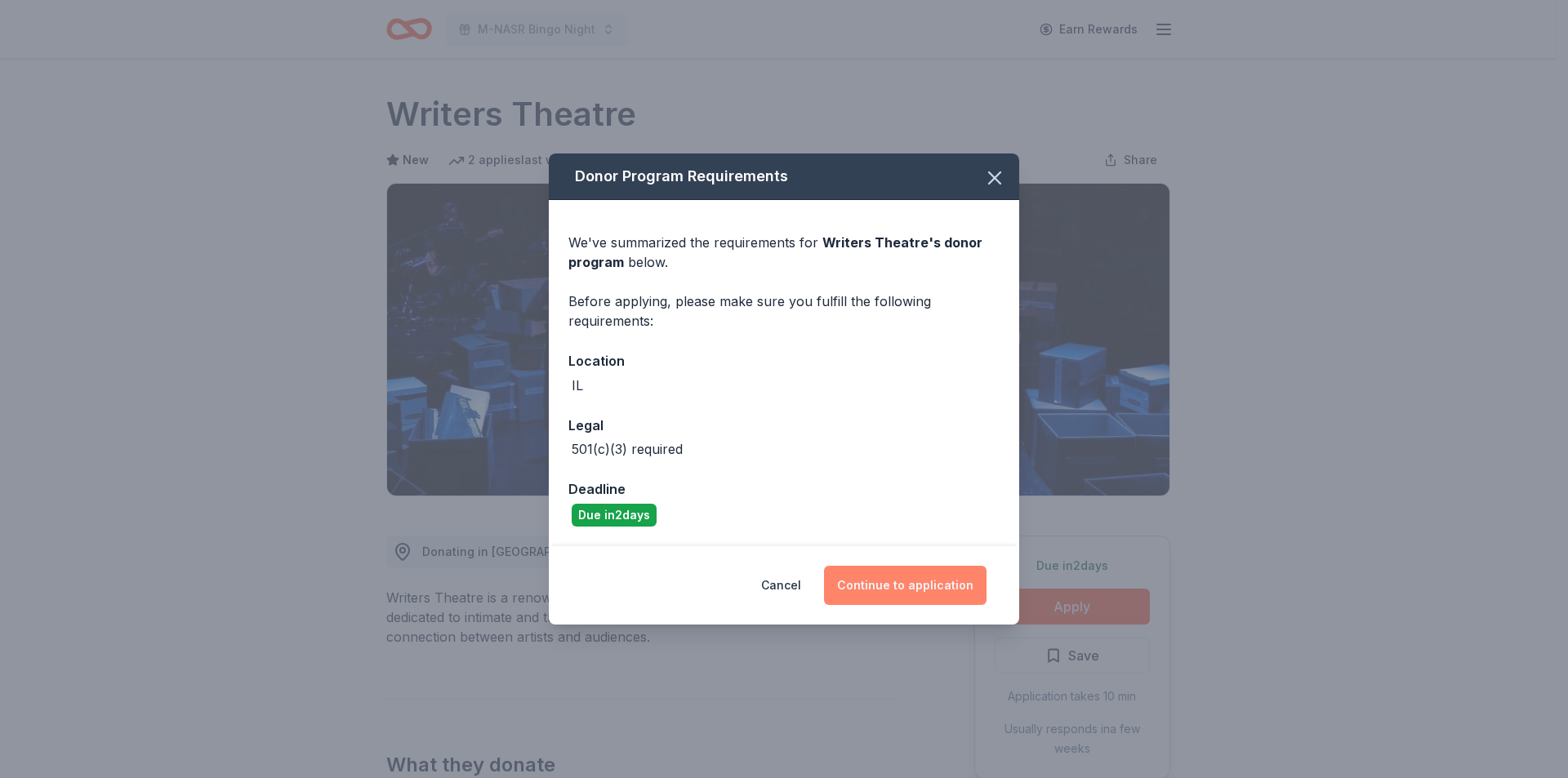
click at [925, 578] on button "Continue to application" at bounding box center [905, 585] width 162 height 39
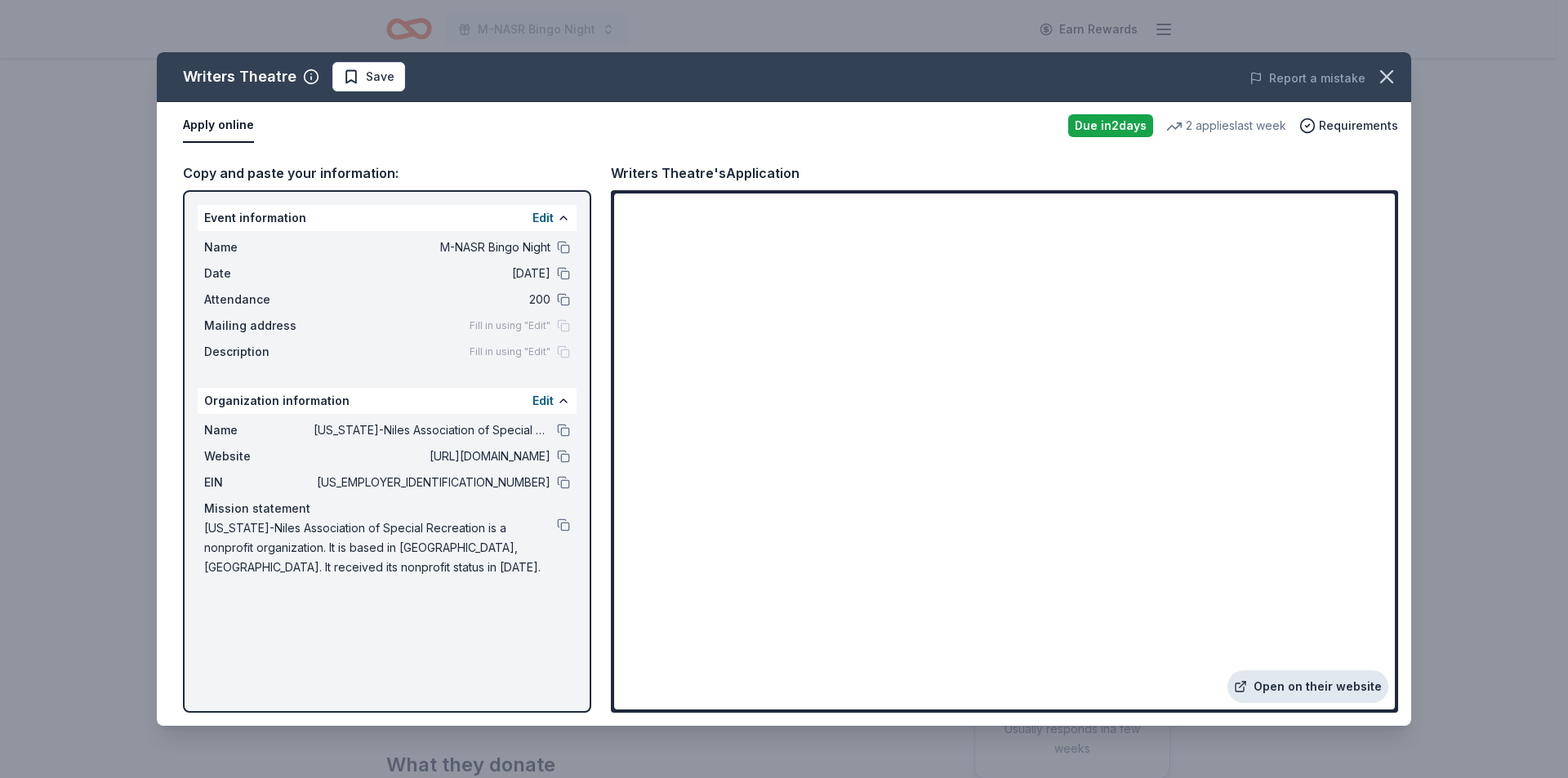
click at [1305, 681] on link "Open on their website" at bounding box center [1308, 687] width 161 height 32
click at [1384, 70] on icon "button" at bounding box center [1386, 76] width 23 height 23
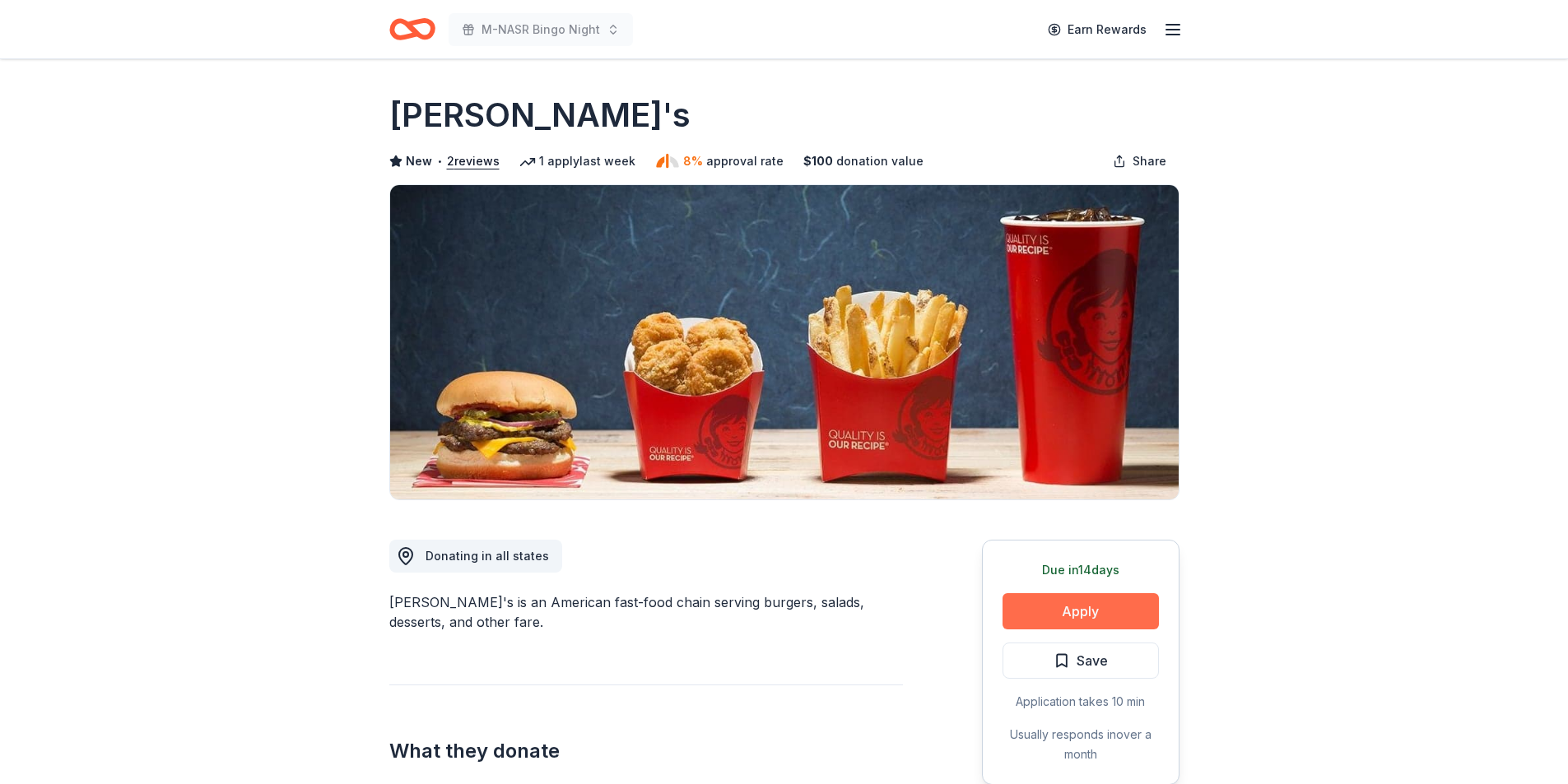
click at [1103, 616] on button "Apply" at bounding box center [1080, 612] width 157 height 37
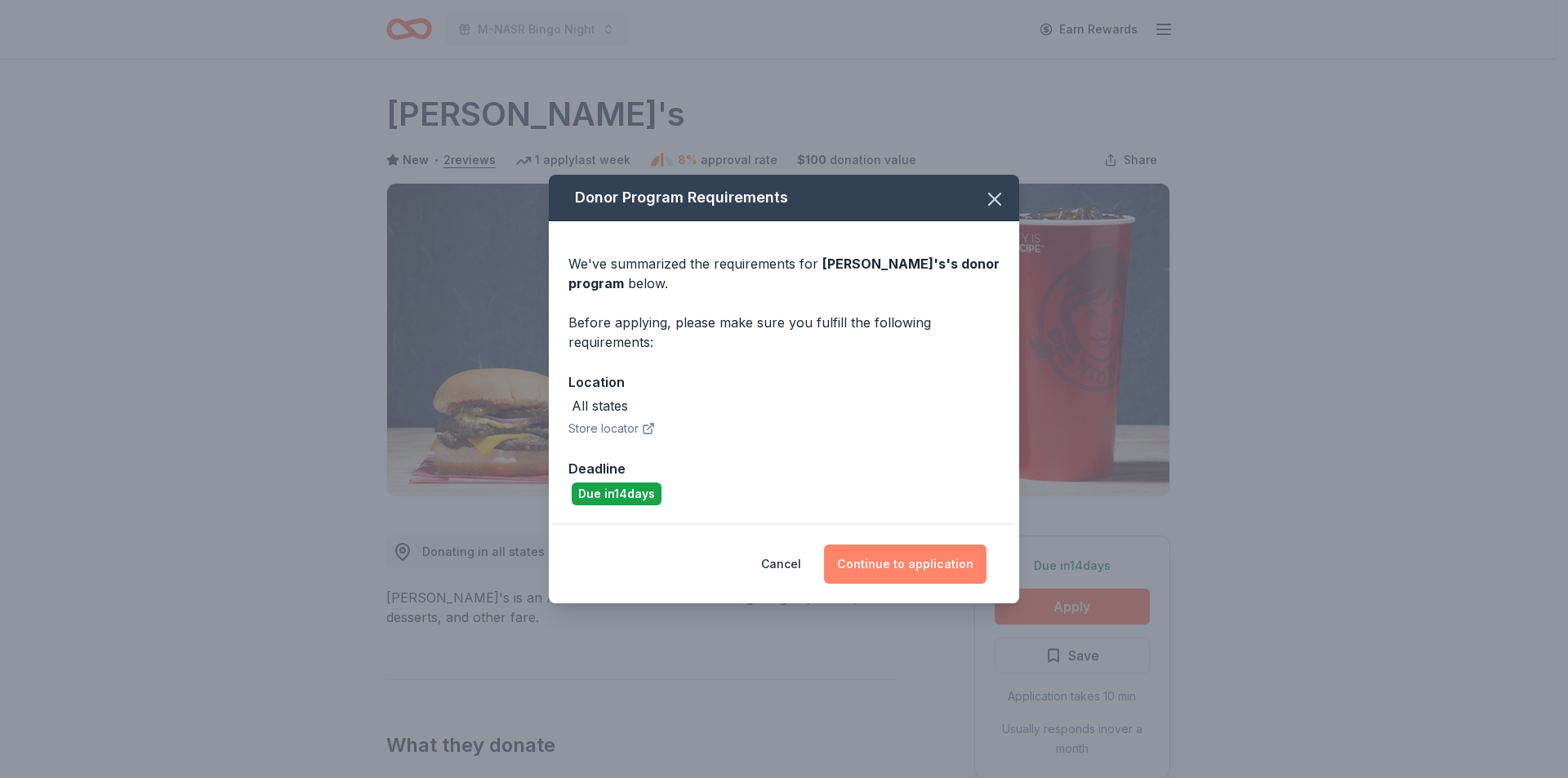
click at [926, 566] on button "Continue to application" at bounding box center [905, 565] width 162 height 39
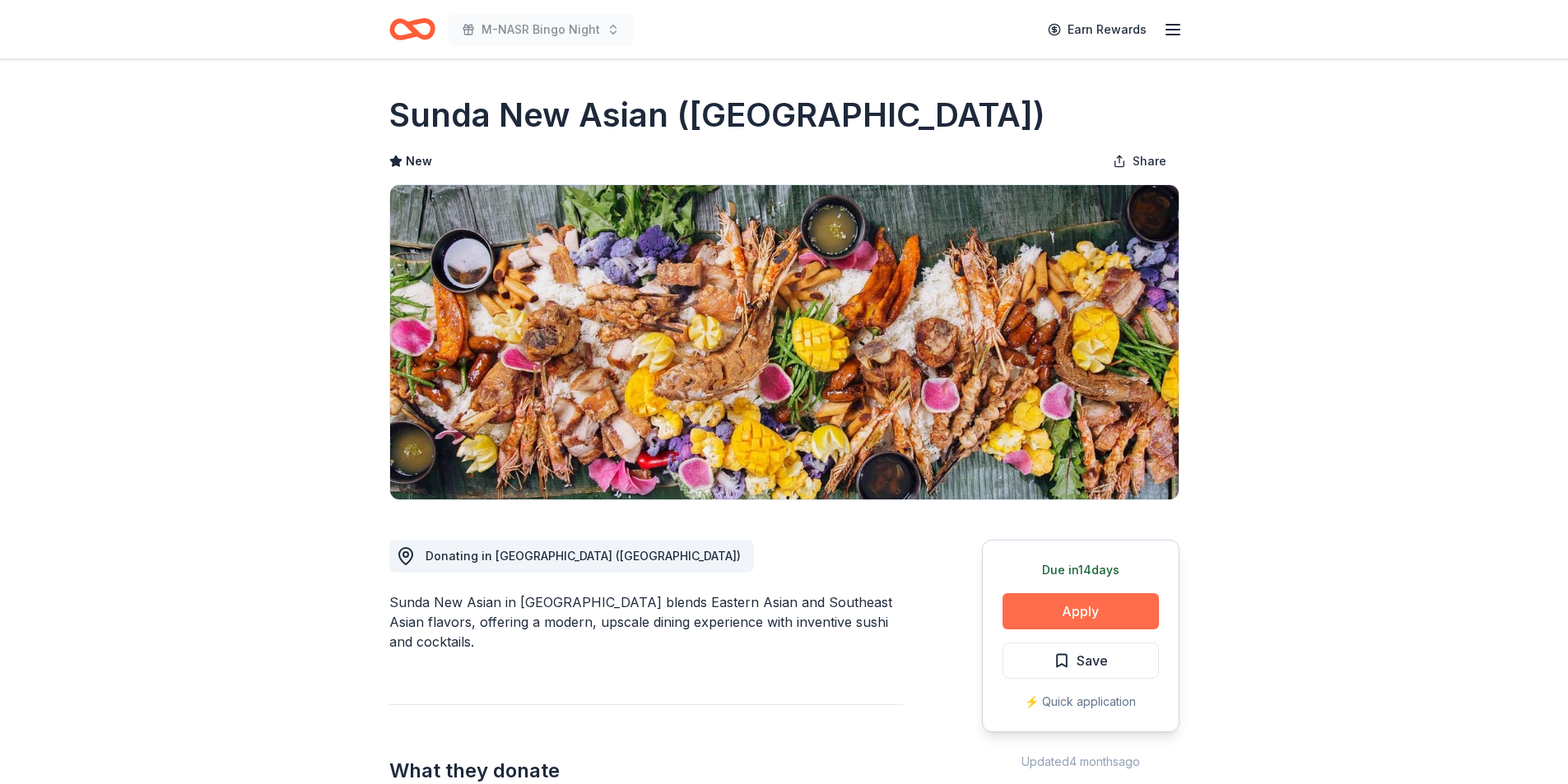
click at [1099, 614] on button "Apply" at bounding box center [1080, 612] width 157 height 37
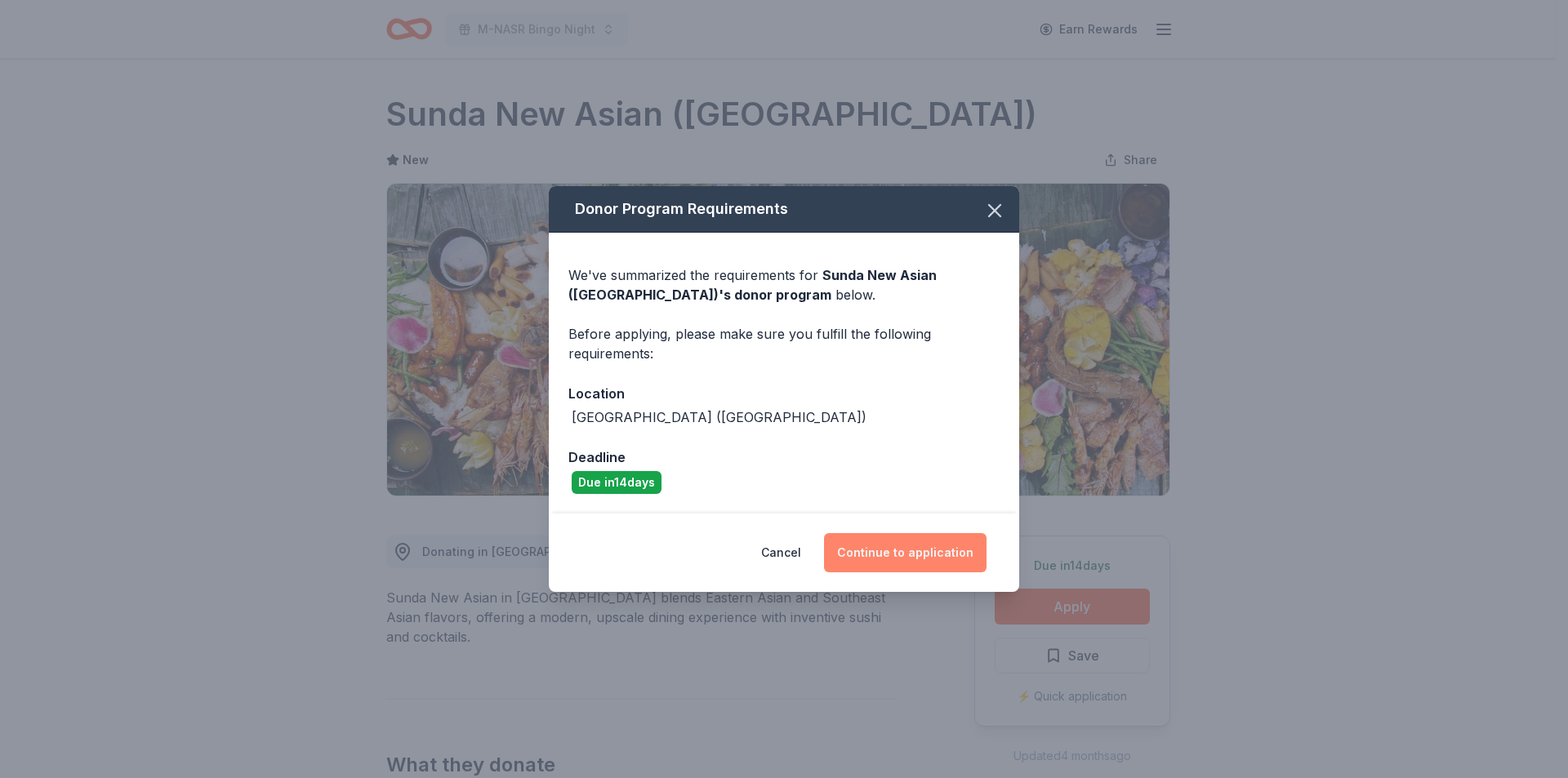
click at [939, 548] on button "Continue to application" at bounding box center [905, 553] width 162 height 39
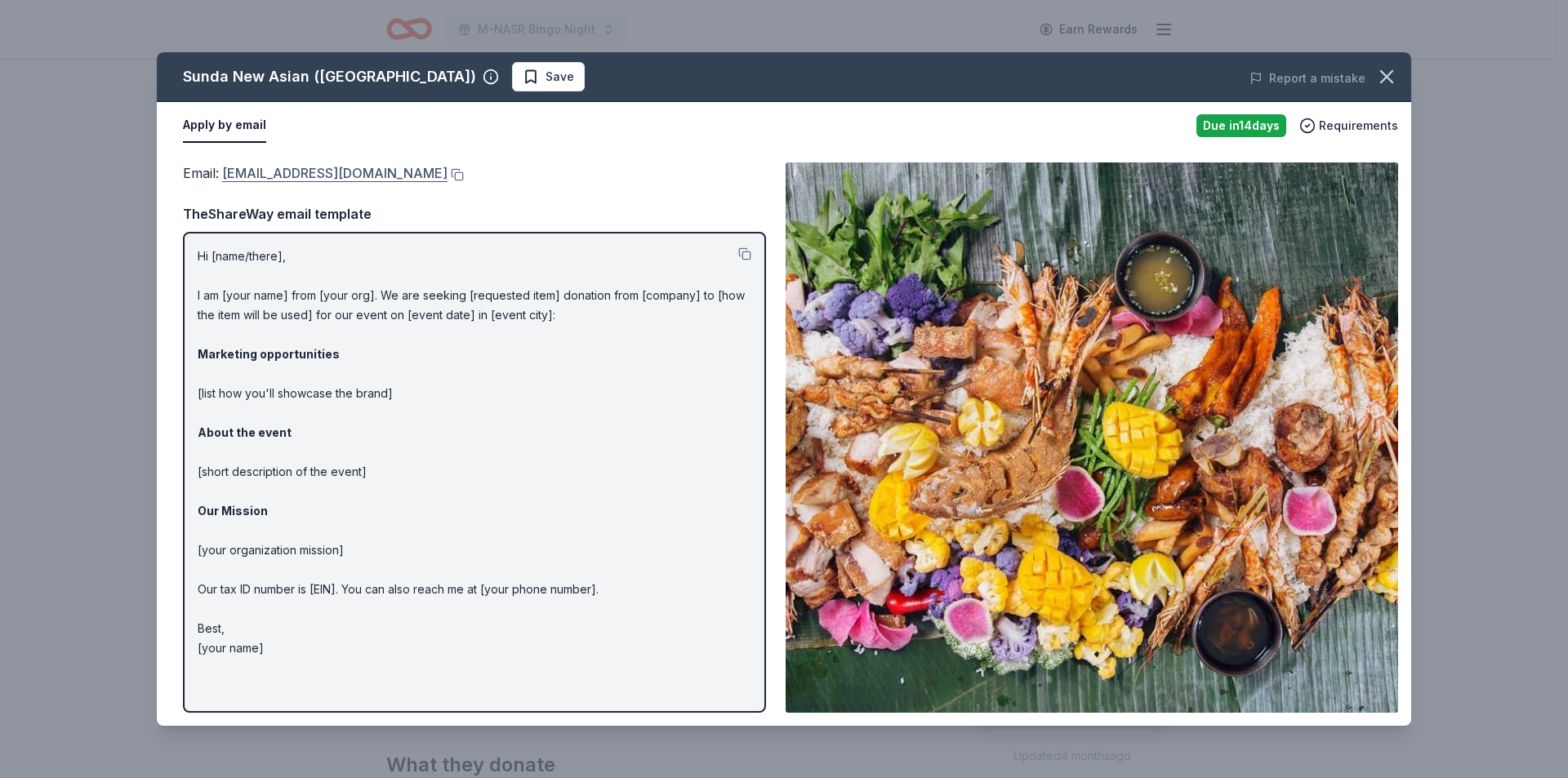
click at [322, 165] on link "[EMAIL_ADDRESS][DOMAIN_NAME]" at bounding box center [334, 173] width 225 height 22
